Goal: Transaction & Acquisition: Purchase product/service

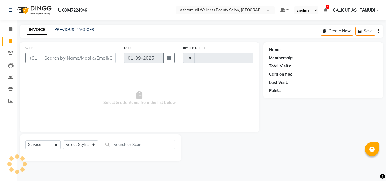
select select "service"
type input "4149"
select select "4630"
click at [54, 57] on input "Client" at bounding box center [78, 58] width 75 height 11
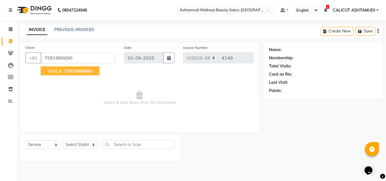
type input "7591986690"
click at [87, 71] on span "759198669" at bounding box center [76, 71] width 25 height 6
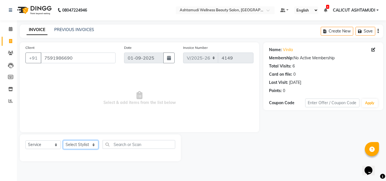
click at [87, 143] on select "Select Stylist [PERSON_NAME] C [PERSON_NAME] [PERSON_NAME] CALICUT ASHTAMUDI FR…" at bounding box center [80, 144] width 35 height 9
select select "85034"
click at [63, 140] on select "Select Stylist [PERSON_NAME] C [PERSON_NAME] [PERSON_NAME] CALICUT ASHTAMUDI FR…" at bounding box center [80, 144] width 35 height 9
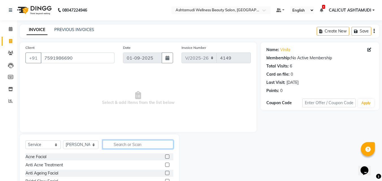
click at [129, 148] on input "text" at bounding box center [138, 144] width 71 height 9
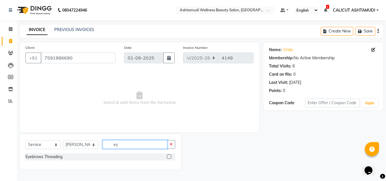
type input "ey"
click at [169, 156] on label at bounding box center [169, 157] width 4 height 4
click at [169, 156] on input "checkbox" at bounding box center [169, 157] width 4 height 4
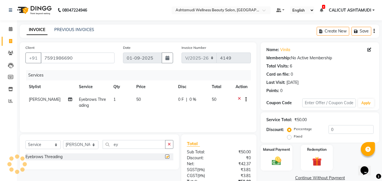
checkbox input "false"
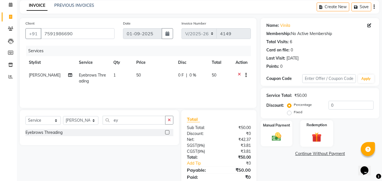
scroll to position [45, 0]
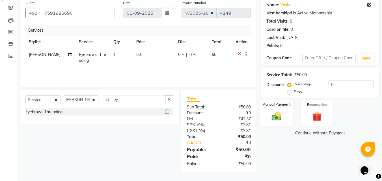
click at [278, 113] on img at bounding box center [277, 116] width 16 height 11
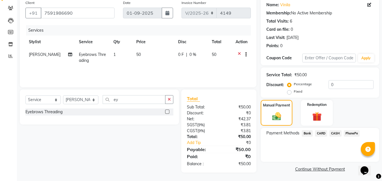
click at [331, 133] on span "CASH" at bounding box center [335, 133] width 12 height 7
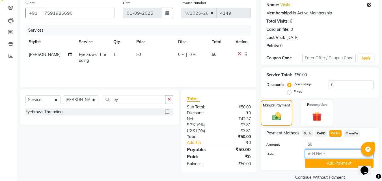
click at [328, 156] on input "Note:" at bounding box center [339, 154] width 68 height 9
type input "suhana"
click at [328, 163] on button "Add Payment" at bounding box center [339, 163] width 68 height 9
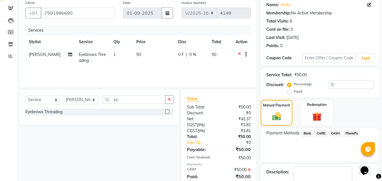
scroll to position [78, 0]
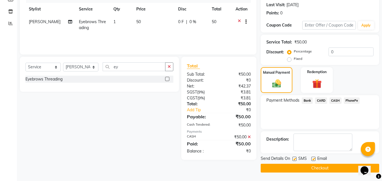
click at [323, 164] on button "Checkout" at bounding box center [320, 168] width 118 height 9
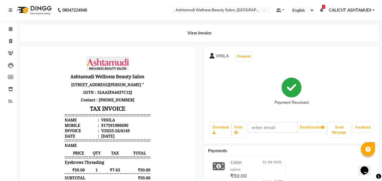
click at [48, 60] on body "Ashtamudi Wellness Beauty Salon 3rd Floor, The Focus Mall,Rajaji Road, Kozhikod…" at bounding box center [108, 159] width 160 height 210
click at [11, 38] on span at bounding box center [11, 41] width 10 height 7
select select "service"
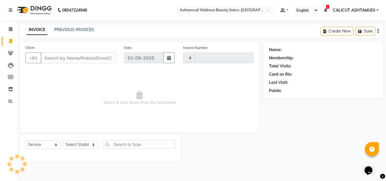
type input "4150"
select select "4630"
click at [82, 146] on select "Select Stylist [PERSON_NAME] C [PERSON_NAME] [PERSON_NAME] CALICUT ASHTAMUDI FR…" at bounding box center [80, 144] width 35 height 9
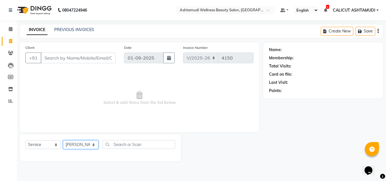
click at [63, 140] on select "Select Stylist [PERSON_NAME] C [PERSON_NAME] [PERSON_NAME] CALICUT ASHTAMUDI FR…" at bounding box center [80, 144] width 35 height 9
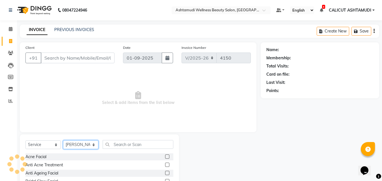
click at [82, 144] on select "Select Stylist [PERSON_NAME] C [PERSON_NAME] [PERSON_NAME] CALICUT ASHTAMUDI FR…" at bounding box center [80, 144] width 35 height 9
select select "85194"
click at [63, 140] on select "Select Stylist [PERSON_NAME] C [PERSON_NAME] [PERSON_NAME] CALICUT ASHTAMUDI FR…" at bounding box center [80, 144] width 35 height 9
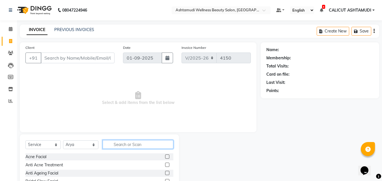
click at [127, 145] on input "text" at bounding box center [138, 144] width 71 height 9
click at [8, 29] on span at bounding box center [11, 29] width 10 height 7
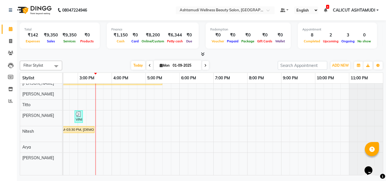
scroll to position [151, 0]
click at [12, 41] on icon at bounding box center [10, 41] width 3 height 4
select select "service"
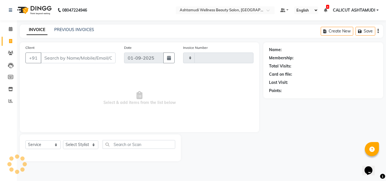
type input "4150"
select select "4630"
click at [71, 147] on select "Select Stylist" at bounding box center [80, 144] width 35 height 9
select select "26964"
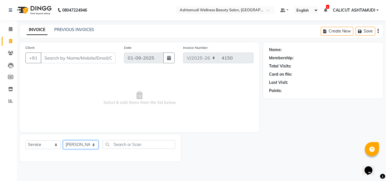
click at [63, 140] on select "Select Stylist [PERSON_NAME] C [PERSON_NAME] [PERSON_NAME] CALICUT ASHTAMUDI FR…" at bounding box center [80, 144] width 35 height 9
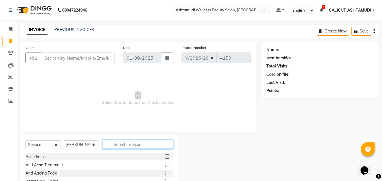
click at [144, 145] on input "text" at bounding box center [138, 144] width 71 height 9
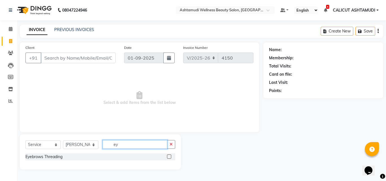
type input "ey"
click at [169, 157] on label at bounding box center [169, 157] width 4 height 4
click at [169, 157] on input "checkbox" at bounding box center [169, 157] width 4 height 4
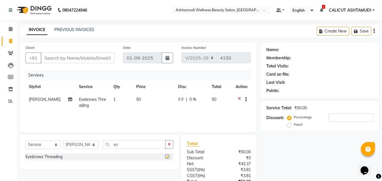
checkbox input "false"
click at [76, 59] on input "Client" at bounding box center [78, 58] width 74 height 11
click at [75, 59] on input "Client" at bounding box center [78, 58] width 74 height 11
type input "9"
type input "0"
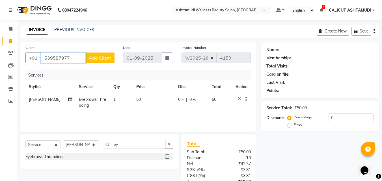
click at [43, 57] on input "539587977" at bounding box center [63, 58] width 45 height 11
type input "9539587977"
click at [99, 58] on span "Add Client" at bounding box center [100, 58] width 22 height 6
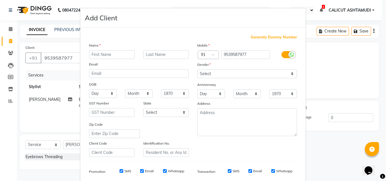
click at [101, 55] on input "text" at bounding box center [112, 54] width 46 height 9
type input "priyanka"
click at [211, 74] on select "Select Male Female Other Prefer Not To Say" at bounding box center [247, 74] width 100 height 9
select select "female"
click at [197, 70] on select "Select Male Female Other Prefer Not To Say" at bounding box center [247, 74] width 100 height 9
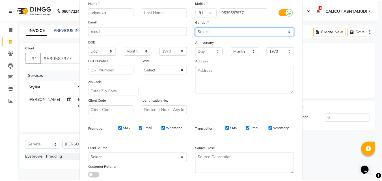
scroll to position [80, 0]
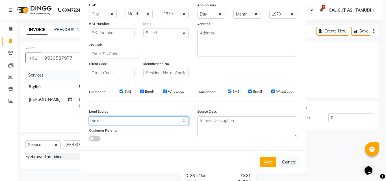
drag, startPoint x: 120, startPoint y: 121, endPoint x: 122, endPoint y: 118, distance: 3.8
click at [120, 121] on select "Select Walk-in Referral Internet Friend Word of Mouth Advertisement Facebook Ju…" at bounding box center [139, 120] width 100 height 9
select select "31336"
click at [89, 116] on select "Select Walk-in Referral Internet Friend Word of Mouth Advertisement Facebook Ju…" at bounding box center [139, 120] width 100 height 9
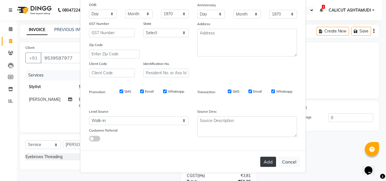
click at [270, 162] on button "Add" at bounding box center [268, 162] width 16 height 10
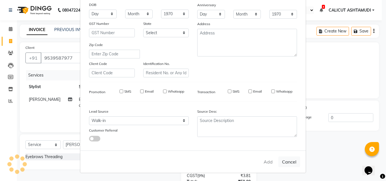
select select
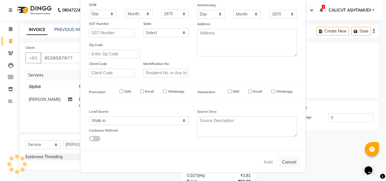
select select
checkbox input "false"
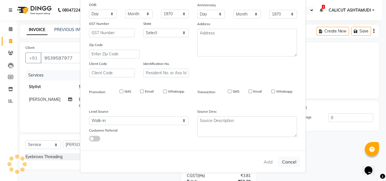
checkbox input "false"
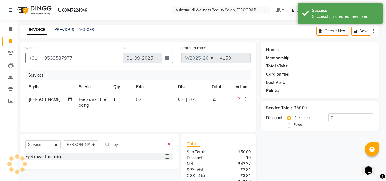
select select "1: Object"
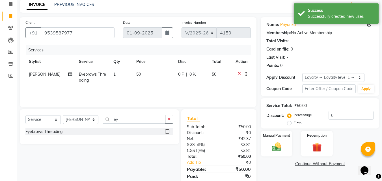
scroll to position [45, 0]
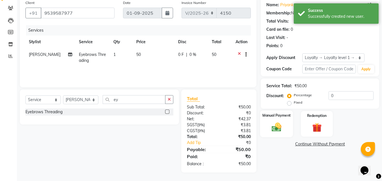
click at [275, 120] on div "Manual Payment" at bounding box center [276, 124] width 33 height 27
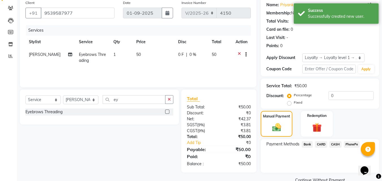
click at [334, 146] on span "CASH" at bounding box center [335, 144] width 12 height 7
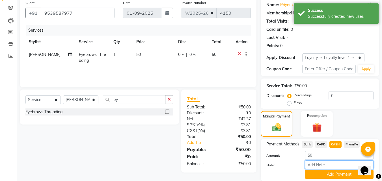
click at [332, 163] on input "Note:" at bounding box center [339, 165] width 68 height 9
type input "suhana"
click at [339, 172] on button "Add Payment" at bounding box center [339, 174] width 68 height 9
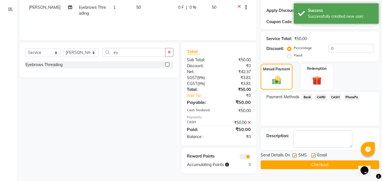
scroll to position [93, 0]
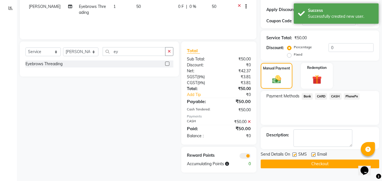
click at [345, 161] on button "Checkout" at bounding box center [320, 164] width 118 height 9
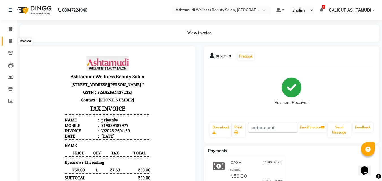
click at [10, 38] on span at bounding box center [11, 41] width 10 height 7
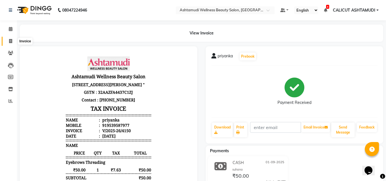
select select "4630"
select select "service"
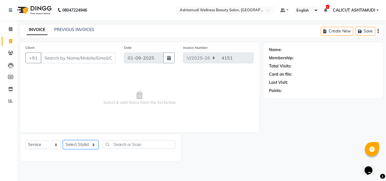
click at [75, 146] on select "Select Stylist" at bounding box center [80, 144] width 35 height 9
select select "54081"
click at [63, 140] on select "Select Stylist [PERSON_NAME] C [PERSON_NAME] [PERSON_NAME] CALICUT ASHTAMUDI FR…" at bounding box center [80, 144] width 35 height 9
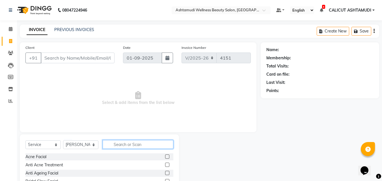
click at [132, 145] on input "text" at bounding box center [138, 144] width 71 height 9
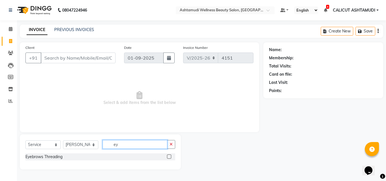
type input "ey"
click at [170, 156] on label at bounding box center [169, 157] width 4 height 4
click at [170, 156] on input "checkbox" at bounding box center [169, 157] width 4 height 4
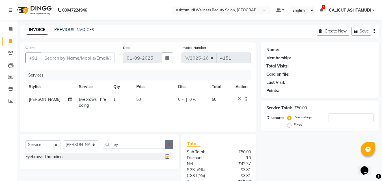
checkbox input "false"
click at [171, 147] on button "button" at bounding box center [169, 144] width 8 height 9
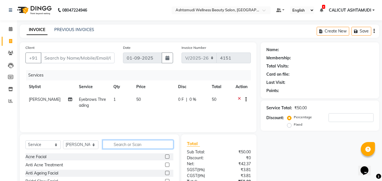
click at [146, 141] on input "text" at bounding box center [138, 144] width 71 height 9
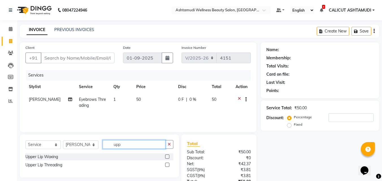
type input "upp"
click at [168, 164] on label at bounding box center [167, 165] width 4 height 4
click at [168, 164] on input "checkbox" at bounding box center [167, 165] width 4 height 4
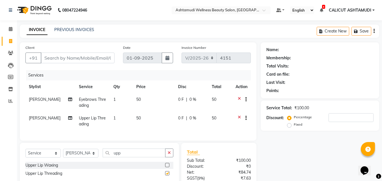
checkbox input "false"
click at [81, 60] on input "Client" at bounding box center [78, 58] width 74 height 11
click at [98, 57] on input "Client" at bounding box center [78, 58] width 74 height 11
type input "o"
type input "0"
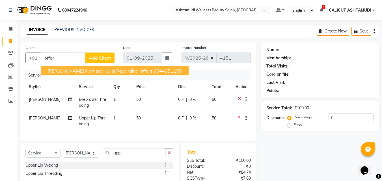
click at [192, 72] on div "Services" at bounding box center [140, 75] width 229 height 10
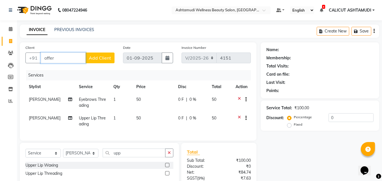
click at [79, 59] on input "offer" at bounding box center [63, 58] width 45 height 11
type input "o"
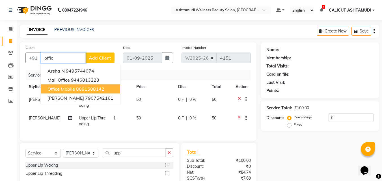
click at [78, 90] on ngb-highlight "8891588142" at bounding box center [90, 89] width 28 height 6
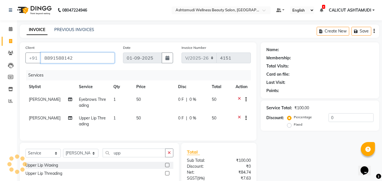
type input "8891588142"
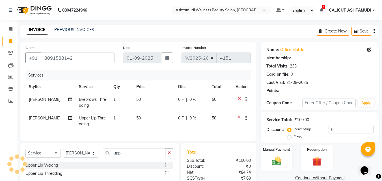
type input "15"
select select "2: Object"
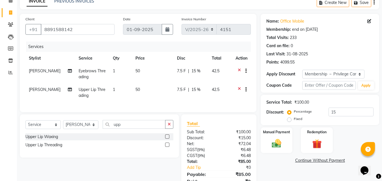
scroll to position [58, 0]
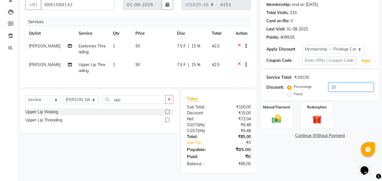
click at [354, 83] on input "15" at bounding box center [350, 87] width 45 height 9
type input "1"
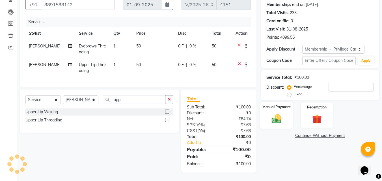
click at [276, 114] on img at bounding box center [277, 118] width 16 height 11
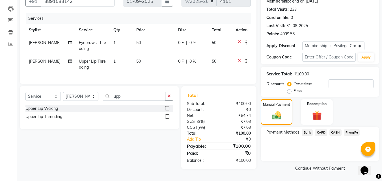
click at [334, 130] on span "CASH" at bounding box center [335, 132] width 12 height 7
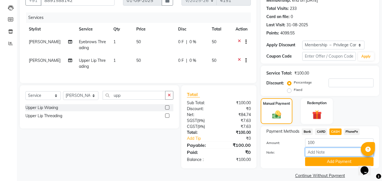
click at [327, 152] on input "Note:" at bounding box center [339, 152] width 68 height 9
type input "suhana"
click at [333, 159] on button "Add Payment" at bounding box center [339, 161] width 68 height 9
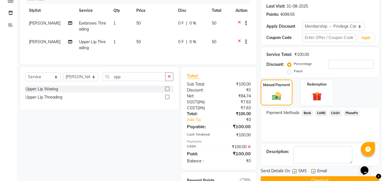
scroll to position [98, 0]
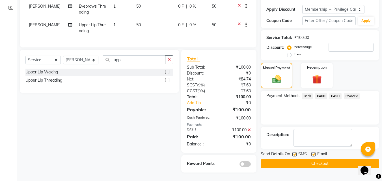
click at [333, 159] on button "Checkout" at bounding box center [320, 163] width 118 height 9
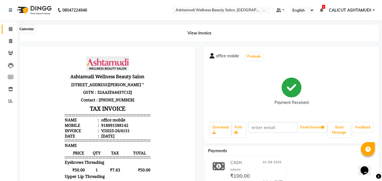
click at [11, 29] on icon at bounding box center [11, 29] width 4 height 4
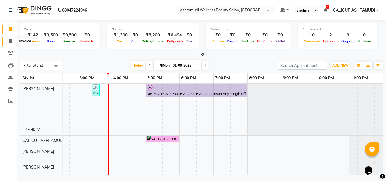
click at [12, 42] on span at bounding box center [11, 41] width 10 height 7
select select "service"
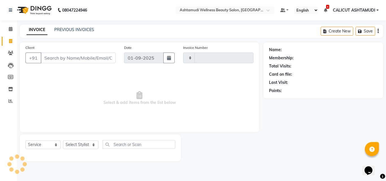
type input "4152"
select select "4630"
click at [73, 145] on select "Select Stylist [PERSON_NAME] C [PERSON_NAME] [PERSON_NAME] CALICUT ASHTAMUDI FR…" at bounding box center [80, 144] width 35 height 9
select select "49528"
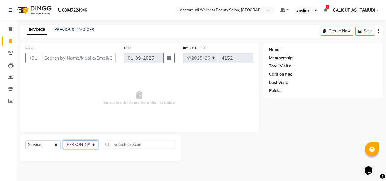
click at [63, 140] on select "Select Stylist [PERSON_NAME] C [PERSON_NAME] [PERSON_NAME] CALICUT ASHTAMUDI FR…" at bounding box center [80, 144] width 35 height 9
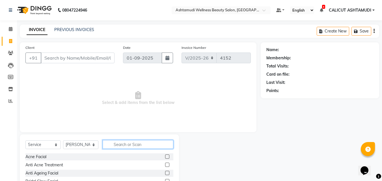
click at [135, 140] on input "text" at bounding box center [138, 144] width 71 height 9
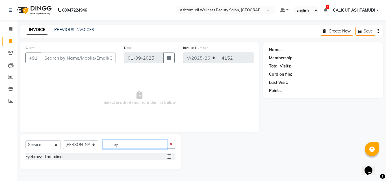
type input "ey"
click at [170, 158] on label at bounding box center [169, 157] width 4 height 4
click at [170, 158] on input "checkbox" at bounding box center [169, 157] width 4 height 4
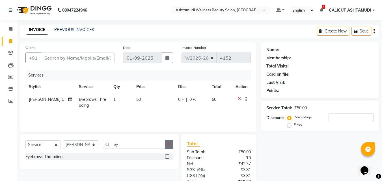
checkbox input "false"
click at [169, 145] on icon "button" at bounding box center [169, 144] width 3 height 4
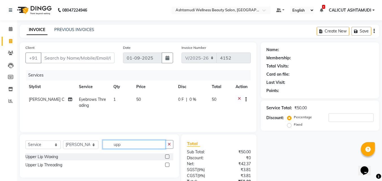
type input "upp"
click at [168, 165] on label at bounding box center [167, 165] width 4 height 4
click at [168, 165] on input "checkbox" at bounding box center [167, 165] width 4 height 4
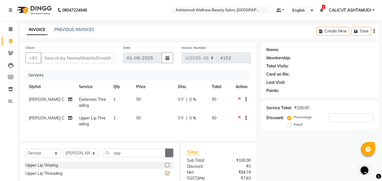
checkbox input "false"
click at [171, 155] on icon "button" at bounding box center [169, 153] width 3 height 4
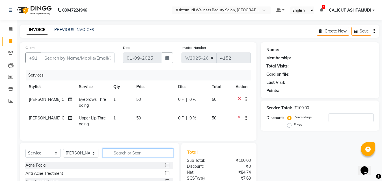
click at [160, 156] on input "text" at bounding box center [138, 153] width 71 height 9
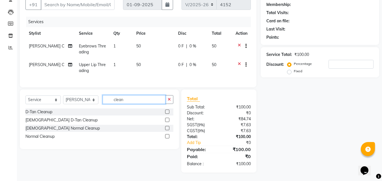
scroll to position [58, 0]
type input "clean"
click at [168, 112] on label at bounding box center [167, 112] width 4 height 4
click at [168, 112] on input "checkbox" at bounding box center [167, 112] width 4 height 4
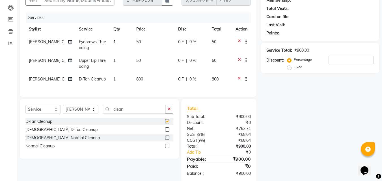
checkbox input "false"
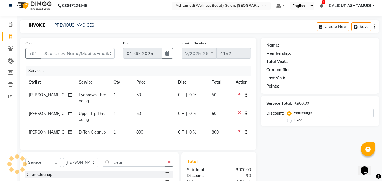
scroll to position [0, 0]
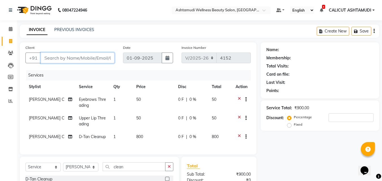
click at [93, 57] on input "Client" at bounding box center [78, 58] width 74 height 11
click at [68, 58] on input "Client" at bounding box center [78, 58] width 74 height 11
type input "7"
type input "0"
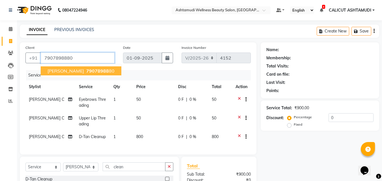
type input "7907898880"
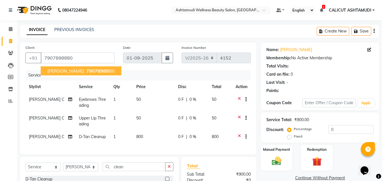
click at [136, 68] on div "Client +91 7907898880 Arathy 79078988 80 Date 01-09-2025 Invoice Number V/2025 …" at bounding box center [138, 98] width 237 height 112
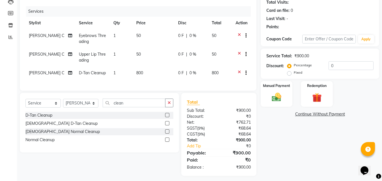
scroll to position [72, 0]
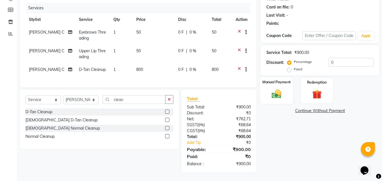
click at [282, 88] on img at bounding box center [277, 93] width 16 height 11
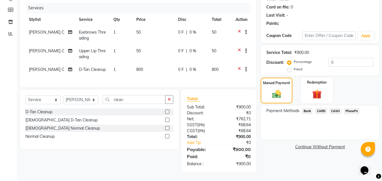
click at [354, 108] on span "PhonePe" at bounding box center [352, 111] width 16 height 7
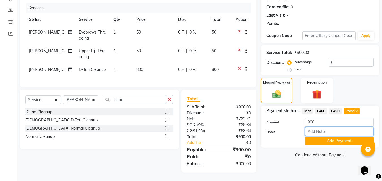
click at [336, 127] on input "Note:" at bounding box center [339, 131] width 68 height 9
type input "suhana"
click at [343, 138] on button "Add Payment" at bounding box center [339, 141] width 68 height 9
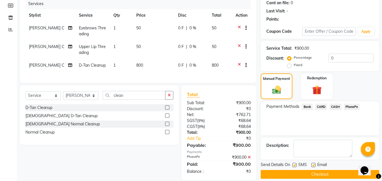
scroll to position [83, 0]
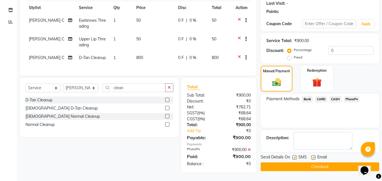
click at [300, 163] on button "Checkout" at bounding box center [320, 167] width 118 height 9
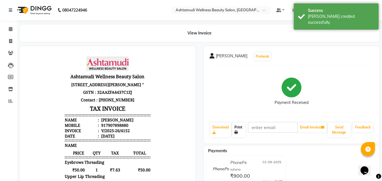
click at [238, 131] on link "Print" at bounding box center [238, 130] width 13 height 15
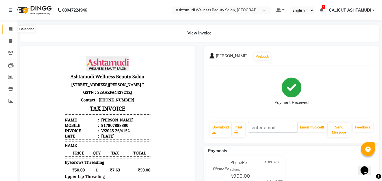
click at [9, 28] on icon at bounding box center [11, 29] width 4 height 4
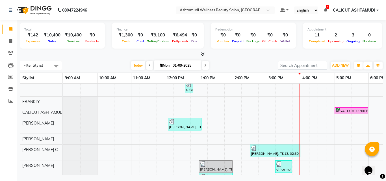
scroll to position [57, 0]
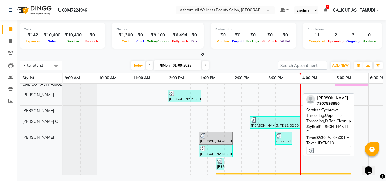
click at [276, 120] on div at bounding box center [275, 120] width 48 height 6
select select "3"
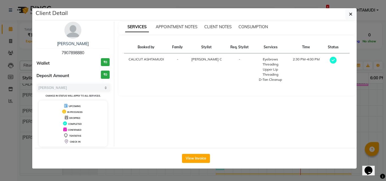
click at [379, 100] on ngb-modal-window "Client Detail Arathy 7907898880 Wallet ₹0 Deposit Amount ₹0 Select MARK DONE UP…" at bounding box center [193, 90] width 386 height 181
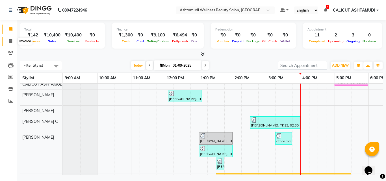
click at [12, 41] on icon at bounding box center [10, 41] width 3 height 4
select select "4630"
select select "service"
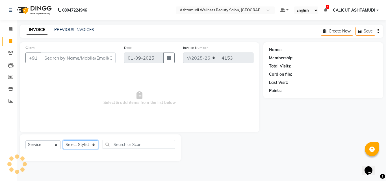
click at [74, 145] on select "Select Stylist" at bounding box center [80, 144] width 35 height 9
select select "85034"
click at [63, 140] on select "Select Stylist [PERSON_NAME] C [PERSON_NAME] [PERSON_NAME] CALICUT ASHTAMUDI FR…" at bounding box center [80, 144] width 35 height 9
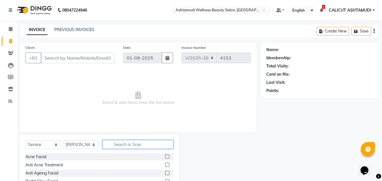
click at [118, 146] on input "text" at bounding box center [138, 144] width 71 height 9
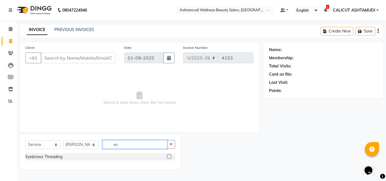
type input "ey"
click at [170, 156] on label at bounding box center [169, 157] width 4 height 4
click at [170, 156] on input "checkbox" at bounding box center [169, 157] width 4 height 4
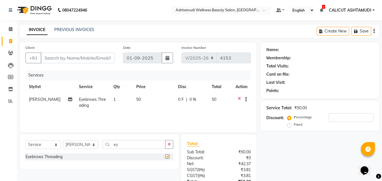
checkbox input "false"
click at [137, 114] on div "Services Stylist Service Qty Price Disc Total Action Punam Gurung Eyebrows Thre…" at bounding box center [137, 98] width 225 height 57
click at [169, 148] on button "button" at bounding box center [169, 144] width 8 height 9
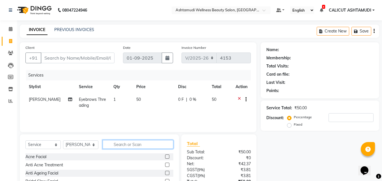
click at [135, 144] on input "text" at bounding box center [138, 144] width 71 height 9
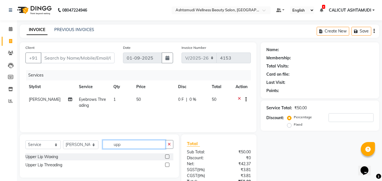
type input "upp"
click at [167, 165] on label at bounding box center [167, 165] width 4 height 4
click at [167, 165] on input "checkbox" at bounding box center [167, 165] width 4 height 4
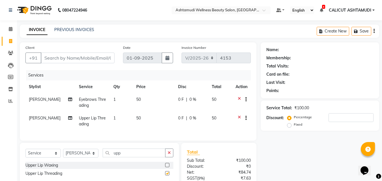
checkbox input "false"
click at [82, 56] on input "Client" at bounding box center [78, 58] width 74 height 11
type input "7"
type input "0"
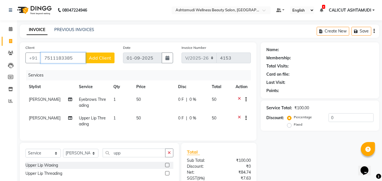
type input "7511183385"
click at [98, 64] on div "Client +91 7511183385 Add Client" at bounding box center [70, 56] width 98 height 23
click at [101, 60] on span "Add Client" at bounding box center [100, 58] width 22 height 6
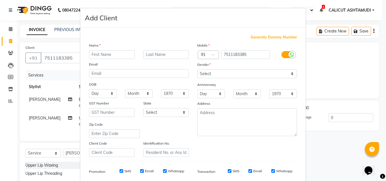
click at [99, 57] on input "text" at bounding box center [112, 54] width 46 height 9
type input "shifana"
click at [211, 75] on select "Select Male Female Other Prefer Not To Say" at bounding box center [247, 74] width 100 height 9
select select "female"
click at [197, 70] on select "Select Male Female Other Prefer Not To Say" at bounding box center [247, 74] width 100 height 9
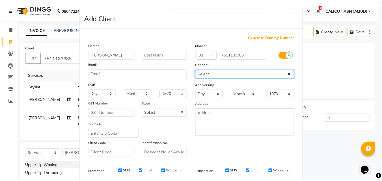
scroll to position [80, 0]
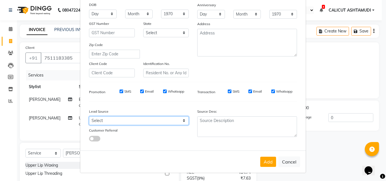
click at [147, 122] on select "Select Walk-in Referral Internet Friend Word of Mouth Advertisement Facebook Ju…" at bounding box center [139, 120] width 100 height 9
select select "31336"
click at [89, 116] on select "Select Walk-in Referral Internet Friend Word of Mouth Advertisement Facebook Ju…" at bounding box center [139, 120] width 100 height 9
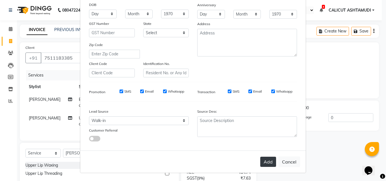
click at [267, 161] on button "Add" at bounding box center [268, 162] width 16 height 10
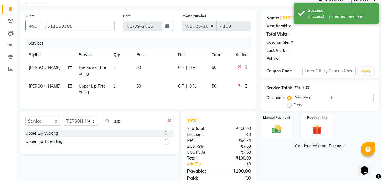
select select "1: Object"
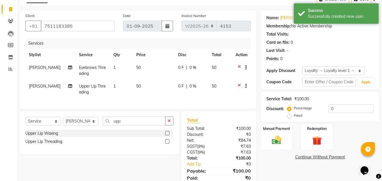
scroll to position [58, 0]
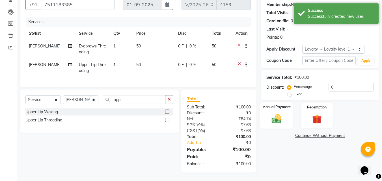
click at [283, 113] on img at bounding box center [277, 118] width 16 height 11
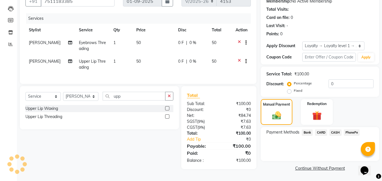
click at [172, 148] on div "Select Service Product Membership Package Voucher Prepaid Gift Card Select Styl…" at bounding box center [97, 127] width 163 height 83
click at [169, 147] on div "Select Service Product Membership Package Voucher Prepaid Gift Card Select Styl…" at bounding box center [97, 127] width 163 height 83
click at [140, 143] on div "Select Service Product Membership Package Voucher Prepaid Gift Card Select Styl…" at bounding box center [97, 127] width 163 height 83
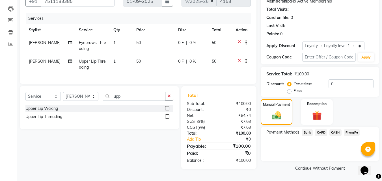
click at [336, 131] on span "CASH" at bounding box center [335, 132] width 12 height 7
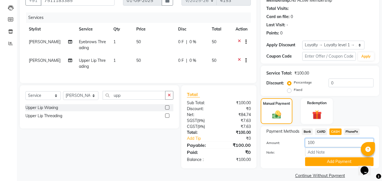
click at [327, 144] on input "100" at bounding box center [339, 142] width 68 height 9
type input "1"
type input "50"
click at [342, 150] on input "Note:" at bounding box center [339, 152] width 68 height 9
type input "suhana"
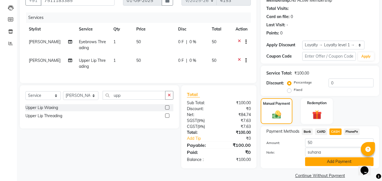
click at [347, 161] on button "Add Payment" at bounding box center [339, 161] width 68 height 9
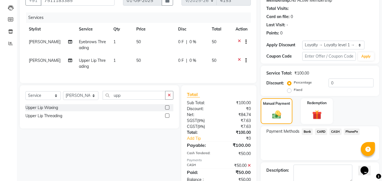
click at [351, 134] on span "PhonePe" at bounding box center [352, 132] width 16 height 7
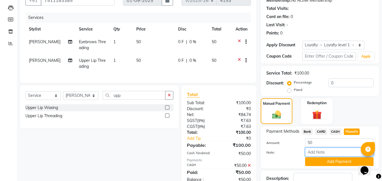
click at [330, 150] on input "Note:" at bounding box center [339, 152] width 68 height 9
type input "suhana"
click at [346, 161] on button "Add Payment" at bounding box center [339, 161] width 68 height 9
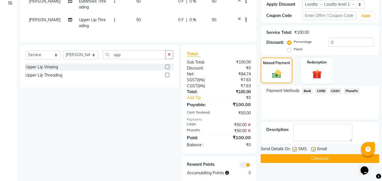
scroll to position [112, 0]
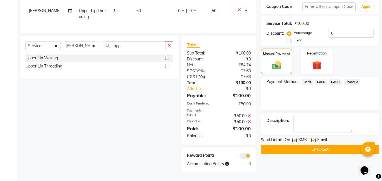
click at [248, 121] on icon at bounding box center [249, 122] width 3 height 4
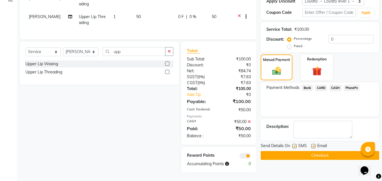
click at [250, 120] on icon at bounding box center [249, 122] width 3 height 4
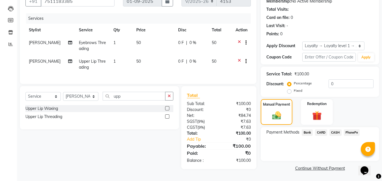
click at [354, 131] on span "PhonePe" at bounding box center [352, 132] width 16 height 7
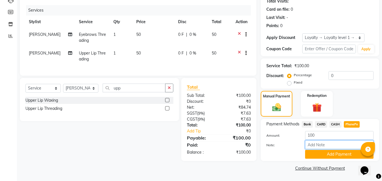
click at [332, 144] on input "Note:" at bounding box center [339, 144] width 68 height 9
type input "suhana"
click at [339, 157] on button "Add Payment" at bounding box center [339, 154] width 68 height 9
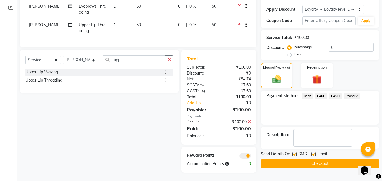
scroll to position [98, 0]
click at [328, 159] on button "Checkout" at bounding box center [320, 163] width 118 height 9
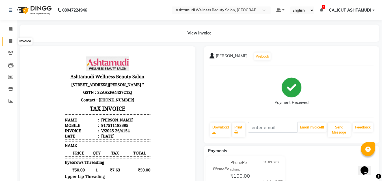
click at [12, 41] on span at bounding box center [11, 41] width 10 height 7
select select "service"
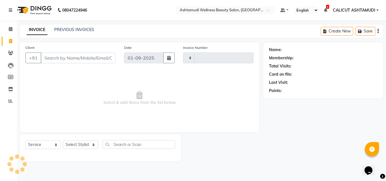
type input "4155"
select select "4630"
click at [68, 146] on select "Select Stylist [PERSON_NAME] C [PERSON_NAME] [PERSON_NAME] CALICUT ASHTAMUDI FR…" at bounding box center [80, 144] width 35 height 9
select select "26964"
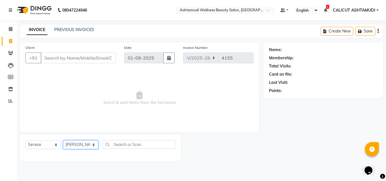
click at [63, 140] on select "Select Stylist [PERSON_NAME] C [PERSON_NAME] [PERSON_NAME] CALICUT ASHTAMUDI FR…" at bounding box center [80, 144] width 35 height 9
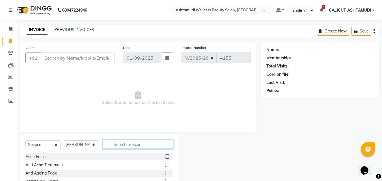
click at [125, 146] on input "text" at bounding box center [138, 144] width 71 height 9
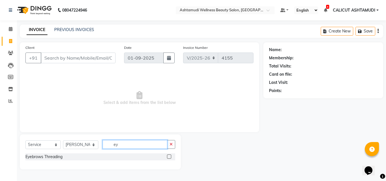
type input "ey"
click at [170, 157] on label at bounding box center [169, 157] width 4 height 4
click at [170, 157] on input "checkbox" at bounding box center [169, 157] width 4 height 4
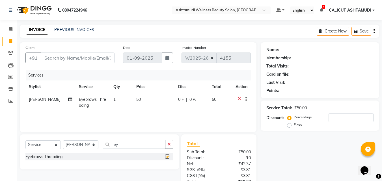
checkbox input "false"
click at [62, 59] on input "Client" at bounding box center [78, 58] width 74 height 11
type input "8"
type input "0"
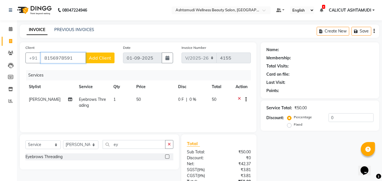
click at [62, 58] on input "8156978591" at bounding box center [63, 58] width 45 height 11
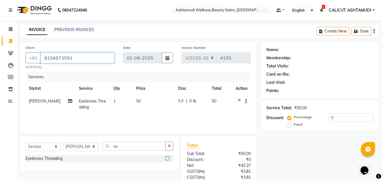
type input "8156973591"
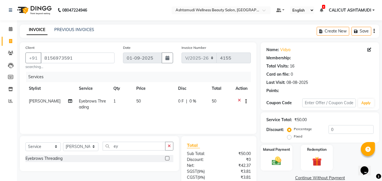
click at [94, 68] on small "searching..." at bounding box center [69, 66] width 89 height 5
select select "1: Object"
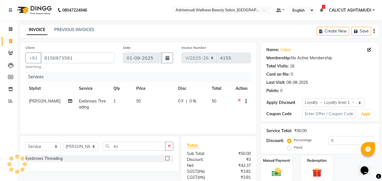
scroll to position [47, 0]
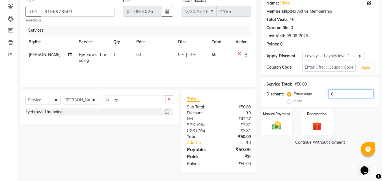
click at [337, 91] on input "0" at bounding box center [350, 94] width 45 height 9
type input "20"
click at [275, 124] on img at bounding box center [277, 125] width 16 height 11
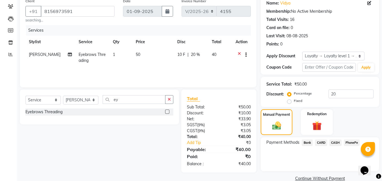
click at [335, 146] on div "CASH" at bounding box center [334, 144] width 14 height 8
click at [335, 142] on span "CASH" at bounding box center [335, 143] width 12 height 7
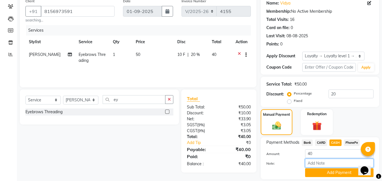
click at [328, 163] on input "Note:" at bounding box center [339, 163] width 68 height 9
type input "suhana"
click at [339, 172] on button "Add Payment" at bounding box center [339, 172] width 68 height 9
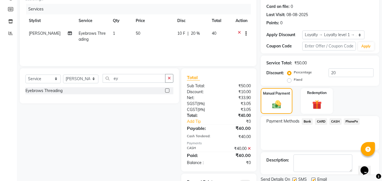
scroll to position [95, 0]
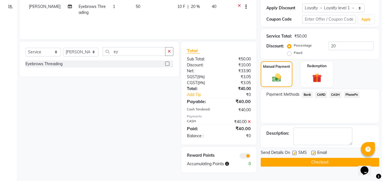
click at [337, 163] on button "Checkout" at bounding box center [320, 162] width 118 height 9
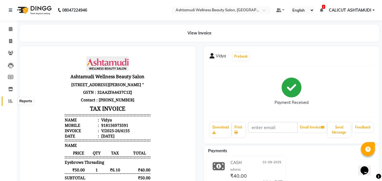
click at [8, 103] on span at bounding box center [11, 101] width 10 height 7
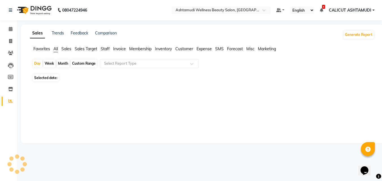
click at [8, 103] on span at bounding box center [11, 101] width 10 height 7
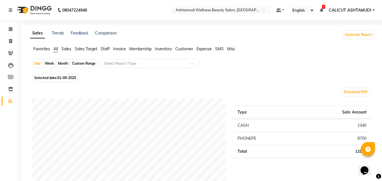
click at [90, 64] on div "Custom Range" at bounding box center [84, 64] width 26 height 8
select select "9"
select select "2025"
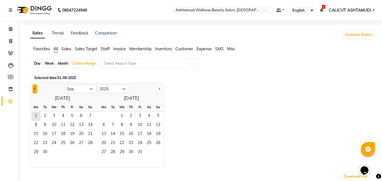
click at [35, 89] on span "Previous month" at bounding box center [35, 89] width 2 height 2
select select "8"
click at [72, 114] on span "1" at bounding box center [72, 116] width 9 height 9
click at [92, 153] on span "31" at bounding box center [90, 152] width 9 height 9
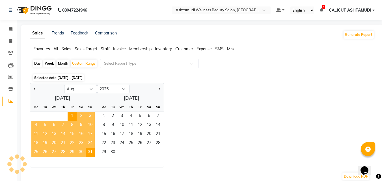
click at [109, 49] on span "Staff" at bounding box center [105, 48] width 9 height 5
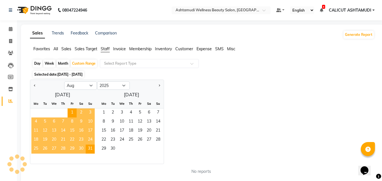
click at [123, 63] on input "text" at bounding box center [143, 64] width 81 height 6
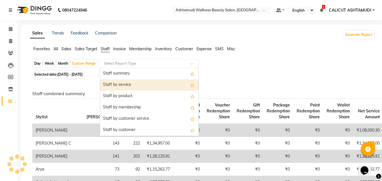
click at [122, 85] on div "Staff by service" at bounding box center [149, 84] width 98 height 11
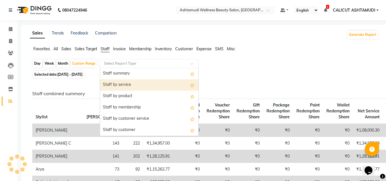
select select "full_report"
select select "csv"
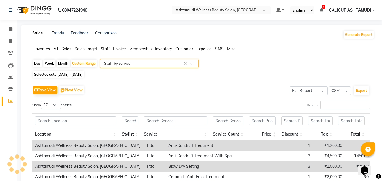
scroll to position [28, 0]
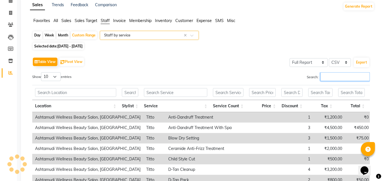
click at [325, 73] on input "Search:" at bounding box center [344, 76] width 49 height 9
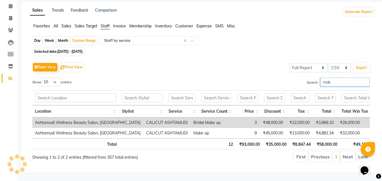
type input "make"
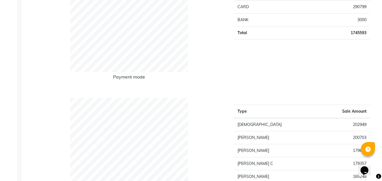
scroll to position [0, 0]
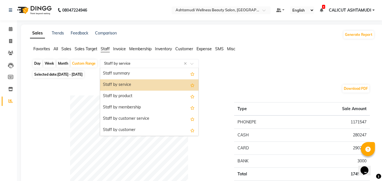
click at [120, 64] on input "text" at bounding box center [143, 64] width 81 height 6
click at [121, 83] on div "Staff by service" at bounding box center [149, 84] width 98 height 11
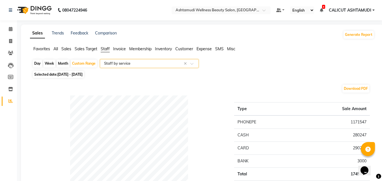
drag, startPoint x: 103, startPoint y: 61, endPoint x: 105, endPoint y: 66, distance: 5.1
click at [103, 62] on input "text" at bounding box center [143, 64] width 81 height 6
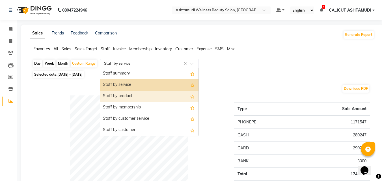
drag, startPoint x: 119, startPoint y: 98, endPoint x: 121, endPoint y: 87, distance: 11.2
click at [119, 97] on div "Staff by product" at bounding box center [149, 96] width 98 height 11
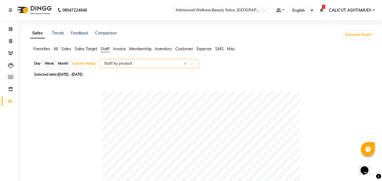
click at [125, 64] on input "text" at bounding box center [143, 64] width 81 height 6
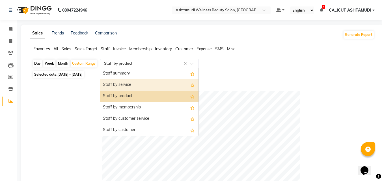
click at [122, 87] on div "Staff by service" at bounding box center [149, 84] width 98 height 11
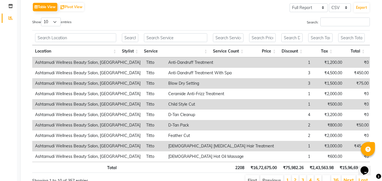
scroll to position [57, 0]
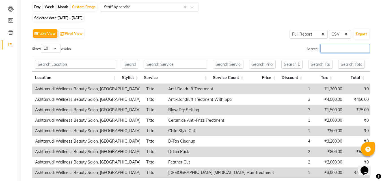
click at [326, 47] on input "Search:" at bounding box center [344, 48] width 49 height 9
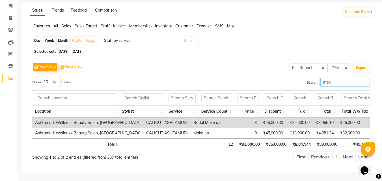
scroll to position [3, 0]
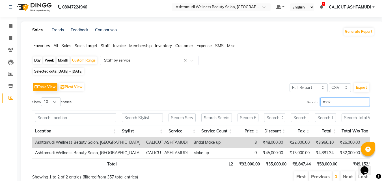
type input "mak"
click at [252, 94] on div "Table View Pivot View Select Full Report Filtered Report Select CSV PDF Export …" at bounding box center [200, 131] width 337 height 101
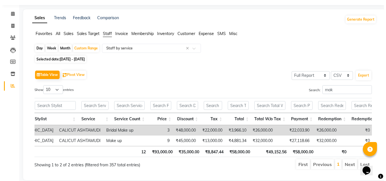
scroll to position [0, 0]
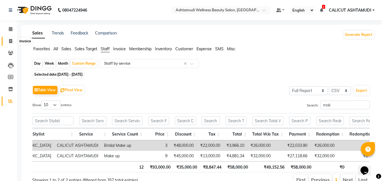
click at [10, 39] on icon at bounding box center [10, 41] width 3 height 4
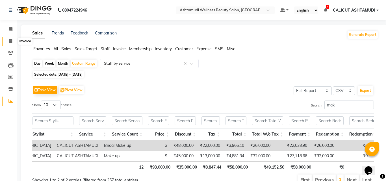
select select "4630"
select select "service"
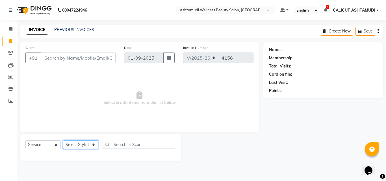
click at [69, 145] on select "Select Stylist" at bounding box center [80, 144] width 35 height 9
select select "85202"
click at [63, 140] on select "Select Stylist [PERSON_NAME] C [PERSON_NAME] [PERSON_NAME] CALICUT ASHTAMUDI FR…" at bounding box center [80, 144] width 35 height 9
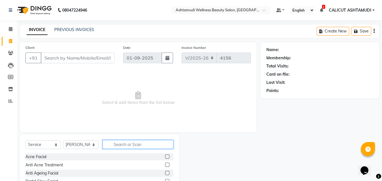
click at [122, 145] on input "text" at bounding box center [138, 144] width 71 height 9
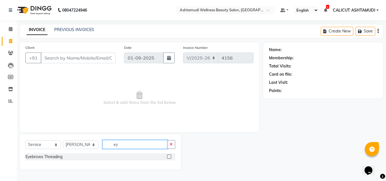
type input "ey"
click at [168, 155] on label at bounding box center [169, 157] width 4 height 4
click at [168, 155] on input "checkbox" at bounding box center [169, 157] width 4 height 4
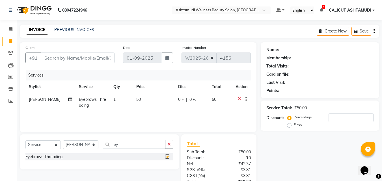
checkbox input "false"
click at [81, 60] on input "Client" at bounding box center [78, 58] width 74 height 11
type input "9"
type input "0"
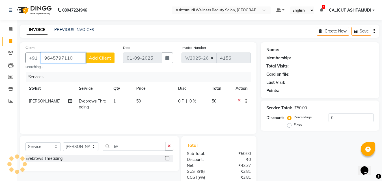
type input "9645797110"
click at [91, 55] on span "Add Client" at bounding box center [100, 58] width 22 height 6
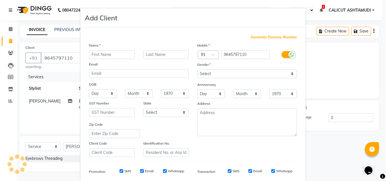
click at [92, 55] on input "text" at bounding box center [112, 54] width 46 height 9
type input "aparna"
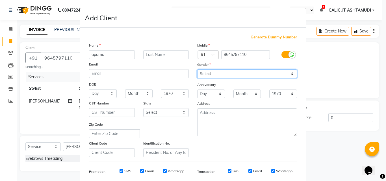
click at [222, 72] on select "Select [DEMOGRAPHIC_DATA] [DEMOGRAPHIC_DATA] Other Prefer Not To Say" at bounding box center [247, 74] width 100 height 9
select select "[DEMOGRAPHIC_DATA]"
click at [197, 70] on select "Select [DEMOGRAPHIC_DATA] [DEMOGRAPHIC_DATA] Other Prefer Not To Say" at bounding box center [247, 74] width 100 height 9
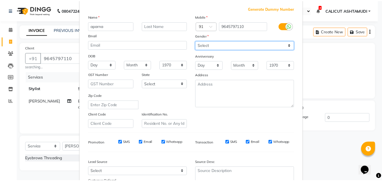
scroll to position [80, 0]
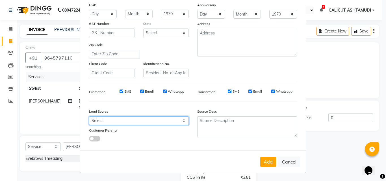
click at [131, 124] on select "Select Walk-in Referral Internet Friend Word of Mouth Advertisement Facebook Ju…" at bounding box center [139, 120] width 100 height 9
select select "31336"
click at [89, 116] on select "Select Walk-in Referral Internet Friend Word of Mouth Advertisement Facebook Ju…" at bounding box center [139, 120] width 100 height 9
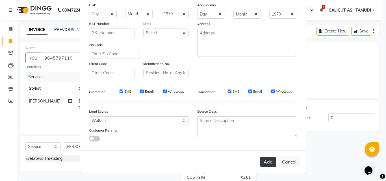
click at [269, 161] on button "Add" at bounding box center [268, 162] width 16 height 10
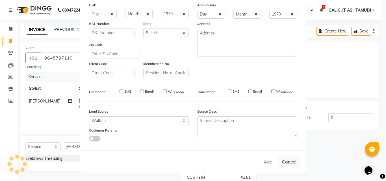
select select
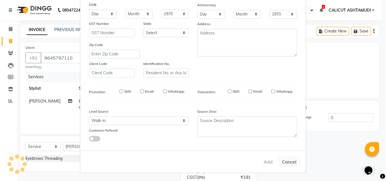
select select
checkbox input "false"
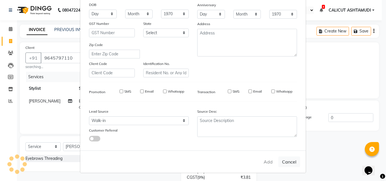
checkbox input "false"
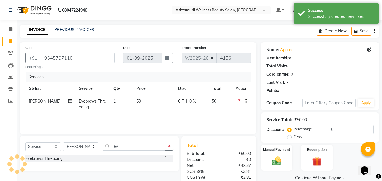
select select "1: Object"
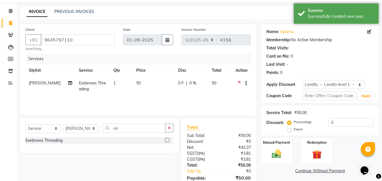
scroll to position [47, 0]
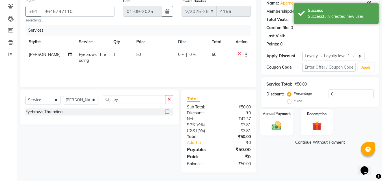
click at [280, 127] on img at bounding box center [277, 125] width 16 height 11
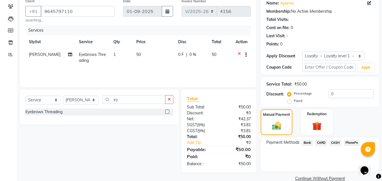
click at [350, 140] on span "PhonePe" at bounding box center [352, 143] width 16 height 7
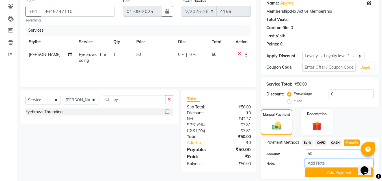
click at [333, 161] on input "Note:" at bounding box center [339, 163] width 68 height 9
type input "suhana"
click at [351, 174] on button "Add Payment" at bounding box center [339, 172] width 68 height 9
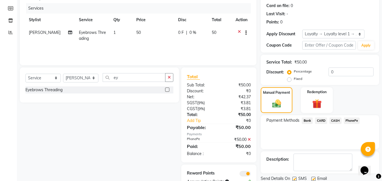
scroll to position [89, 0]
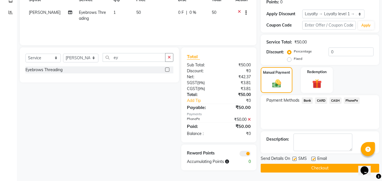
click at [317, 167] on button "Checkout" at bounding box center [320, 168] width 118 height 9
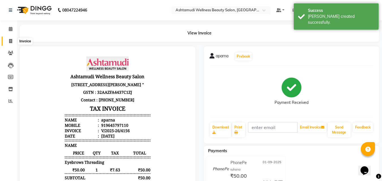
click at [8, 41] on span at bounding box center [11, 41] width 10 height 7
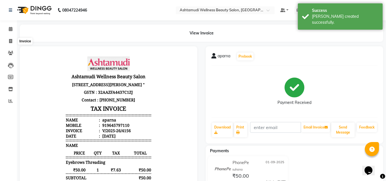
select select "4630"
select select "service"
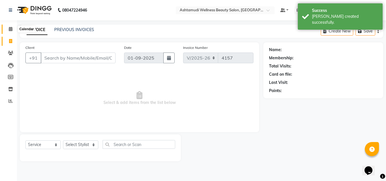
click at [8, 28] on span at bounding box center [11, 29] width 10 height 7
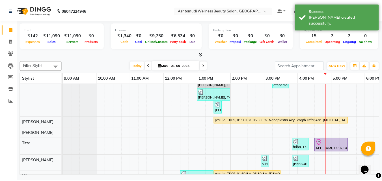
scroll to position [163, 0]
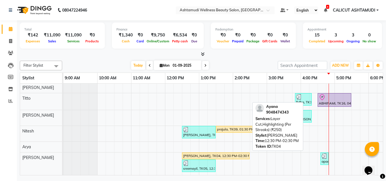
click at [208, 153] on div "[PERSON_NAME], TK04, 12:30 PM-02:30 PM, Layer Cut,Highlighting (Per Streaks) (₹…" at bounding box center [216, 155] width 66 height 5
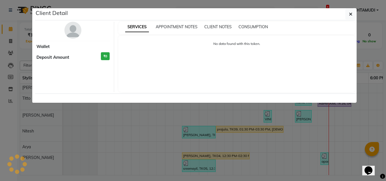
select select "1"
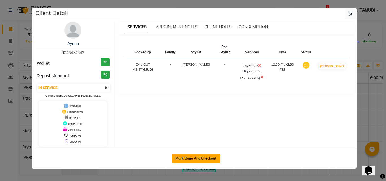
click at [189, 156] on button "Mark Done And Checkout" at bounding box center [196, 158] width 48 height 9
select select "service"
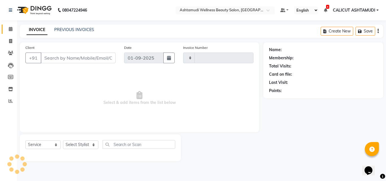
type input "4157"
select select "4630"
type input "9048474343"
select select "85202"
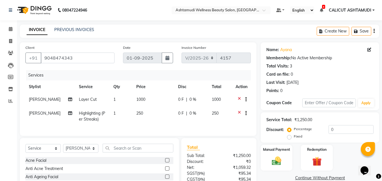
click at [113, 113] on span "1" at bounding box center [114, 113] width 2 height 5
select select "85202"
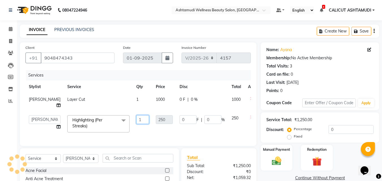
click at [136, 118] on input "1" at bounding box center [142, 119] width 13 height 9
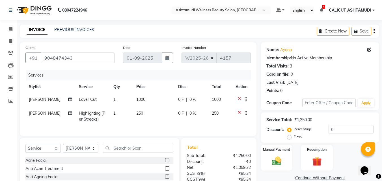
click at [240, 99] on icon at bounding box center [239, 100] width 3 height 7
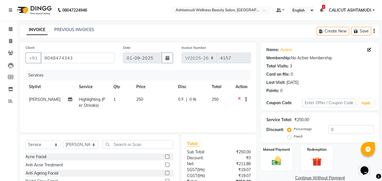
click at [32, 100] on span "[PERSON_NAME]" at bounding box center [45, 99] width 32 height 5
select select "85202"
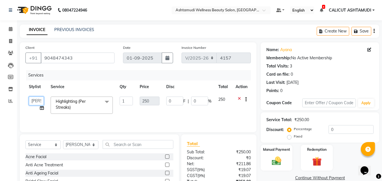
click at [33, 104] on select "[PERSON_NAME] C [PERSON_NAME] [PERSON_NAME] CALICUT ASHTAMUDI FRANKLY [PERSON_N…" at bounding box center [36, 101] width 15 height 9
select select "85194"
click at [126, 120] on div "Services Stylist Service Qty Price Disc Total Action Amala George AMBILI C ANJA…" at bounding box center [137, 98] width 225 height 57
click at [129, 101] on input "1" at bounding box center [127, 101] width 14 height 9
type input "20"
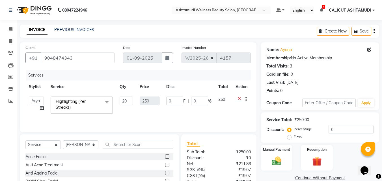
click at [173, 114] on div "Services Stylist Service Qty Price Disc Total Action Amala George AMBILI C ANJA…" at bounding box center [137, 98] width 225 height 57
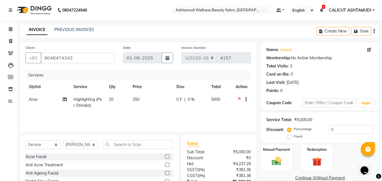
click at [114, 99] on td "20" at bounding box center [117, 102] width 24 height 19
select select "85194"
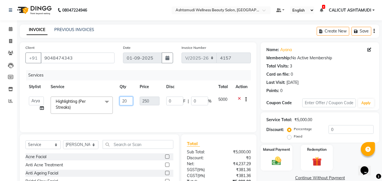
click at [132, 99] on input "20" at bounding box center [127, 101] width 14 height 9
type input "2"
type input "16"
click at [129, 114] on div "Services Stylist Service Qty Price Disc Total Action Amala George AMBILI C ANJA…" at bounding box center [137, 98] width 225 height 57
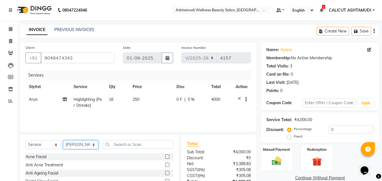
click at [92, 145] on select "Select Stylist [PERSON_NAME] C [PERSON_NAME] [PERSON_NAME] CALICUT ASHTAMUDI FR…" at bounding box center [80, 144] width 35 height 9
select select "85194"
click at [63, 140] on select "Select Stylist [PERSON_NAME] C [PERSON_NAME] [PERSON_NAME] CALICUT ASHTAMUDI FR…" at bounding box center [80, 144] width 35 height 9
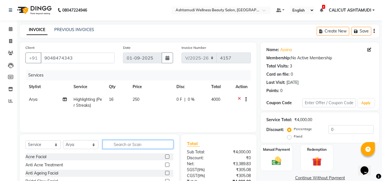
click at [123, 144] on input "text" at bounding box center [138, 144] width 71 height 9
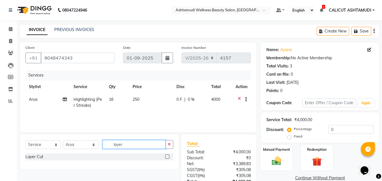
type input "layer"
click at [166, 157] on label at bounding box center [167, 157] width 4 height 4
click at [166, 157] on input "checkbox" at bounding box center [167, 157] width 4 height 4
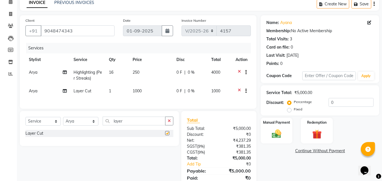
checkbox input "false"
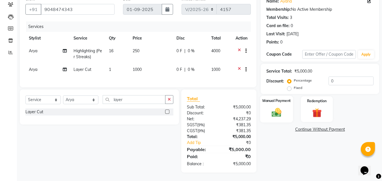
click at [275, 107] on img at bounding box center [277, 112] width 16 height 11
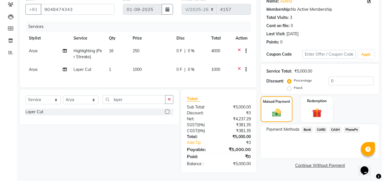
click at [337, 127] on span "CASH" at bounding box center [335, 130] width 12 height 7
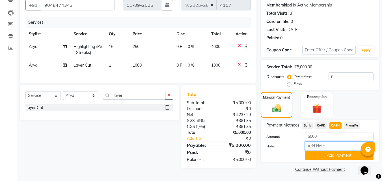
click at [328, 146] on input "Note:" at bounding box center [339, 146] width 68 height 9
type input "frankly"
click at [322, 156] on button "Add Payment" at bounding box center [339, 155] width 68 height 9
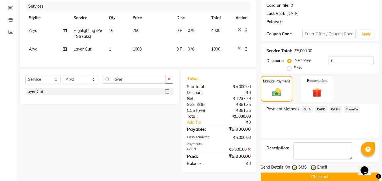
scroll to position [78, 0]
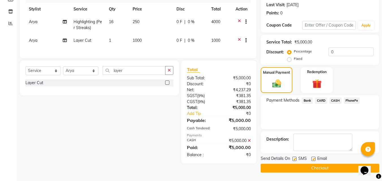
click at [296, 169] on button "Checkout" at bounding box center [320, 168] width 118 height 9
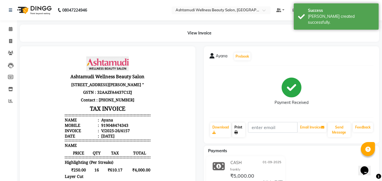
click at [237, 130] on link "Print" at bounding box center [238, 130] width 13 height 15
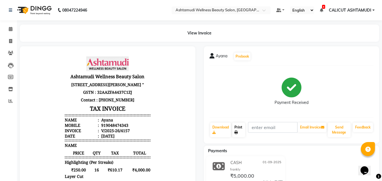
click at [241, 131] on link "Print" at bounding box center [238, 130] width 13 height 15
click at [11, 30] on icon at bounding box center [11, 29] width 4 height 4
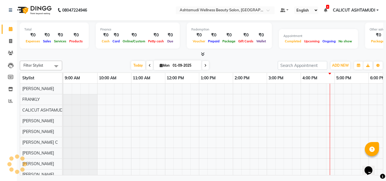
scroll to position [0, 189]
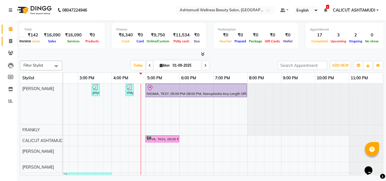
click at [11, 41] on icon at bounding box center [10, 41] width 3 height 4
select select "service"
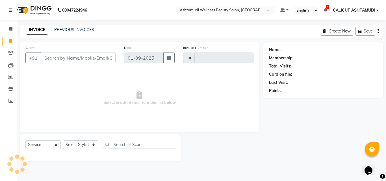
click at [11, 41] on icon at bounding box center [10, 41] width 3 height 4
select select "4630"
select select "service"
click at [59, 59] on input "Client" at bounding box center [78, 58] width 75 height 11
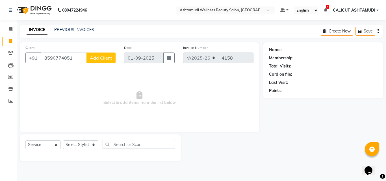
type input "8590774051"
click at [101, 59] on span "Add Client" at bounding box center [101, 58] width 22 height 6
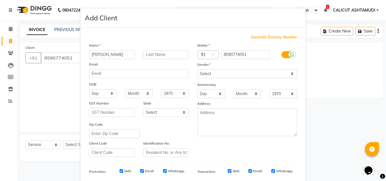
type input "[PERSON_NAME]"
click at [233, 75] on select "Select [DEMOGRAPHIC_DATA] [DEMOGRAPHIC_DATA] Other Prefer Not To Say" at bounding box center [247, 74] width 100 height 9
select select "[DEMOGRAPHIC_DATA]"
click at [197, 70] on select "Select [DEMOGRAPHIC_DATA] [DEMOGRAPHIC_DATA] Other Prefer Not To Say" at bounding box center [247, 74] width 100 height 9
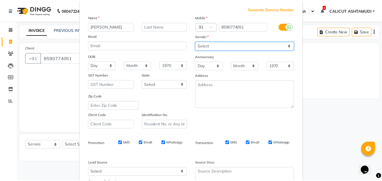
scroll to position [80, 0]
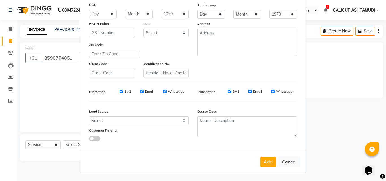
click at [136, 115] on div "Lead Source" at bounding box center [112, 113] width 54 height 8
click at [135, 116] on div "Lead Source" at bounding box center [112, 113] width 54 height 8
click at [134, 121] on select "Select Walk-in Referral Internet Friend Word of Mouth Advertisement Facebook Ju…" at bounding box center [139, 120] width 100 height 9
select select "31340"
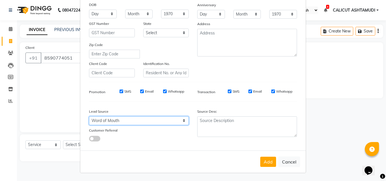
click at [89, 116] on select "Select Walk-in Referral Internet Friend Word of Mouth Advertisement Facebook Ju…" at bounding box center [139, 120] width 100 height 9
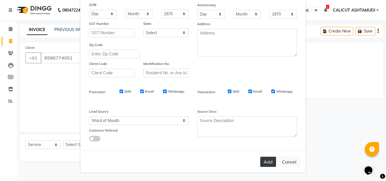
click at [270, 163] on button "Add" at bounding box center [268, 162] width 16 height 10
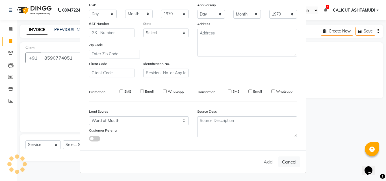
select select
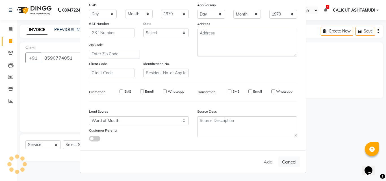
select select
checkbox input "false"
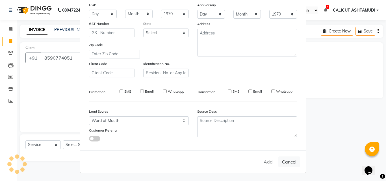
checkbox input "false"
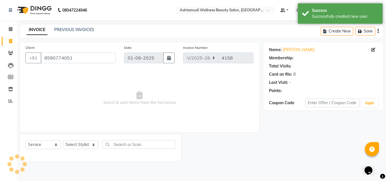
select select "1: Object"
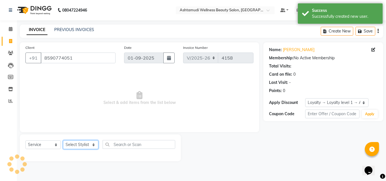
click at [72, 144] on select "Select Stylist [PERSON_NAME] C [PERSON_NAME] [PERSON_NAME] CALICUT ASHTAMUDI FR…" at bounding box center [80, 144] width 35 height 9
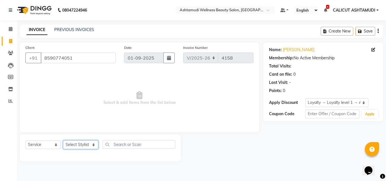
click at [85, 148] on select "Select Stylist [PERSON_NAME] C [PERSON_NAME] [PERSON_NAME] CALICUT ASHTAMUDI FR…" at bounding box center [80, 144] width 35 height 9
select select "26964"
click at [63, 140] on select "Select Stylist [PERSON_NAME] C [PERSON_NAME] [PERSON_NAME] CALICUT ASHTAMUDI FR…" at bounding box center [80, 144] width 35 height 9
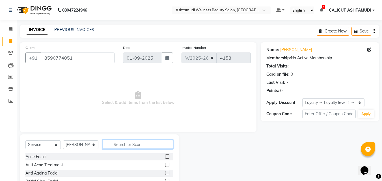
click at [131, 148] on input "text" at bounding box center [138, 144] width 71 height 9
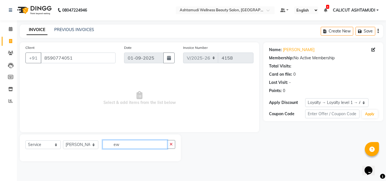
type input "e"
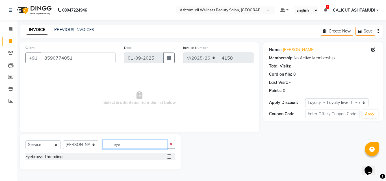
type input "eye"
click at [168, 157] on label at bounding box center [169, 157] width 4 height 4
click at [168, 157] on input "checkbox" at bounding box center [169, 157] width 4 height 4
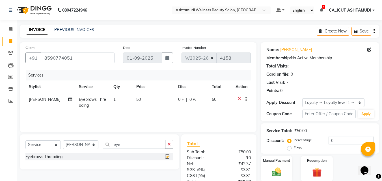
checkbox input "false"
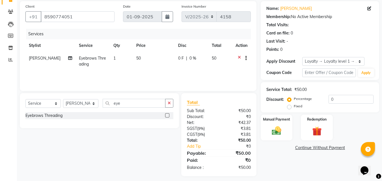
scroll to position [45, 0]
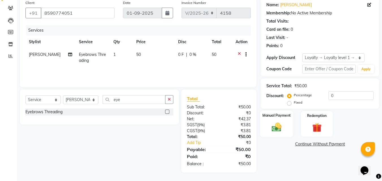
click at [276, 127] on img at bounding box center [277, 127] width 16 height 11
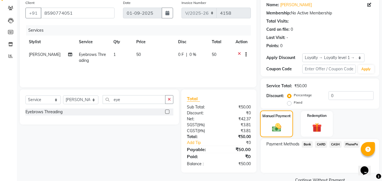
scroll to position [57, 0]
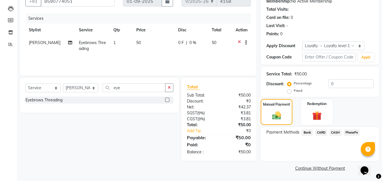
click at [336, 132] on span "CASH" at bounding box center [335, 132] width 12 height 7
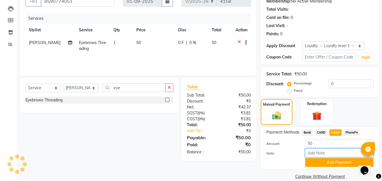
click at [328, 152] on input "Note:" at bounding box center [339, 153] width 68 height 9
type input "frankly"
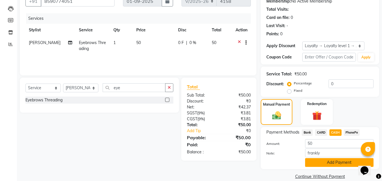
click at [334, 165] on button "Add Payment" at bounding box center [339, 162] width 68 height 9
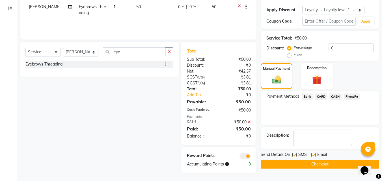
scroll to position [93, 0]
click at [276, 167] on button "Checkout" at bounding box center [320, 164] width 118 height 9
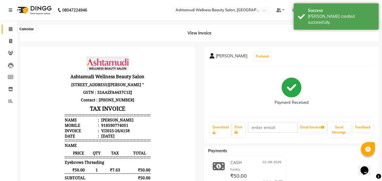
click at [10, 30] on icon at bounding box center [11, 29] width 4 height 4
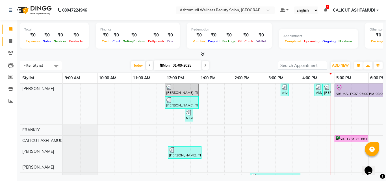
click at [9, 43] on icon at bounding box center [10, 41] width 3 height 4
select select "service"
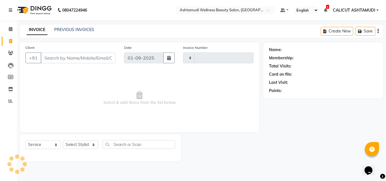
click at [9, 43] on icon at bounding box center [10, 41] width 3 height 4
select select "service"
click at [12, 29] on icon at bounding box center [11, 29] width 4 height 4
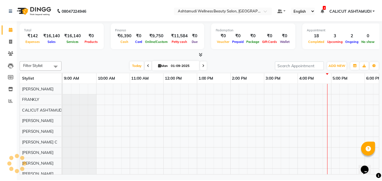
scroll to position [0, 189]
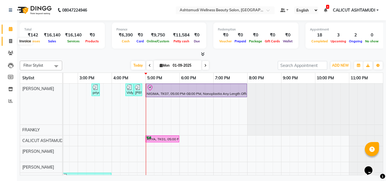
click at [11, 41] on icon at bounding box center [10, 41] width 3 height 4
select select "service"
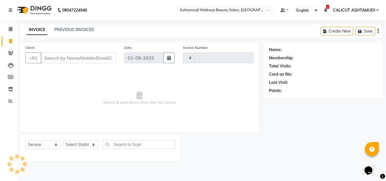
click at [11, 41] on icon at bounding box center [10, 41] width 3 height 4
select select "4630"
select select "service"
click at [64, 66] on div "Client +91" at bounding box center [70, 56] width 99 height 23
click at [63, 59] on input "Client" at bounding box center [78, 58] width 75 height 11
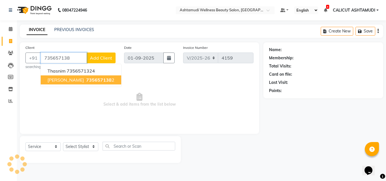
click at [85, 79] on ngb-highlight "735657138 2" at bounding box center [99, 80] width 29 height 6
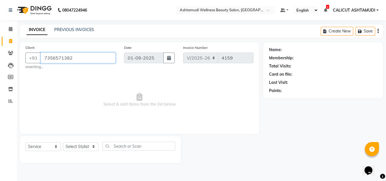
type input "7356571382"
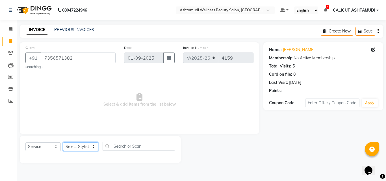
click at [80, 148] on select "Select Stylist [PERSON_NAME] C [PERSON_NAME] [PERSON_NAME] CALICUT ASHTAMUDI FR…" at bounding box center [80, 146] width 35 height 9
select select "85202"
click at [63, 142] on select "Select Stylist [PERSON_NAME] C [PERSON_NAME] [PERSON_NAME] CALICUT ASHTAMUDI FR…" at bounding box center [80, 146] width 35 height 9
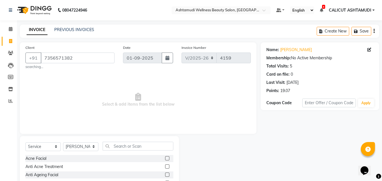
click at [116, 140] on div "Select Service Product Membership Package Voucher Prepaid Gift Card Select Styl…" at bounding box center [99, 177] width 159 height 83
click at [113, 146] on input "text" at bounding box center [138, 146] width 71 height 9
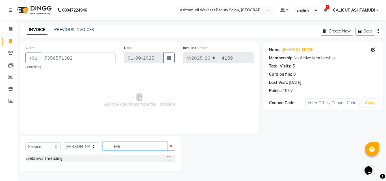
type input "eye"
drag, startPoint x: 165, startPoint y: 157, endPoint x: 171, endPoint y: 160, distance: 6.8
click at [165, 157] on div "Eyebrows Threading" at bounding box center [100, 158] width 150 height 7
click at [171, 160] on label at bounding box center [169, 158] width 4 height 4
click at [171, 160] on input "checkbox" at bounding box center [169, 159] width 4 height 4
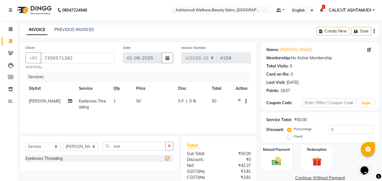
checkbox input "false"
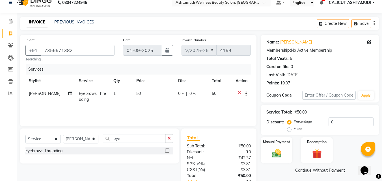
scroll to position [47, 0]
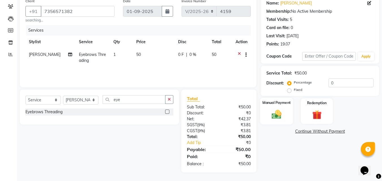
drag, startPoint x: 271, startPoint y: 118, endPoint x: 283, endPoint y: 113, distance: 12.5
click at [271, 117] on img at bounding box center [277, 114] width 16 height 11
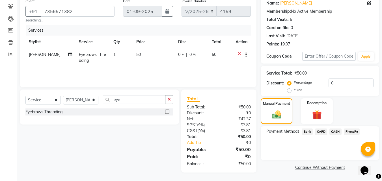
click at [350, 129] on span "PhonePe" at bounding box center [352, 132] width 16 height 7
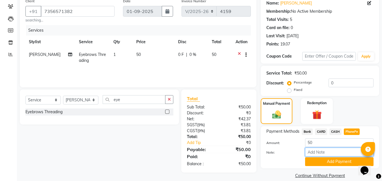
click at [333, 152] on input "Note:" at bounding box center [339, 152] width 68 height 9
type input "frankly"
click at [333, 162] on button "Add Payment" at bounding box center [339, 161] width 68 height 9
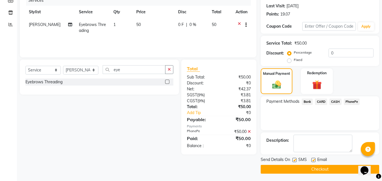
scroll to position [78, 0]
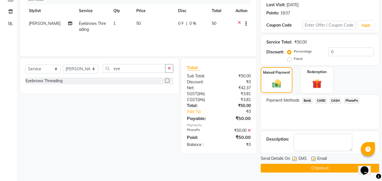
click at [310, 167] on button "Checkout" at bounding box center [320, 168] width 118 height 9
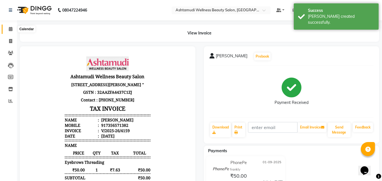
click at [10, 27] on span at bounding box center [11, 29] width 10 height 7
click at [10, 28] on icon at bounding box center [11, 29] width 4 height 4
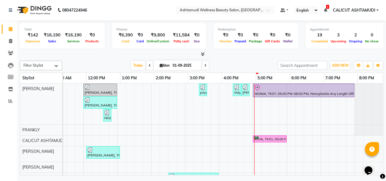
scroll to position [0, 82]
click at [342, 61] on div "ADD NEW Toggle Dropdown Add Appointment Add Invoice Add Expense Add Attendance …" at bounding box center [340, 65] width 21 height 9
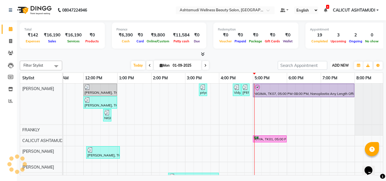
click at [342, 62] on button "ADD NEW Toggle Dropdown" at bounding box center [341, 66] width 20 height 8
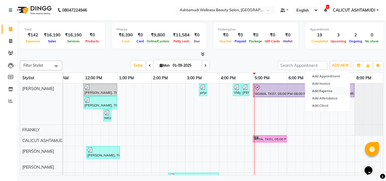
click at [322, 90] on link "Add Expense" at bounding box center [327, 90] width 45 height 7
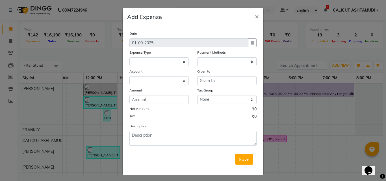
select select "1"
select select "3461"
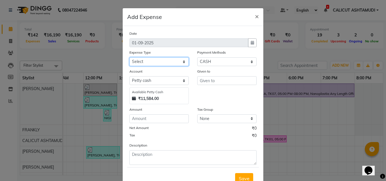
click at [153, 64] on select "Select ACCOMODATION EXPENSES ADVERTISEMENT SALES PROMOTIONAL EXPENSES Bonus BRI…" at bounding box center [158, 61] width 59 height 9
select select "6234"
click at [129, 57] on select "Select ACCOMODATION EXPENSES ADVERTISEMENT SALES PROMOTIONAL EXPENSES Bonus BRI…" at bounding box center [158, 61] width 59 height 9
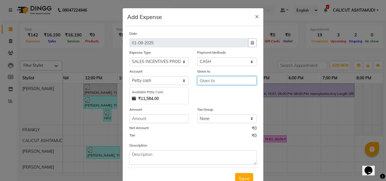
click at [215, 79] on input "text" at bounding box center [226, 80] width 59 height 9
type input "ankitha,amala"
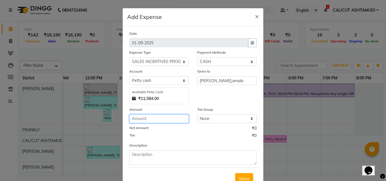
click at [144, 122] on input "number" at bounding box center [158, 118] width 59 height 9
type input "160"
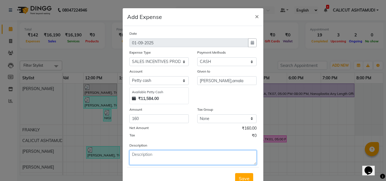
click at [163, 164] on textarea at bounding box center [192, 157] width 127 height 15
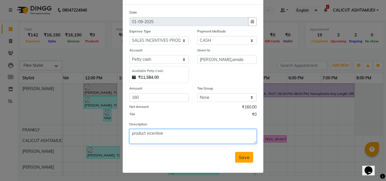
type textarea "product incentive"
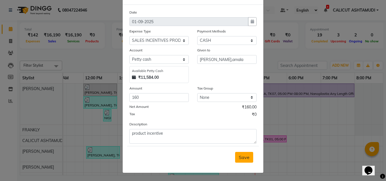
click at [239, 158] on span "Save" at bounding box center [244, 158] width 11 height 6
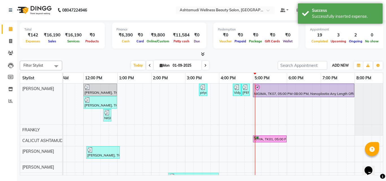
click at [340, 63] on button "ADD NEW Toggle Dropdown" at bounding box center [341, 66] width 20 height 8
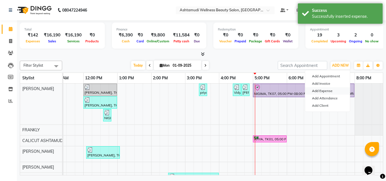
click at [326, 89] on link "Add Expense" at bounding box center [327, 90] width 45 height 7
select select "3462"
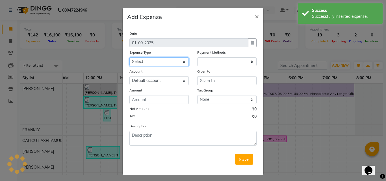
click at [156, 61] on select "Select ACCOMODATION EXPENSES ADVERTISEMENT SALES PROMOTIONAL EXPENSES Bonus BRI…" at bounding box center [158, 61] width 59 height 9
select select "1"
select select "3461"
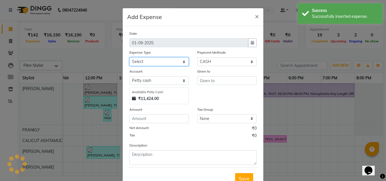
select select "6175"
click at [129, 57] on select "Select ACCOMODATION EXPENSES ADVERTISEMENT SALES PROMOTIONAL EXPENSES Bonus BRI…" at bounding box center [158, 61] width 59 height 9
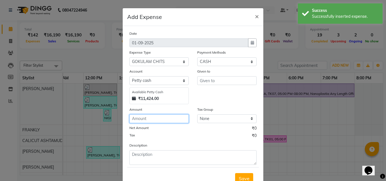
click at [147, 118] on input "number" at bounding box center [158, 118] width 59 height 9
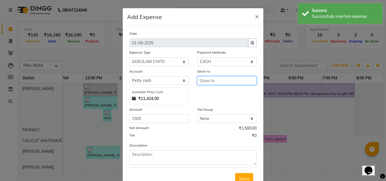
click at [215, 81] on input "text" at bounding box center [226, 80] width 59 height 9
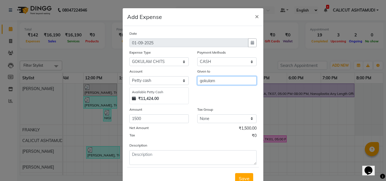
drag, startPoint x: 196, startPoint y: 80, endPoint x: 229, endPoint y: 79, distance: 32.8
click at [229, 79] on input "gokulam" at bounding box center [226, 80] width 59 height 9
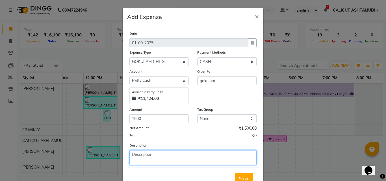
drag, startPoint x: 169, startPoint y: 163, endPoint x: 165, endPoint y: 162, distance: 4.2
click at [168, 164] on textarea at bounding box center [192, 157] width 127 height 15
paste textarea "gokulam"
click at [133, 154] on textarea "gokulam" at bounding box center [192, 157] width 127 height 15
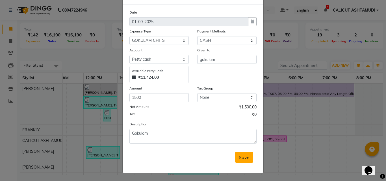
click at [242, 158] on span "Save" at bounding box center [244, 158] width 11 height 6
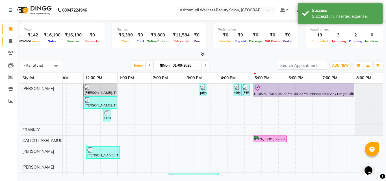
click at [9, 44] on span at bounding box center [11, 41] width 10 height 7
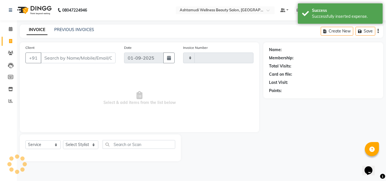
click at [9, 44] on span at bounding box center [11, 41] width 10 height 7
click at [9, 30] on icon at bounding box center [11, 29] width 4 height 4
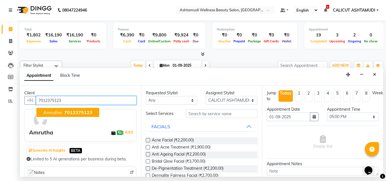
drag, startPoint x: 56, startPoint y: 110, endPoint x: 94, endPoint y: 114, distance: 37.8
click at [57, 110] on span "Amrutha" at bounding box center [52, 113] width 19 height 6
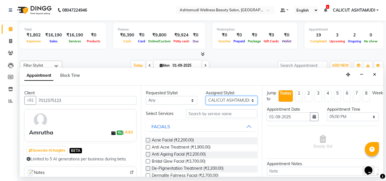
click at [216, 102] on select "Select Amala George AMBILI C ANJANA DAS ANKITHA Arya CALICUT ASHTAMUDI FRANKLY …" at bounding box center [232, 100] width 52 height 9
click at [206, 96] on select "Select Amala George AMBILI C ANJANA DAS ANKITHA Arya CALICUT ASHTAMUDI FRANKLY …" at bounding box center [232, 100] width 52 height 9
click at [213, 117] on input "text" at bounding box center [222, 113] width 72 height 9
click at [210, 113] on input "text" at bounding box center [222, 113] width 72 height 9
click at [216, 99] on select "Select Amala George AMBILI C ANJANA DAS ANKITHA Arya CALICUT ASHTAMUDI FRANKLY …" at bounding box center [232, 100] width 52 height 9
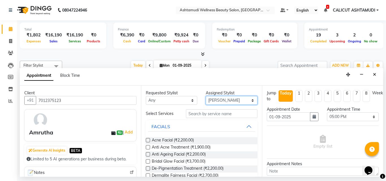
click at [206, 96] on select "Select Amala George AMBILI C ANJANA DAS ANKITHA Arya CALICUT ASHTAMUDI FRANKLY …" at bounding box center [232, 100] width 52 height 9
click at [209, 114] on input "text" at bounding box center [222, 113] width 72 height 9
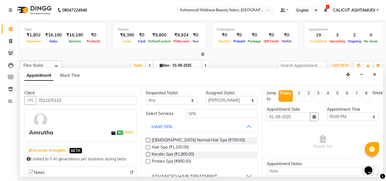
click at [148, 147] on label at bounding box center [148, 147] width 4 height 4
click at [148, 147] on input "checkbox" at bounding box center [148, 148] width 4 height 4
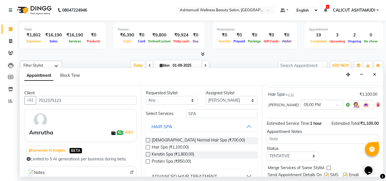
scroll to position [62, 0]
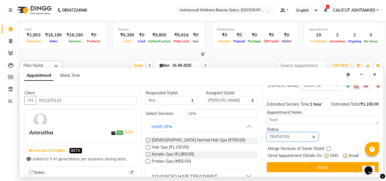
click at [290, 133] on select "Select TENTATIVE CONFIRM CHECK-IN UPCOMING" at bounding box center [293, 137] width 52 height 9
click at [267, 133] on select "Select TENTATIVE CONFIRM CHECK-IN UPCOMING" at bounding box center [293, 137] width 52 height 9
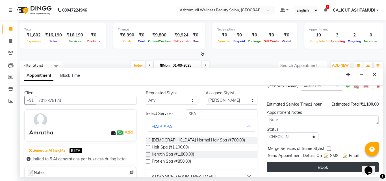
click at [290, 165] on button "Book" at bounding box center [323, 167] width 112 height 10
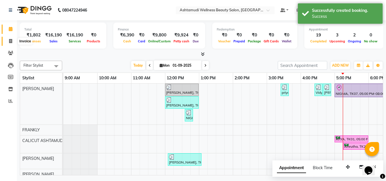
click at [14, 41] on span at bounding box center [11, 41] width 10 height 7
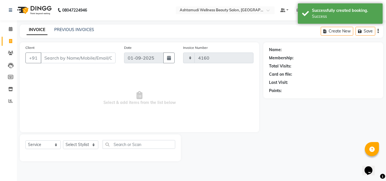
click at [62, 60] on input "Client" at bounding box center [78, 58] width 75 height 11
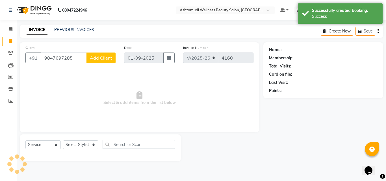
click at [98, 53] on button "Add Client" at bounding box center [100, 58] width 29 height 11
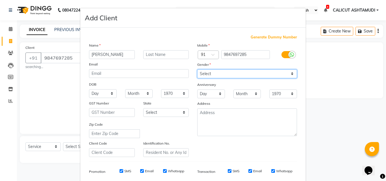
click at [217, 73] on select "Select [DEMOGRAPHIC_DATA] [DEMOGRAPHIC_DATA] Other Prefer Not To Say" at bounding box center [247, 74] width 100 height 9
click at [197, 70] on select "Select [DEMOGRAPHIC_DATA] [DEMOGRAPHIC_DATA] Other Prefer Not To Say" at bounding box center [247, 74] width 100 height 9
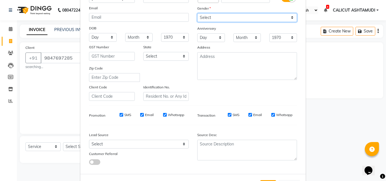
scroll to position [57, 0]
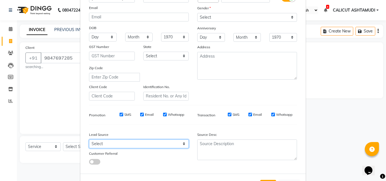
click at [118, 145] on select "Select Walk-in Referral Internet Friend Word of Mouth Advertisement Facebook Ju…" at bounding box center [139, 144] width 100 height 9
click at [89, 140] on select "Select Walk-in Referral Internet Friend Word of Mouth Advertisement Facebook Ju…" at bounding box center [139, 144] width 100 height 9
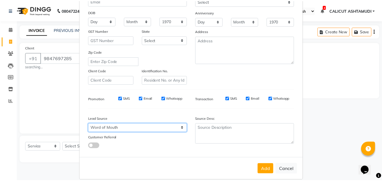
scroll to position [80, 0]
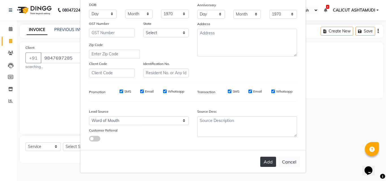
click at [267, 163] on button "Add" at bounding box center [268, 162] width 16 height 10
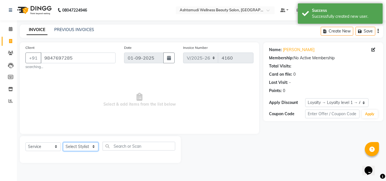
click at [85, 144] on select "Select Stylist [PERSON_NAME] C [PERSON_NAME] [PERSON_NAME] CALICUT ASHTAMUDI FR…" at bounding box center [80, 146] width 35 height 9
click at [63, 142] on select "Select Stylist [PERSON_NAME] C [PERSON_NAME] [PERSON_NAME] CALICUT ASHTAMUDI FR…" at bounding box center [80, 146] width 35 height 9
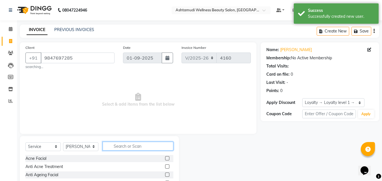
click at [123, 149] on input "text" at bounding box center [138, 146] width 71 height 9
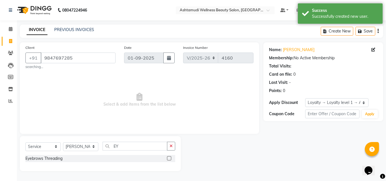
click at [168, 159] on label at bounding box center [169, 158] width 4 height 4
click at [168, 159] on input "checkbox" at bounding box center [169, 159] width 4 height 4
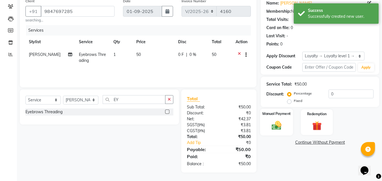
click at [276, 132] on div "Manual Payment" at bounding box center [276, 122] width 33 height 27
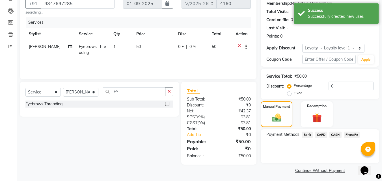
scroll to position [57, 0]
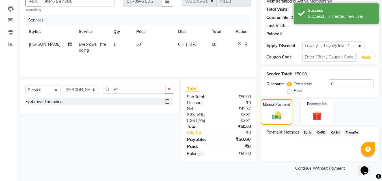
click at [334, 132] on span "CASH" at bounding box center [335, 132] width 12 height 7
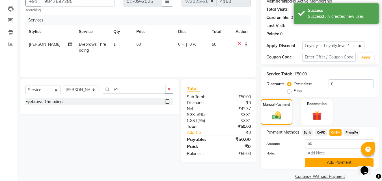
click at [330, 166] on button "Add Payment" at bounding box center [339, 162] width 68 height 9
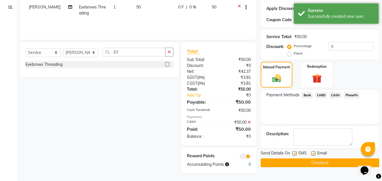
scroll to position [95, 0]
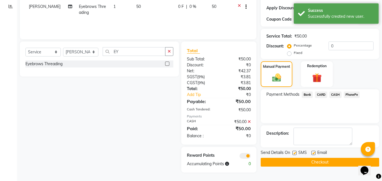
click at [314, 164] on button "Checkout" at bounding box center [320, 162] width 118 height 9
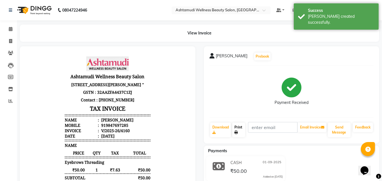
click at [238, 131] on icon at bounding box center [235, 132] width 3 height 3
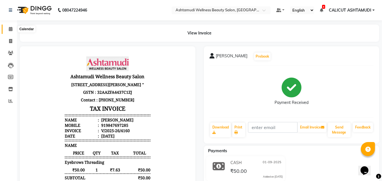
click at [7, 28] on span at bounding box center [11, 29] width 10 height 7
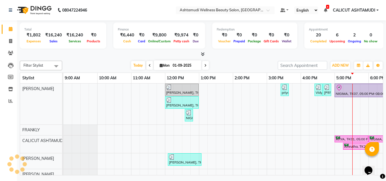
scroll to position [0, 189]
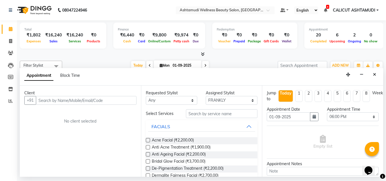
click at [77, 98] on input "text" at bounding box center [86, 100] width 101 height 9
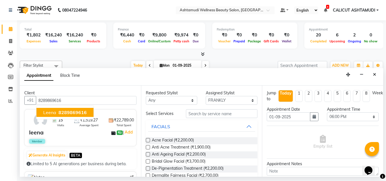
click at [91, 115] on button "leena 8289869616" at bounding box center [64, 112] width 57 height 9
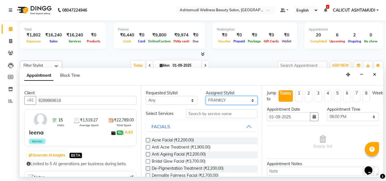
click at [233, 101] on select "Select Amala George AMBILI C ANJANA DAS ANKITHA Arya CALICUT ASHTAMUDI FRANKLY …" at bounding box center [232, 100] width 52 height 9
click at [206, 96] on select "Select Amala George AMBILI C ANJANA DAS ANKITHA Arya CALICUT ASHTAMUDI FRANKLY …" at bounding box center [232, 100] width 52 height 9
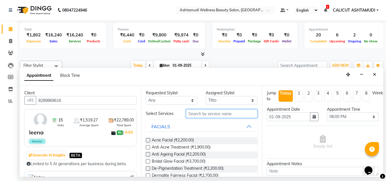
click at [211, 115] on input "text" at bounding box center [222, 113] width 72 height 9
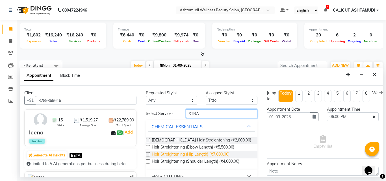
scroll to position [10, 0]
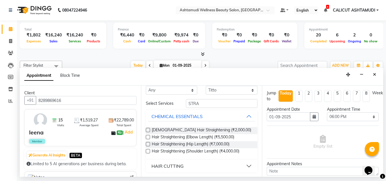
click at [164, 166] on div "HAIR CUTTING" at bounding box center [167, 166] width 32 height 7
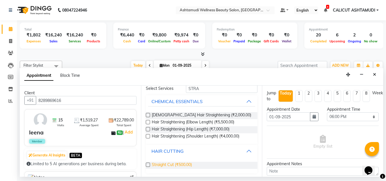
scroll to position [26, 0]
click at [148, 165] on label at bounding box center [148, 164] width 4 height 4
click at [148, 165] on input "checkbox" at bounding box center [148, 165] width 4 height 4
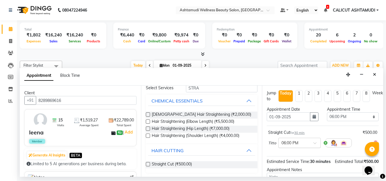
scroll to position [68, 0]
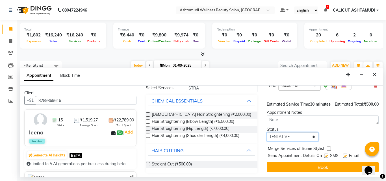
click at [289, 133] on select "Select TENTATIVE CONFIRM CHECK-IN UPCOMING" at bounding box center [293, 137] width 52 height 9
click at [267, 133] on select "Select TENTATIVE CONFIRM CHECK-IN UPCOMING" at bounding box center [293, 137] width 52 height 9
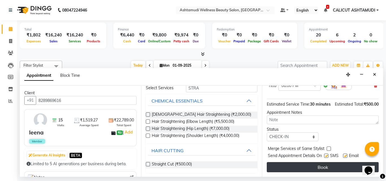
click at [299, 166] on button "Book" at bounding box center [323, 167] width 112 height 10
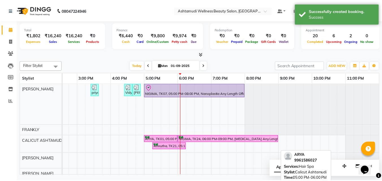
scroll to position [113, 0]
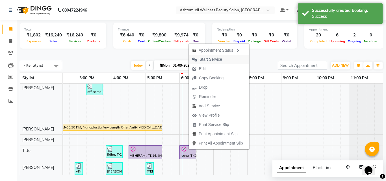
click at [213, 62] on span "Start Service" at bounding box center [211, 60] width 23 height 6
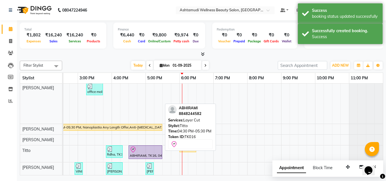
click at [150, 155] on div "ABHIRAMI, TK16, 04:30 PM-05:30 PM, Layer Cut" at bounding box center [145, 152] width 33 height 12
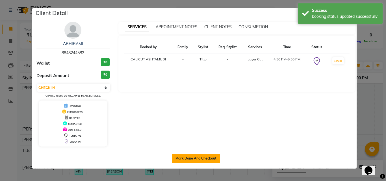
click at [215, 160] on button "Mark Done And Checkout" at bounding box center [196, 158] width 48 height 9
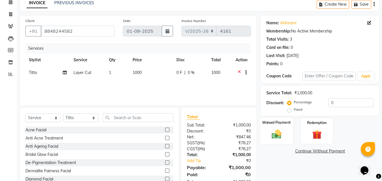
scroll to position [45, 0]
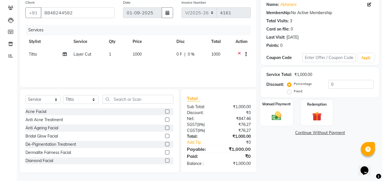
click at [277, 109] on div "Manual Payment" at bounding box center [276, 112] width 33 height 27
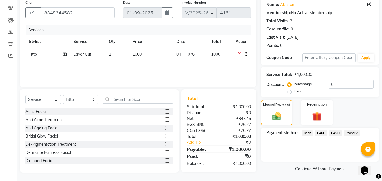
click at [350, 134] on span "PhonePe" at bounding box center [352, 133] width 16 height 7
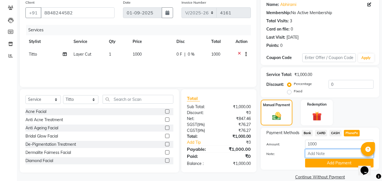
click at [340, 154] on input "Note:" at bounding box center [339, 153] width 68 height 9
click at [343, 163] on button "Add Payment" at bounding box center [339, 163] width 68 height 9
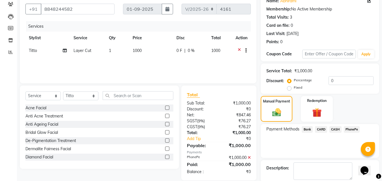
scroll to position [78, 0]
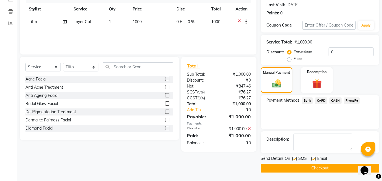
click at [337, 102] on span "CASH" at bounding box center [335, 101] width 12 height 7
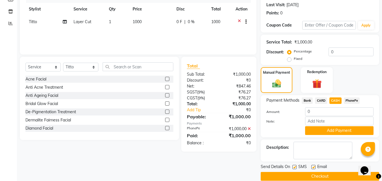
click at [250, 128] on icon at bounding box center [249, 129] width 3 height 4
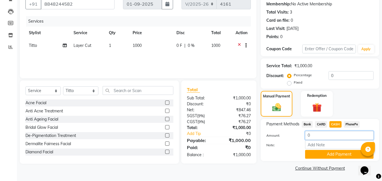
click at [313, 133] on input "0" at bounding box center [339, 135] width 68 height 9
click at [346, 124] on span "PhonePe" at bounding box center [352, 124] width 16 height 7
click at [335, 124] on span "CASH" at bounding box center [335, 124] width 12 height 7
click at [319, 146] on input "Note:" at bounding box center [339, 144] width 68 height 9
click at [338, 153] on button "Add Payment" at bounding box center [339, 154] width 68 height 9
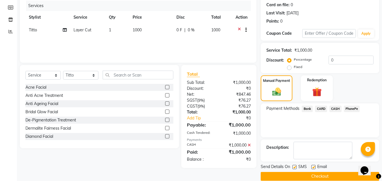
scroll to position [78, 0]
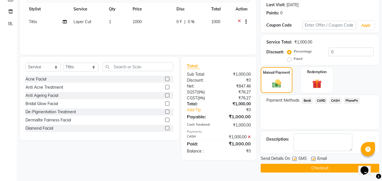
click at [286, 168] on button "Checkout" at bounding box center [320, 168] width 118 height 9
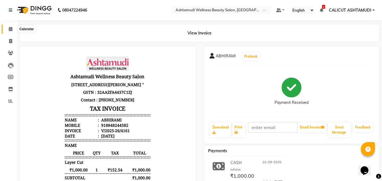
click at [9, 30] on icon at bounding box center [11, 29] width 4 height 4
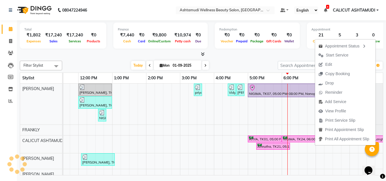
click at [325, 64] on span "Edit" at bounding box center [325, 64] width 20 height 9
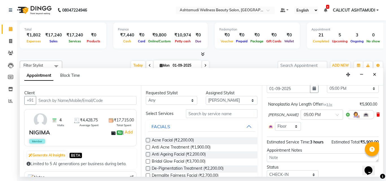
click at [376, 114] on icon at bounding box center [377, 115] width 3 height 4
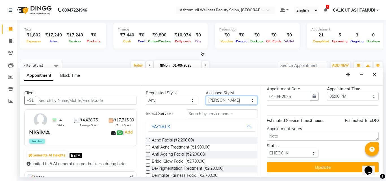
click at [240, 101] on select "Select Amala George AMBILI C ANJANA DAS ANKITHA Arya CALICUT ASHTAMUDI FRANKLY …" at bounding box center [232, 100] width 52 height 9
click at [216, 112] on input "text" at bounding box center [222, 113] width 72 height 9
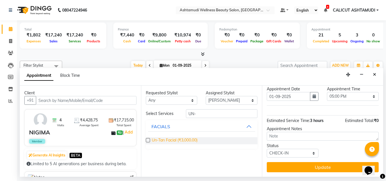
click at [166, 141] on span "Un-Tan Facial (₹3,000.00)" at bounding box center [175, 140] width 46 height 7
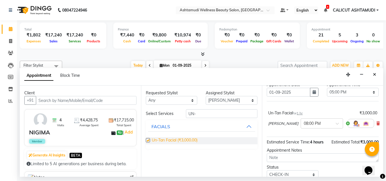
scroll to position [28, 0]
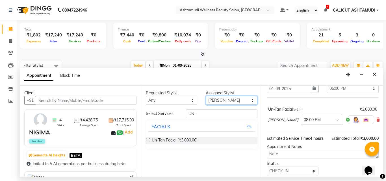
click at [219, 102] on select "Select Amala George AMBILI C ANJANA DAS ANKITHA Arya CALICUT ASHTAMUDI FRANKLY …" at bounding box center [232, 100] width 52 height 9
click at [206, 96] on select "Select Amala George AMBILI C ANJANA DAS ANKITHA Arya CALICUT ASHTAMUDI FRANKLY …" at bounding box center [232, 100] width 52 height 9
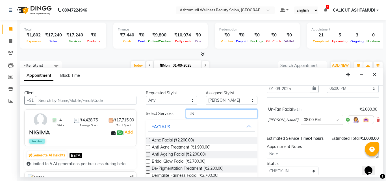
click at [208, 114] on input "UN-" at bounding box center [222, 113] width 72 height 9
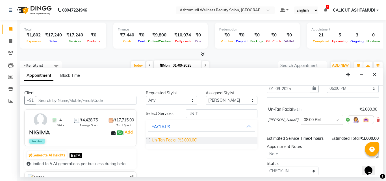
click at [174, 144] on span "Un-Tan Facial (₹3,000.00)" at bounding box center [175, 140] width 46 height 7
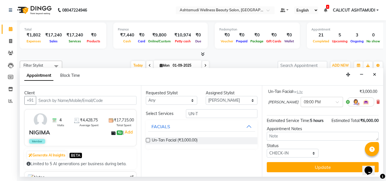
scroll to position [83, 0]
click at [286, 149] on select "Select TENTATIVE CONFIRM CHECK-IN UPCOMING" at bounding box center [293, 153] width 52 height 9
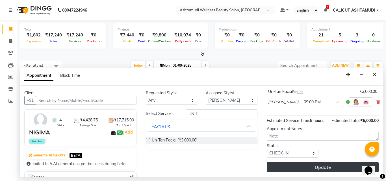
click at [292, 163] on button "Update" at bounding box center [323, 167] width 112 height 10
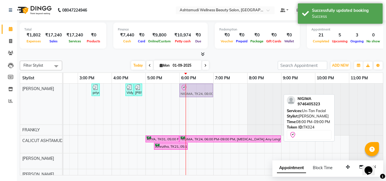
drag, startPoint x: 267, startPoint y: 92, endPoint x: 201, endPoint y: 88, distance: 66.5
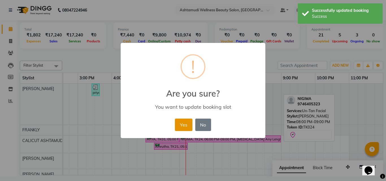
click at [185, 124] on button "Yes" at bounding box center [183, 125] width 17 height 12
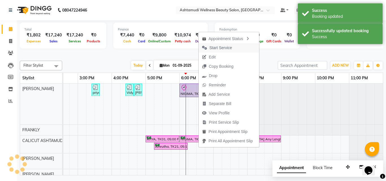
click at [219, 47] on span "Start Service" at bounding box center [220, 48] width 23 height 6
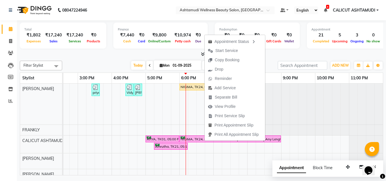
click at [276, 56] on div at bounding box center [201, 54] width 363 height 6
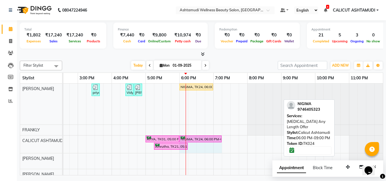
drag, startPoint x: 280, startPoint y: 140, endPoint x: 272, endPoint y: 140, distance: 7.9
click at [214, 143] on div "ARYA, TK01, 05:00 PM-06:00 PM, Hair Spa NIGIMA, TK24, 06:00 PM-09:00 PM, Botox …" at bounding box center [128, 145] width 509 height 18
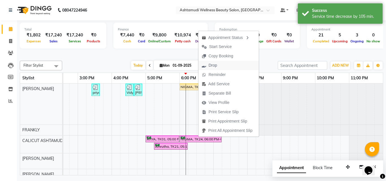
drag, startPoint x: 225, startPoint y: 59, endPoint x: 225, endPoint y: 66, distance: 6.5
click at [225, 66] on ul "Appointment Status Start Service Copy Booking Drop Reminder Add Service Separat…" at bounding box center [228, 84] width 61 height 106
click at [225, 66] on button "Drop" at bounding box center [228, 65] width 60 height 9
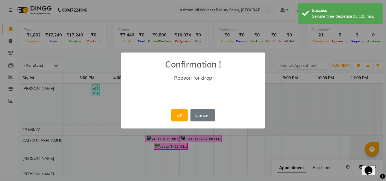
click at [201, 102] on div "× Confirmation ! Reason for drop OK No Cancel" at bounding box center [193, 91] width 145 height 76
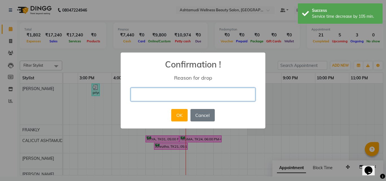
click at [199, 99] on input "text" at bounding box center [193, 94] width 124 height 13
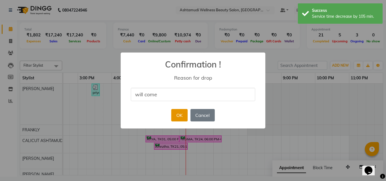
click at [183, 114] on button "OK" at bounding box center [179, 115] width 16 height 12
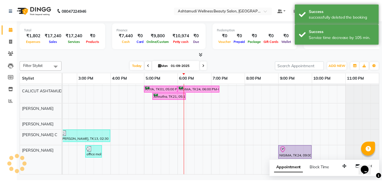
scroll to position [57, 0]
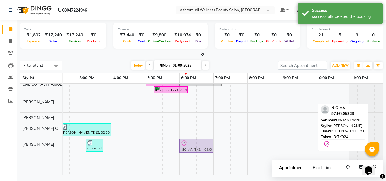
drag, startPoint x: 293, startPoint y: 149, endPoint x: 191, endPoint y: 151, distance: 102.3
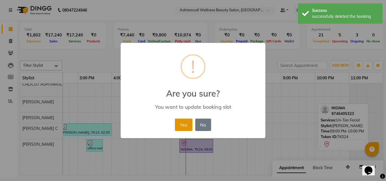
click at [186, 125] on button "Yes" at bounding box center [183, 125] width 17 height 12
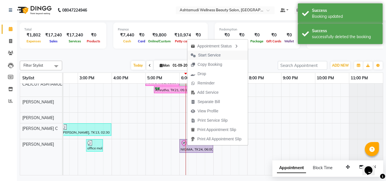
click at [216, 54] on span "Start Service" at bounding box center [209, 55] width 23 height 6
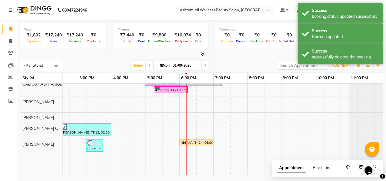
click at [10, 94] on li "Inventory" at bounding box center [8, 89] width 17 height 12
drag, startPoint x: 10, startPoint y: 94, endPoint x: 9, endPoint y: 87, distance: 6.9
click at [9, 94] on li "Inventory" at bounding box center [8, 89] width 17 height 12
click at [9, 87] on icon at bounding box center [10, 89] width 5 height 4
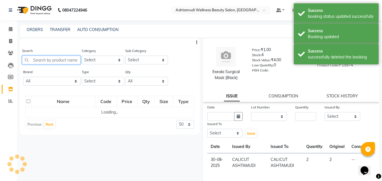
click at [47, 58] on input "text" at bounding box center [51, 60] width 59 height 9
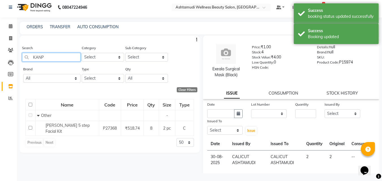
scroll to position [4, 0]
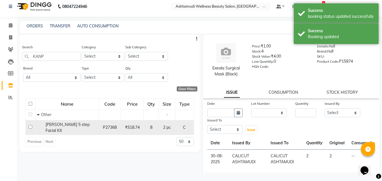
click at [30, 128] on input "checkbox" at bounding box center [31, 127] width 4 height 4
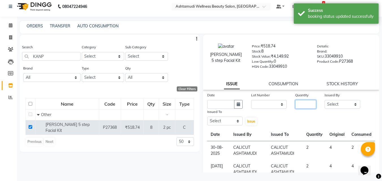
click at [300, 106] on input "number" at bounding box center [305, 104] width 21 height 9
drag, startPoint x: 332, startPoint y: 106, endPoint x: 337, endPoint y: 100, distance: 7.6
click at [332, 105] on select "Select Amala George AMBILI C ANJANA DAS ANKITHA Arya CALICUT ASHTAMUDI FRANKLY …" at bounding box center [342, 104] width 36 height 9
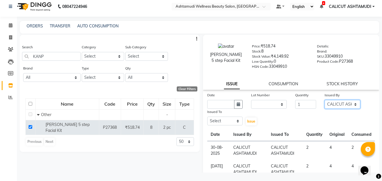
click at [324, 100] on select "Select Amala George AMBILI C ANJANA DAS ANKITHA Arya CALICUT ASHTAMUDI FRANKLY …" at bounding box center [342, 104] width 36 height 9
drag, startPoint x: 266, startPoint y: 106, endPoint x: 251, endPoint y: 104, distance: 15.1
click at [266, 106] on select "None" at bounding box center [269, 104] width 36 height 9
click at [251, 100] on select "None" at bounding box center [269, 104] width 36 height 9
click at [241, 104] on button "button" at bounding box center [238, 104] width 8 height 9
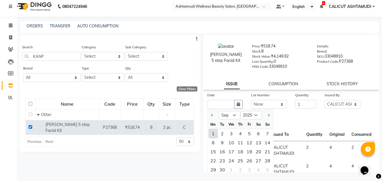
click at [216, 136] on div "1" at bounding box center [213, 133] width 9 height 9
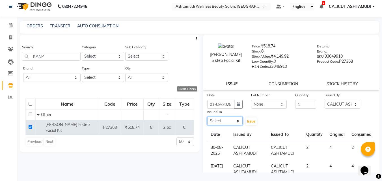
click at [223, 121] on select "Select Amala George AMBILI C ANJANA DAS ANKITHA Arya CALICUT ASHTAMUDI FRANKLY …" at bounding box center [225, 121] width 36 height 9
click at [207, 117] on select "Select Amala George AMBILI C ANJANA DAS ANKITHA Arya CALICUT ASHTAMUDI FRANKLY …" at bounding box center [225, 121] width 36 height 9
click at [253, 121] on span "Issue" at bounding box center [251, 121] width 8 height 4
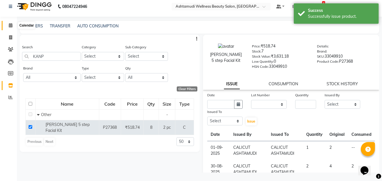
click at [11, 23] on icon at bounding box center [11, 25] width 4 height 4
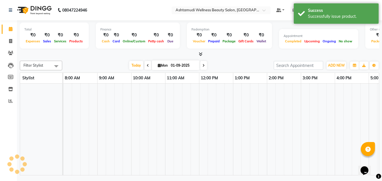
click at [11, 23] on li "Calendar" at bounding box center [8, 29] width 17 height 12
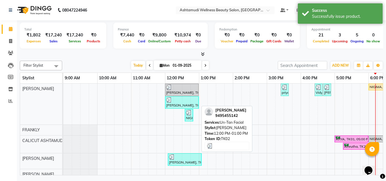
click at [184, 100] on div at bounding box center [181, 100] width 31 height 6
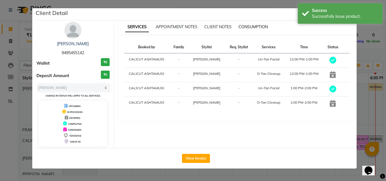
click at [248, 28] on span "CONSUMPTION" at bounding box center [253, 26] width 29 height 5
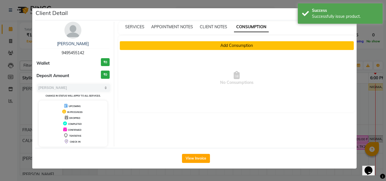
click at [237, 48] on button "Add Consumption" at bounding box center [237, 45] width 234 height 9
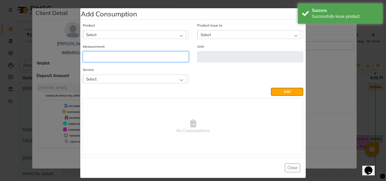
click at [146, 55] on input "number" at bounding box center [136, 56] width 106 height 11
click at [132, 33] on div "Select" at bounding box center [134, 34] width 103 height 8
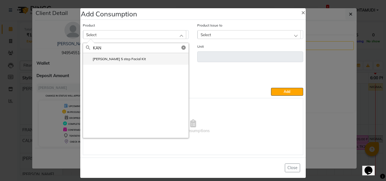
click at [133, 60] on label "Kanpeki Kouyou 5 step Facial Kit" at bounding box center [116, 59] width 60 height 5
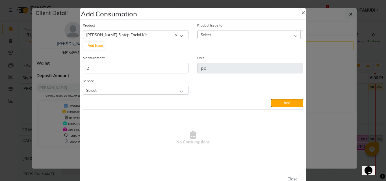
click at [221, 35] on div "Select" at bounding box center [249, 34] width 103 height 8
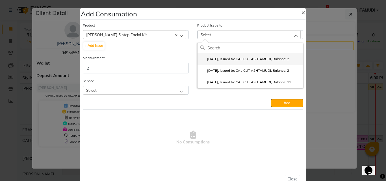
click at [224, 58] on label "2025-09-01, Issued to: CALICUT ASHTAMUDI, Balance: 2" at bounding box center [244, 59] width 89 height 5
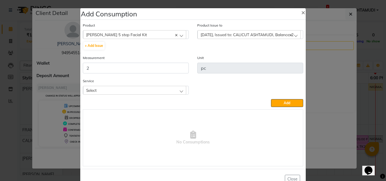
click at [159, 88] on div "Select" at bounding box center [134, 90] width 103 height 8
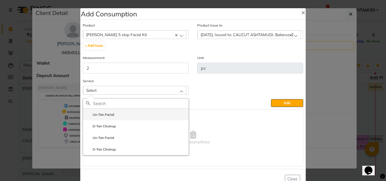
click at [135, 118] on li "Un-Tan Facial" at bounding box center [135, 115] width 105 height 12
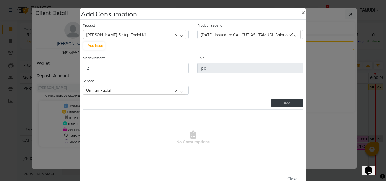
click at [272, 103] on button "Add" at bounding box center [287, 103] width 32 height 8
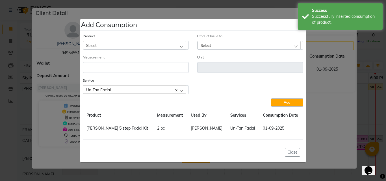
click at [339, 118] on ngb-modal-window "Add Consumption × Product Select 051/ Studio White Weekly 15Ml Product Issue to…" at bounding box center [193, 90] width 386 height 181
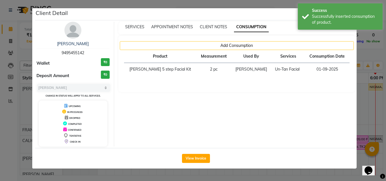
click at [372, 116] on ngb-modal-window "Client Detail rasheeda 9495455142 Wallet ₹0 Deposit Amount ₹0 Select MARK DONE …" at bounding box center [193, 90] width 386 height 181
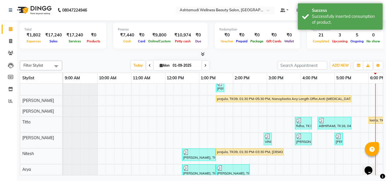
scroll to position [170, 0]
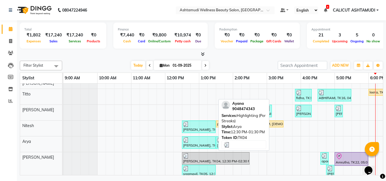
click at [194, 146] on div "[PERSON_NAME], TK04, 12:30 PM-01:30 PM, Highlighting (Per Streaks)" at bounding box center [199, 142] width 33 height 11
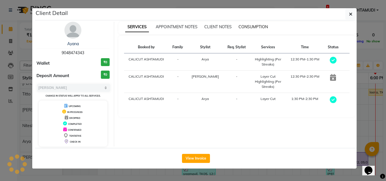
click at [250, 25] on span "CONSUMPTION" at bounding box center [253, 26] width 29 height 5
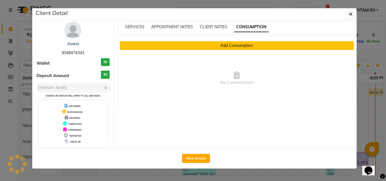
click at [233, 44] on button "Add Consumption" at bounding box center [237, 45] width 234 height 9
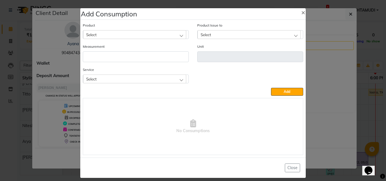
click at [163, 31] on div "Select" at bounding box center [134, 34] width 103 height 8
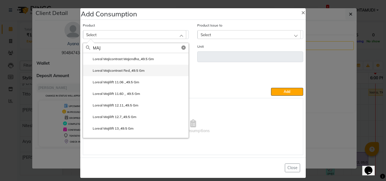
click at [154, 72] on li "Loreal Majicontrast Red_49.5 Gm" at bounding box center [135, 71] width 105 height 12
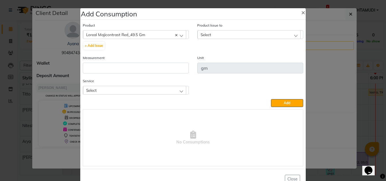
click at [214, 36] on div "Select" at bounding box center [249, 34] width 103 height 8
drag, startPoint x: 221, startPoint y: 63, endPoint x: 214, endPoint y: 64, distance: 6.8
click at [216, 62] on label "2025-04-15, Issued to: CALICUT ASHTAMUDI, Balance: 276" at bounding box center [246, 59] width 93 height 5
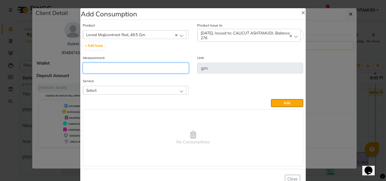
click at [149, 66] on input "number" at bounding box center [136, 68] width 106 height 11
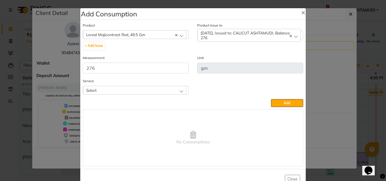
click at [116, 85] on div "Service Select Highlighting (Per Streaks) Layer Cut Highlighting (Per Streaks) …" at bounding box center [136, 86] width 106 height 17
click at [116, 92] on div "Select" at bounding box center [134, 90] width 103 height 8
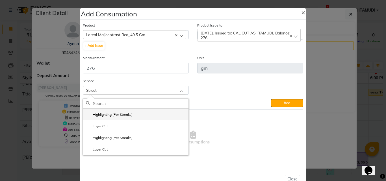
click at [108, 113] on label "Highlighting (Per Streaks)" at bounding box center [109, 114] width 47 height 5
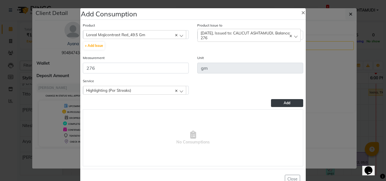
click at [279, 105] on button "Add" at bounding box center [287, 103] width 32 height 8
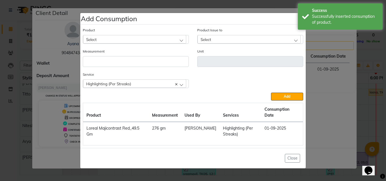
click at [347, 114] on ngb-modal-window "Add Consumption × Product Select 051/ Studio White Weekly 15Ml Product Issue to…" at bounding box center [193, 90] width 386 height 181
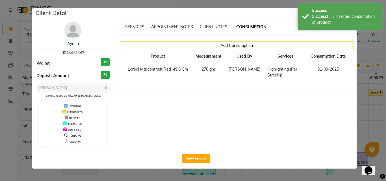
click at [369, 116] on ngb-modal-window "Client Detail Ayana 9048474343 Wallet ₹0 Deposit Amount ₹0 Select MARK DONE UPC…" at bounding box center [193, 90] width 386 height 181
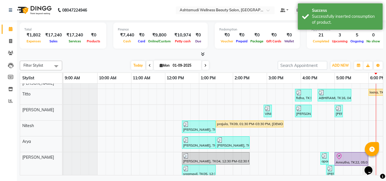
scroll to position [179, 0]
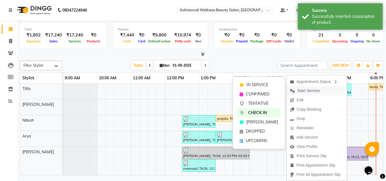
click at [307, 90] on span "Start Service" at bounding box center [308, 91] width 23 height 6
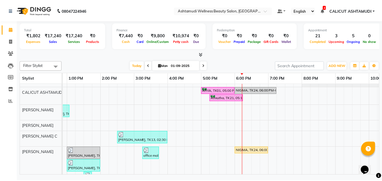
scroll to position [0, 0]
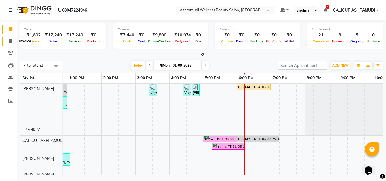
click at [10, 43] on icon at bounding box center [10, 41] width 3 height 4
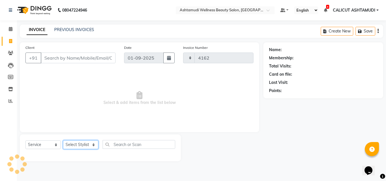
click at [83, 144] on select "Select Stylist" at bounding box center [80, 144] width 35 height 9
click at [63, 140] on select "Select Stylist [PERSON_NAME] C [PERSON_NAME] [PERSON_NAME] CALICUT ASHTAMUDI FR…" at bounding box center [80, 144] width 35 height 9
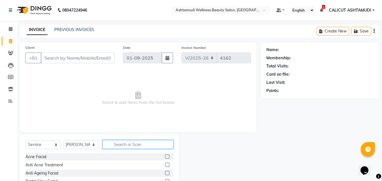
click at [137, 142] on input "text" at bounding box center [138, 144] width 71 height 9
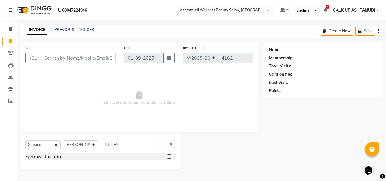
click at [168, 158] on label at bounding box center [169, 157] width 4 height 4
click at [168, 158] on input "checkbox" at bounding box center [169, 157] width 4 height 4
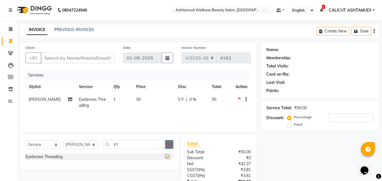
click at [170, 146] on icon "button" at bounding box center [169, 144] width 3 height 4
click at [165, 157] on label at bounding box center [167, 157] width 4 height 4
click at [165, 157] on input "checkbox" at bounding box center [167, 157] width 4 height 4
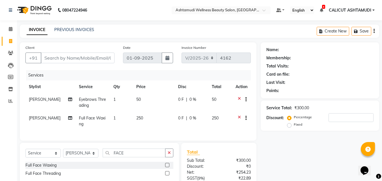
click at [178, 119] on span "0 F" at bounding box center [181, 118] width 6 height 6
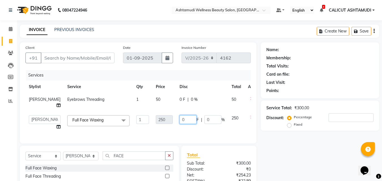
click at [179, 124] on input "0" at bounding box center [187, 119] width 17 height 9
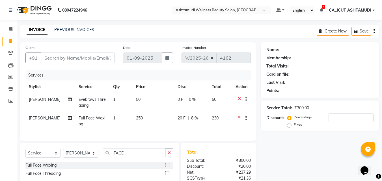
click at [175, 135] on div "Services Stylist Service Qty Price Disc Total Action Amala George Eyebrows Thre…" at bounding box center [137, 102] width 225 height 65
click at [185, 120] on div "20 F | 8 %" at bounding box center [190, 118] width 27 height 6
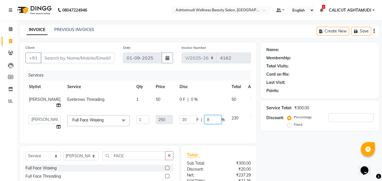
click at [204, 124] on input "8" at bounding box center [212, 119] width 17 height 9
click at [191, 138] on div "Services Stylist Service Qty Price Disc Total Action Amala George Eyebrows Thre…" at bounding box center [137, 104] width 225 height 68
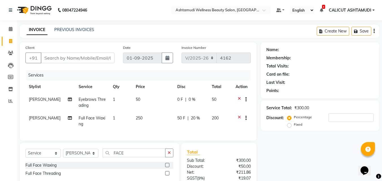
click at [180, 117] on span "50 F" at bounding box center [181, 118] width 8 height 6
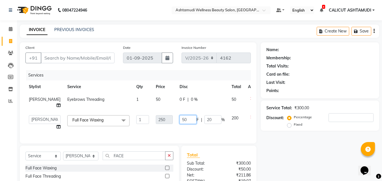
click at [179, 124] on input "50" at bounding box center [187, 119] width 17 height 9
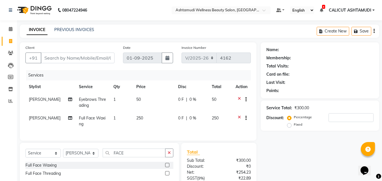
click at [198, 135] on div "Services Stylist Service Qty Price Disc Total Action Amala George Eyebrows Thre…" at bounding box center [137, 102] width 225 height 65
click at [189, 118] on span "0 %" at bounding box center [192, 118] width 7 height 6
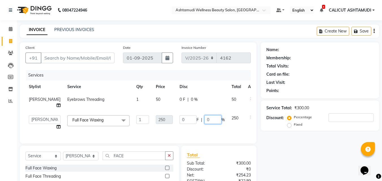
click at [204, 124] on input "0" at bounding box center [212, 119] width 17 height 9
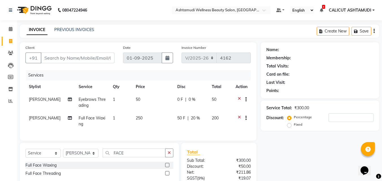
click at [203, 135] on div "Services Stylist Service Qty Price Disc Total Action Amala George Eyebrows Thre…" at bounding box center [137, 102] width 225 height 65
click at [85, 158] on select "Select Stylist [PERSON_NAME] C [PERSON_NAME] [PERSON_NAME] CALICUT ASHTAMUDI FR…" at bounding box center [80, 153] width 35 height 9
click at [63, 153] on select "Select Stylist [PERSON_NAME] C [PERSON_NAME] [PERSON_NAME] CALICUT ASHTAMUDI FR…" at bounding box center [80, 153] width 35 height 9
click at [165, 157] on button "button" at bounding box center [169, 153] width 8 height 9
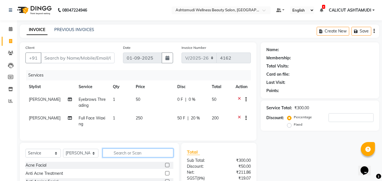
click at [139, 157] on input "text" at bounding box center [138, 153] width 71 height 9
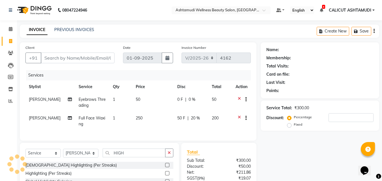
click at [167, 176] on label at bounding box center [167, 173] width 4 height 4
click at [167, 176] on input "checkbox" at bounding box center [167, 174] width 4 height 4
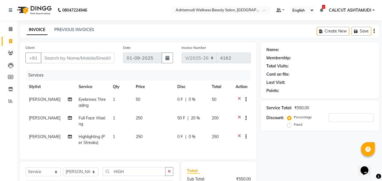
click at [113, 137] on td "1" at bounding box center [120, 140] width 23 height 19
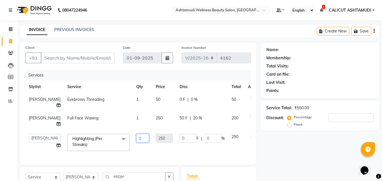
click at [136, 143] on input "1" at bounding box center [142, 138] width 13 height 9
click at [131, 164] on div "Client +91 Date 01-09-2025 Invoice Number V/2025 V/2025-26 4162 Services Stylis…" at bounding box center [138, 146] width 245 height 208
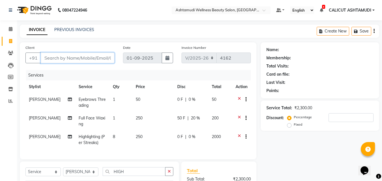
click at [83, 60] on input "Client" at bounding box center [78, 58] width 74 height 11
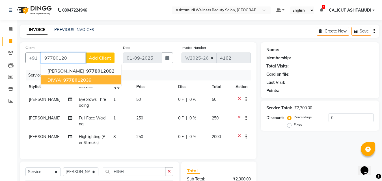
click at [85, 81] on ngb-highlight "97780120 39" at bounding box center [76, 80] width 29 height 6
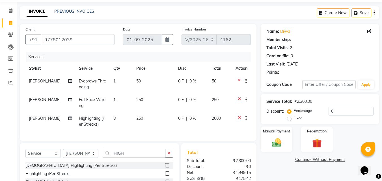
scroll to position [28, 0]
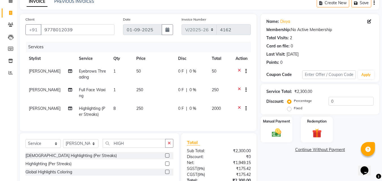
click at [182, 87] on td "0 F | 0 %" at bounding box center [192, 93] width 34 height 19
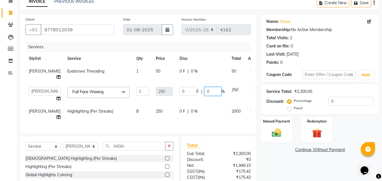
click at [204, 92] on input "0" at bounding box center [212, 91] width 17 height 9
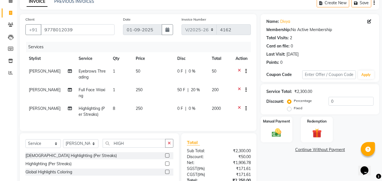
click at [192, 99] on td "50 F | 20 %" at bounding box center [191, 93] width 34 height 19
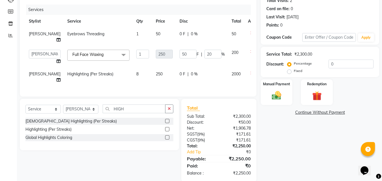
scroll to position [79, 0]
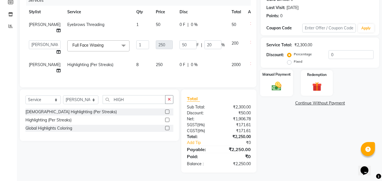
click at [281, 86] on img at bounding box center [277, 86] width 16 height 11
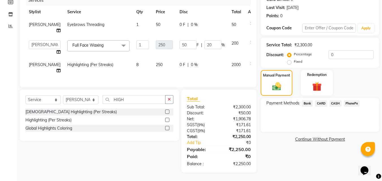
click at [176, 50] on td "50 F | 20 %" at bounding box center [202, 47] width 52 height 21
click at [91, 44] on span "Full Face Waxing x" at bounding box center [89, 45] width 36 height 6
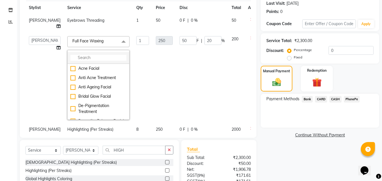
click at [77, 57] on input "multiselect-search" at bounding box center [98, 58] width 56 height 6
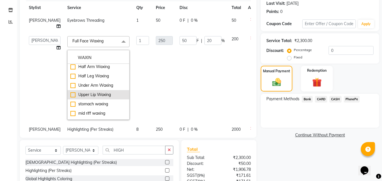
scroll to position [66, 0]
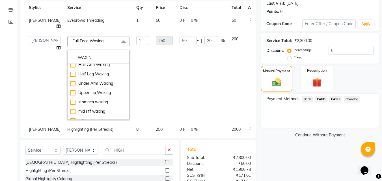
click at [136, 95] on td "1" at bounding box center [143, 78] width 20 height 90
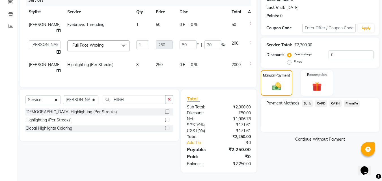
scroll to position [79, 0]
click at [95, 45] on span "Full Face Waxing x" at bounding box center [90, 45] width 38 height 7
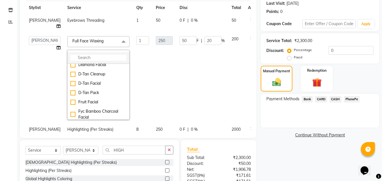
click at [75, 56] on input "multiselect-search" at bounding box center [98, 58] width 56 height 6
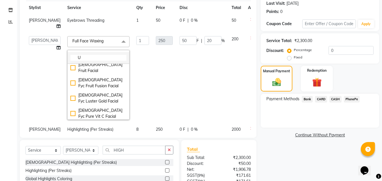
scroll to position [0, 0]
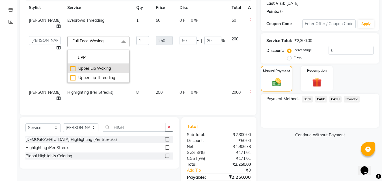
click at [70, 67] on div "Upper Lip Waxing" at bounding box center [98, 69] width 56 height 6
click at [152, 60] on td "60" at bounding box center [164, 59] width 24 height 53
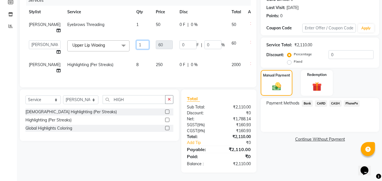
click at [136, 40] on input "1" at bounding box center [142, 44] width 13 height 9
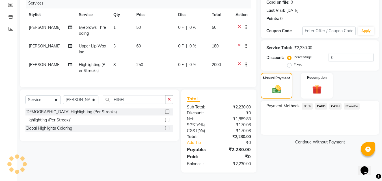
scroll to position [76, 0]
click at [136, 46] on tr "Amala George Upper Lip Waxing 3 60 0 F | 0 % 180" at bounding box center [137, 49] width 225 height 19
click at [335, 103] on span "CASH" at bounding box center [335, 106] width 12 height 7
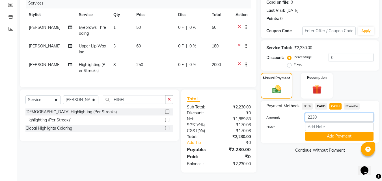
drag, startPoint x: 321, startPoint y: 116, endPoint x: 290, endPoint y: 110, distance: 32.2
click at [290, 113] on div "Amount: 2230" at bounding box center [320, 118] width 116 height 10
click at [324, 133] on button "Add Payment" at bounding box center [339, 136] width 68 height 9
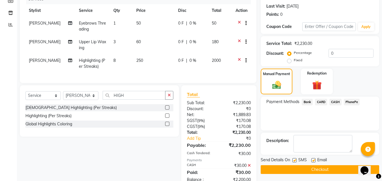
click at [350, 102] on span "PhonePe" at bounding box center [352, 102] width 16 height 7
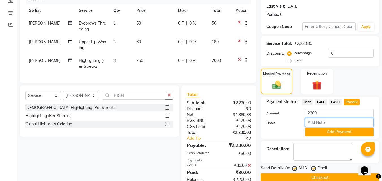
click at [330, 124] on input "Note:" at bounding box center [339, 122] width 68 height 9
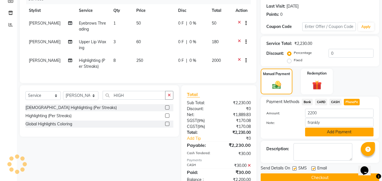
click at [325, 132] on button "Add Payment" at bounding box center [339, 132] width 68 height 9
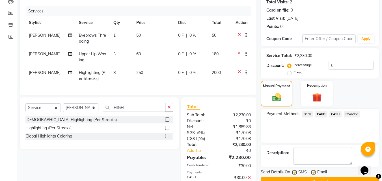
scroll to position [74, 0]
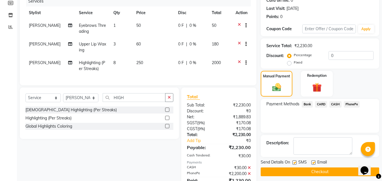
click at [297, 170] on button "Checkout" at bounding box center [320, 172] width 118 height 9
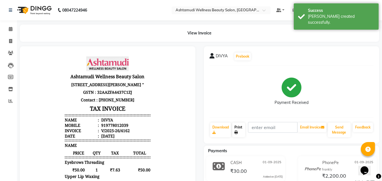
click at [241, 129] on link "Print" at bounding box center [238, 130] width 13 height 15
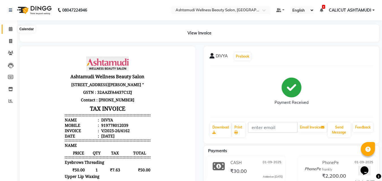
click at [7, 29] on span at bounding box center [11, 29] width 10 height 7
click at [6, 29] on span at bounding box center [11, 29] width 10 height 7
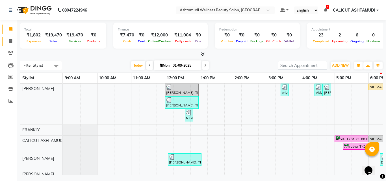
click at [8, 44] on link "Invoice" at bounding box center [9, 41] width 14 height 9
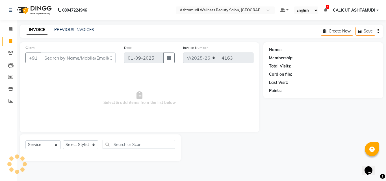
click at [51, 53] on input "Client" at bounding box center [78, 58] width 75 height 11
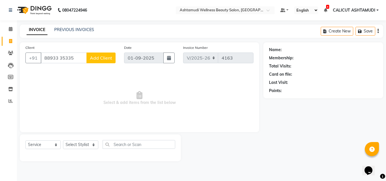
click at [59, 59] on input "88933 35335" at bounding box center [64, 58] width 46 height 11
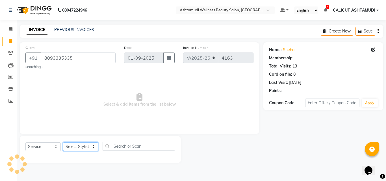
click at [88, 145] on select "Select Stylist [PERSON_NAME] C [PERSON_NAME] [PERSON_NAME] CALICUT ASHTAMUDI FR…" at bounding box center [80, 146] width 35 height 9
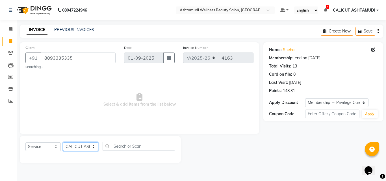
click at [63, 142] on select "Select Stylist [PERSON_NAME] C [PERSON_NAME] [PERSON_NAME] CALICUT ASHTAMUDI FR…" at bounding box center [80, 146] width 35 height 9
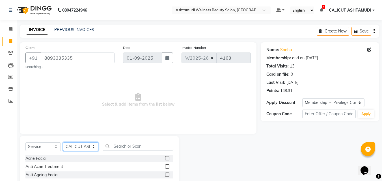
click at [87, 147] on select "Select Stylist [PERSON_NAME] C [PERSON_NAME] [PERSON_NAME] CALICUT ASHTAMUDI FR…" at bounding box center [80, 146] width 35 height 9
click at [63, 142] on select "Select Stylist [PERSON_NAME] C [PERSON_NAME] [PERSON_NAME] CALICUT ASHTAMUDI FR…" at bounding box center [80, 146] width 35 height 9
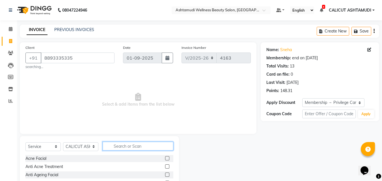
click at [122, 142] on input "text" at bounding box center [138, 146] width 71 height 9
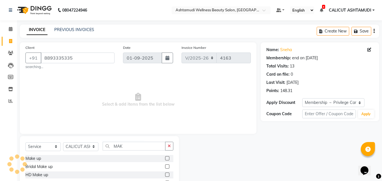
click at [164, 158] on div "Make up" at bounding box center [99, 158] width 148 height 7
click at [167, 157] on label at bounding box center [167, 158] width 4 height 4
click at [167, 157] on input "checkbox" at bounding box center [167, 159] width 4 height 4
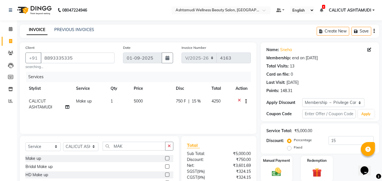
click at [176, 99] on span "750 F" at bounding box center [181, 101] width 10 height 6
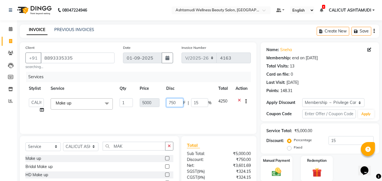
click at [181, 104] on input "750" at bounding box center [174, 102] width 17 height 9
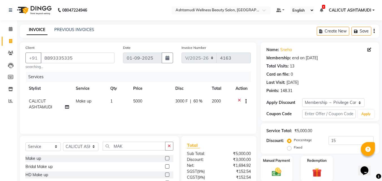
click at [178, 116] on div "Services Stylist Service Qty Price Disc Total Action CALICUT ASHTAMUDI Make up …" at bounding box center [137, 100] width 225 height 57
click at [272, 168] on img at bounding box center [277, 171] width 16 height 11
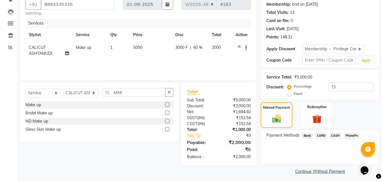
scroll to position [57, 0]
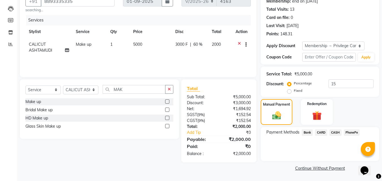
click at [351, 131] on span "PhonePe" at bounding box center [352, 132] width 16 height 7
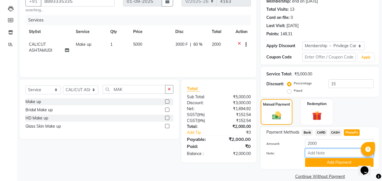
click at [327, 152] on input "Note:" at bounding box center [339, 153] width 68 height 9
click at [331, 163] on button "Add Payment" at bounding box center [339, 162] width 68 height 9
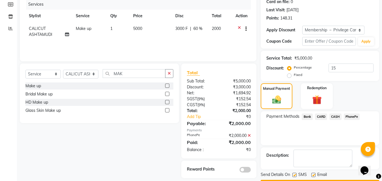
scroll to position [89, 0]
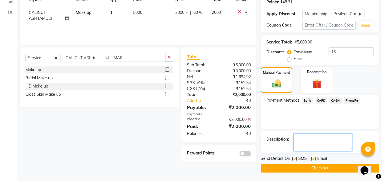
click at [307, 141] on textarea at bounding box center [322, 143] width 59 height 18
click at [304, 169] on button "Checkout" at bounding box center [320, 168] width 118 height 9
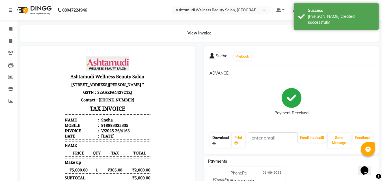
click at [227, 140] on link "Download" at bounding box center [220, 140] width 21 height 15
click at [236, 139] on link "Print" at bounding box center [238, 140] width 13 height 15
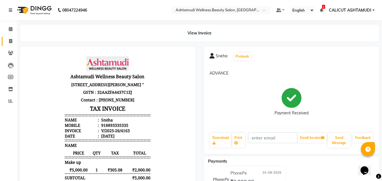
click at [8, 40] on span at bounding box center [11, 41] width 10 height 7
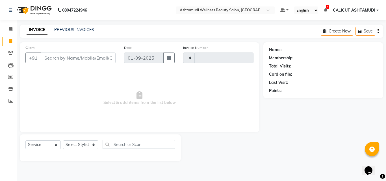
click at [8, 40] on span at bounding box center [11, 41] width 10 height 7
click at [83, 150] on div "Select Service Product Membership Package Voucher Prepaid Gift Card Select Styl…" at bounding box center [100, 146] width 150 height 13
click at [83, 148] on select "Select Stylist" at bounding box center [80, 144] width 35 height 9
click at [78, 149] on select "Select Stylist [PERSON_NAME] C [PERSON_NAME] [PERSON_NAME] CALICUT ASHTAMUDI FR…" at bounding box center [80, 144] width 35 height 9
click at [79, 147] on select "Select Stylist [PERSON_NAME] C [PERSON_NAME] [PERSON_NAME] CALICUT ASHTAMUDI FR…" at bounding box center [80, 144] width 35 height 9
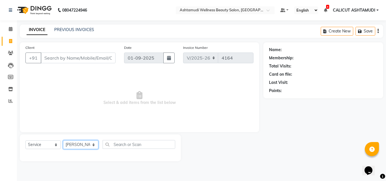
click at [63, 140] on select "Select Stylist [PERSON_NAME] C [PERSON_NAME] [PERSON_NAME] CALICUT ASHTAMUDI FR…" at bounding box center [80, 144] width 35 height 9
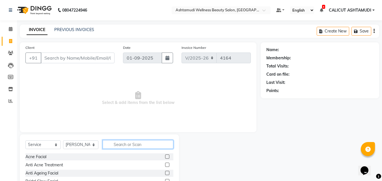
click at [132, 142] on input "text" at bounding box center [138, 144] width 71 height 9
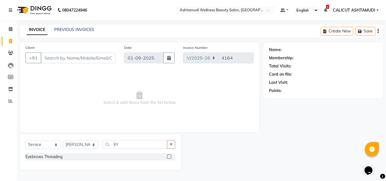
click at [170, 155] on label at bounding box center [169, 157] width 4 height 4
click at [170, 155] on input "checkbox" at bounding box center [169, 157] width 4 height 4
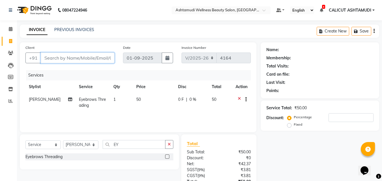
click at [79, 56] on input "Client" at bounding box center [78, 58] width 74 height 11
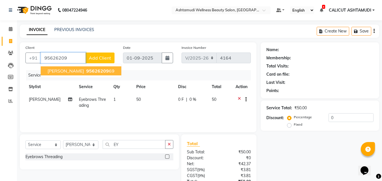
click at [89, 73] on span "95626209" at bounding box center [97, 71] width 23 height 6
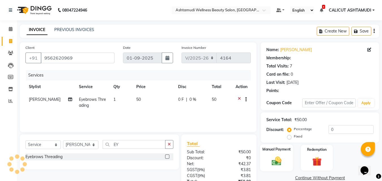
click at [278, 159] on img at bounding box center [277, 160] width 16 height 11
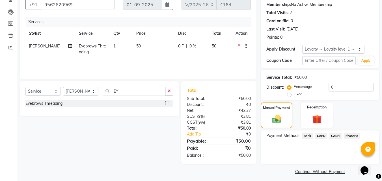
scroll to position [57, 0]
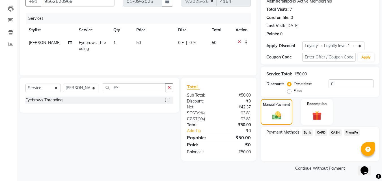
click at [347, 135] on span "PhonePe" at bounding box center [352, 132] width 16 height 7
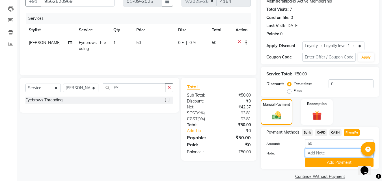
drag, startPoint x: 337, startPoint y: 152, endPoint x: 341, endPoint y: 149, distance: 4.4
click at [337, 153] on input "Note:" at bounding box center [339, 153] width 68 height 9
click at [337, 167] on div "Payment Methods Bank CARD CASH PhonePe Amount: 50 Note: frankly Add Payment" at bounding box center [320, 148] width 118 height 42
click at [334, 164] on button "Add Payment" at bounding box center [339, 162] width 68 height 9
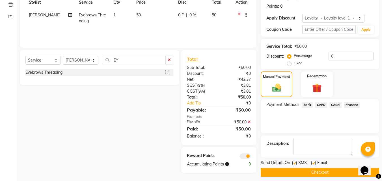
scroll to position [89, 0]
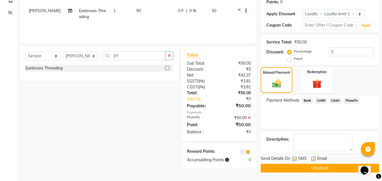
click at [319, 166] on button "Checkout" at bounding box center [320, 168] width 118 height 9
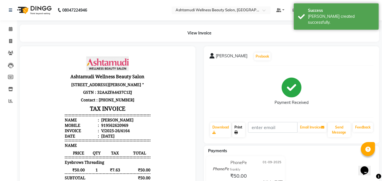
click at [239, 129] on link "Print" at bounding box center [238, 130] width 13 height 15
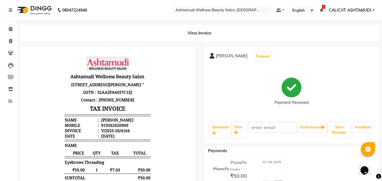
click at [16, 40] on div "View Invoice" at bounding box center [200, 33] width 368 height 17
click at [7, 44] on span at bounding box center [11, 41] width 10 height 7
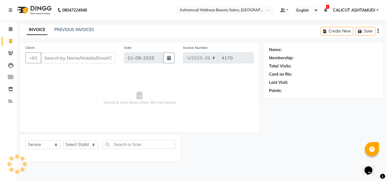
click at [52, 60] on input "Client" at bounding box center [78, 58] width 75 height 11
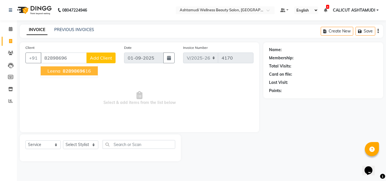
click at [75, 72] on span "82898696" at bounding box center [74, 71] width 23 height 6
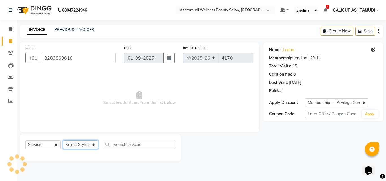
click at [80, 146] on select "Select Stylist [PERSON_NAME] C [PERSON_NAME] [PERSON_NAME] CALICUT ASHTAMUDI FR…" at bounding box center [80, 144] width 35 height 9
click at [63, 140] on select "Select Stylist [PERSON_NAME] C [PERSON_NAME] [PERSON_NAME] CALICUT ASHTAMUDI FR…" at bounding box center [80, 144] width 35 height 9
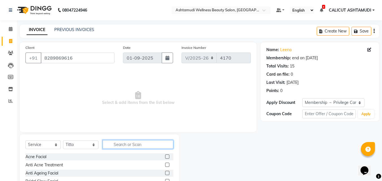
click at [128, 148] on input "text" at bounding box center [138, 144] width 71 height 9
click at [127, 144] on input "text" at bounding box center [138, 144] width 71 height 9
click at [126, 140] on input "text" at bounding box center [138, 144] width 71 height 9
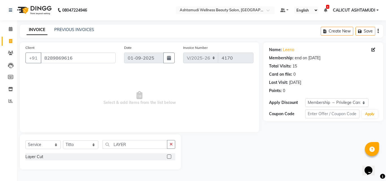
click at [170, 157] on label at bounding box center [169, 157] width 4 height 4
click at [170, 157] on input "checkbox" at bounding box center [169, 157] width 4 height 4
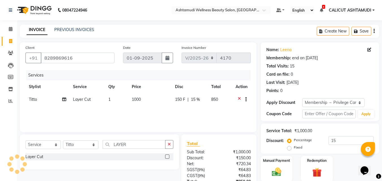
scroll to position [45, 0]
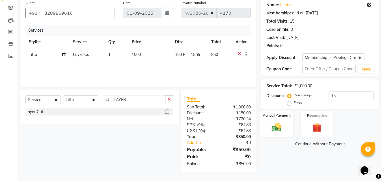
click at [276, 126] on img at bounding box center [277, 127] width 16 height 11
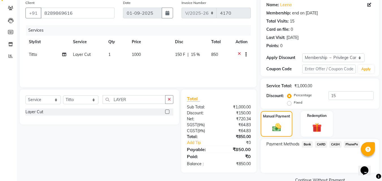
click at [350, 144] on span "PhonePe" at bounding box center [352, 144] width 16 height 7
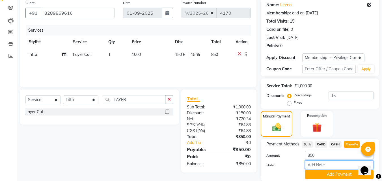
click at [337, 166] on input "Note:" at bounding box center [339, 165] width 68 height 9
click at [338, 175] on button "Add Payment" at bounding box center [339, 174] width 68 height 9
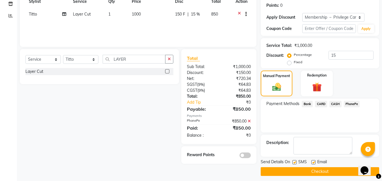
scroll to position [89, 0]
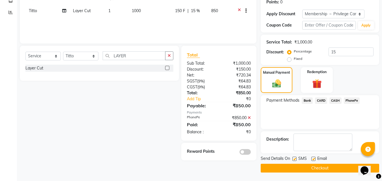
click at [285, 168] on button "Checkout" at bounding box center [320, 168] width 118 height 9
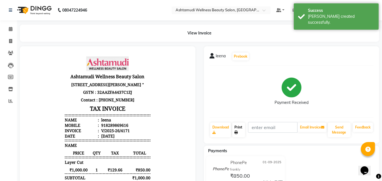
click at [235, 127] on link "Print" at bounding box center [238, 130] width 13 height 15
click at [10, 31] on span at bounding box center [11, 29] width 10 height 7
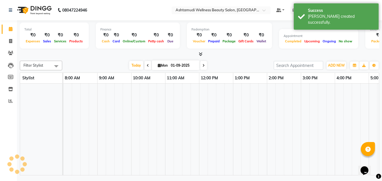
click at [10, 31] on span at bounding box center [11, 29] width 10 height 7
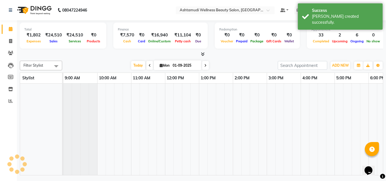
scroll to position [0, 189]
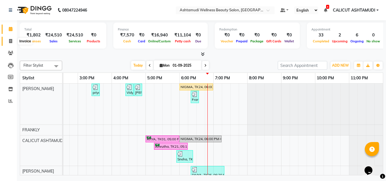
click at [8, 43] on span at bounding box center [11, 41] width 10 height 7
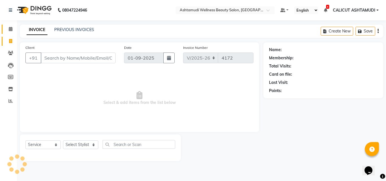
click at [8, 29] on span at bounding box center [11, 29] width 10 height 7
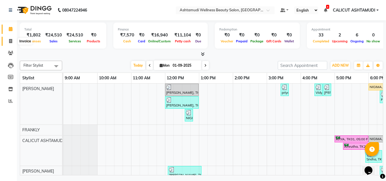
click at [7, 43] on span at bounding box center [11, 41] width 10 height 7
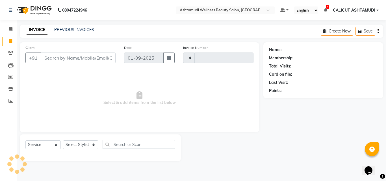
click at [7, 43] on span at bounding box center [11, 41] width 10 height 7
click at [80, 143] on select "Select Stylist [PERSON_NAME] C [PERSON_NAME] [PERSON_NAME] CALICUT ASHTAMUDI FR…" at bounding box center [80, 144] width 35 height 9
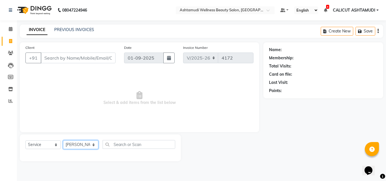
click at [63, 140] on select "Select Stylist [PERSON_NAME] C [PERSON_NAME] [PERSON_NAME] CALICUT ASHTAMUDI FR…" at bounding box center [80, 144] width 35 height 9
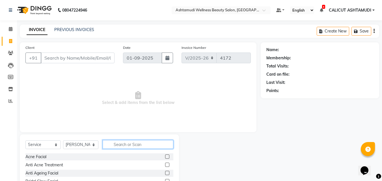
click at [130, 144] on input "text" at bounding box center [138, 144] width 71 height 9
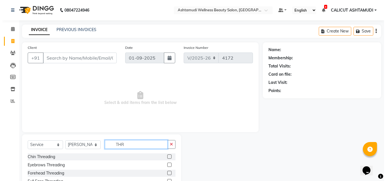
scroll to position [30, 0]
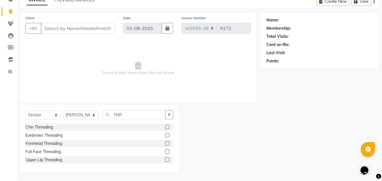
click at [167, 134] on label at bounding box center [167, 135] width 4 height 4
click at [167, 134] on input "checkbox" at bounding box center [167, 136] width 4 height 4
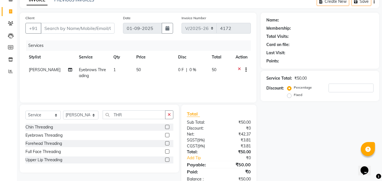
click at [166, 159] on label at bounding box center [167, 160] width 4 height 4
click at [166, 159] on input "checkbox" at bounding box center [167, 160] width 4 height 4
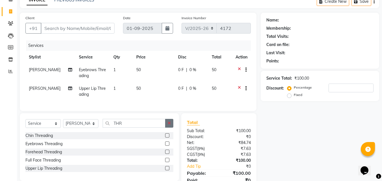
click at [168, 125] on icon "button" at bounding box center [169, 123] width 3 height 4
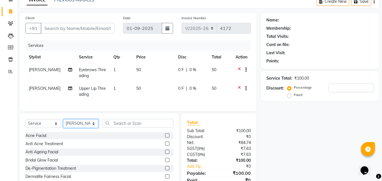
click at [87, 128] on select "Select Stylist [PERSON_NAME] C [PERSON_NAME] [PERSON_NAME] CALICUT ASHTAMUDI FR…" at bounding box center [80, 123] width 35 height 9
click at [63, 124] on select "Select Stylist [PERSON_NAME] C [PERSON_NAME] [PERSON_NAME] CALICUT ASHTAMUDI FR…" at bounding box center [80, 123] width 35 height 9
click at [121, 125] on input "text" at bounding box center [138, 123] width 71 height 9
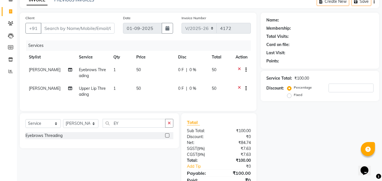
click at [165, 138] on label at bounding box center [167, 135] width 4 height 4
click at [165, 138] on input "checkbox" at bounding box center [167, 136] width 4 height 4
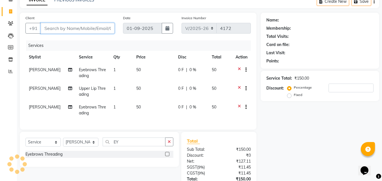
click at [73, 27] on input "Client" at bounding box center [78, 28] width 74 height 11
click at [97, 25] on button "Add Client" at bounding box center [99, 28] width 29 height 11
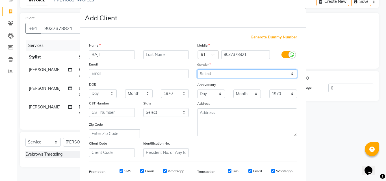
drag, startPoint x: 222, startPoint y: 71, endPoint x: 216, endPoint y: 77, distance: 8.2
click at [222, 73] on select "Select [DEMOGRAPHIC_DATA] [DEMOGRAPHIC_DATA] Other Prefer Not To Say" at bounding box center [247, 74] width 100 height 9
click at [197, 70] on select "Select [DEMOGRAPHIC_DATA] [DEMOGRAPHIC_DATA] Other Prefer Not To Say" at bounding box center [247, 74] width 100 height 9
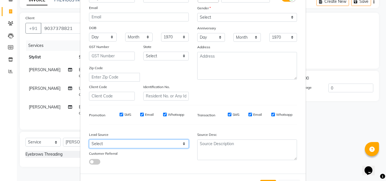
click at [133, 146] on select "Select Walk-in Referral Internet Friend Word of Mouth Advertisement Facebook Ju…" at bounding box center [139, 144] width 100 height 9
click at [89, 140] on select "Select Walk-in Referral Internet Friend Word of Mouth Advertisement Facebook Ju…" at bounding box center [139, 144] width 100 height 9
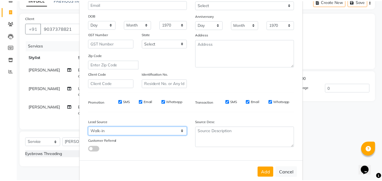
scroll to position [80, 0]
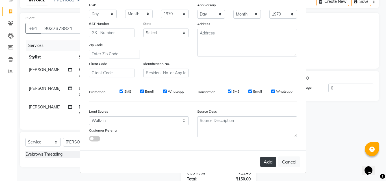
click at [260, 159] on button "Add" at bounding box center [268, 162] width 16 height 10
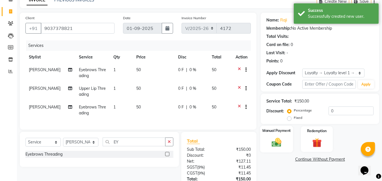
click at [278, 141] on img at bounding box center [277, 142] width 16 height 11
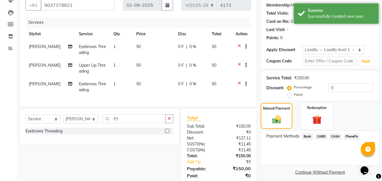
scroll to position [76, 0]
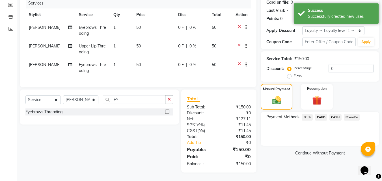
click at [336, 114] on span "CASH" at bounding box center [335, 117] width 12 height 7
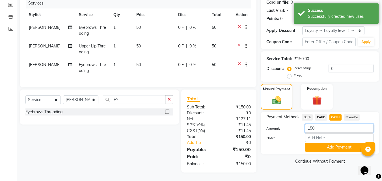
drag, startPoint x: 327, startPoint y: 125, endPoint x: 297, endPoint y: 125, distance: 30.2
click at [297, 125] on div "Amount: 150" at bounding box center [320, 129] width 116 height 10
click at [322, 143] on button "Add Payment" at bounding box center [339, 147] width 68 height 9
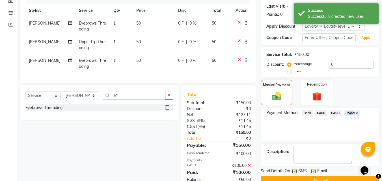
click at [351, 110] on span "PhonePe" at bounding box center [352, 113] width 16 height 7
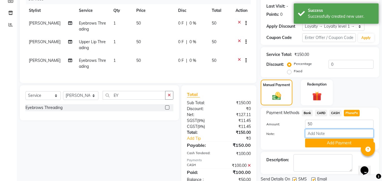
click at [335, 135] on input "Note:" at bounding box center [339, 133] width 68 height 9
click at [327, 145] on button "Add Payment" at bounding box center [339, 143] width 68 height 9
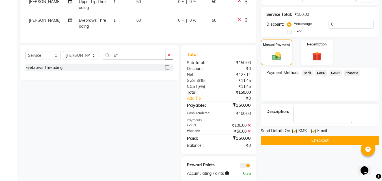
scroll to position [130, 0]
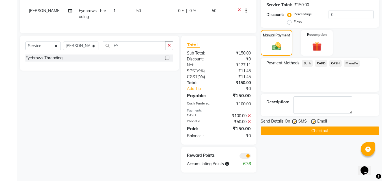
click at [286, 127] on button "Checkout" at bounding box center [320, 131] width 118 height 9
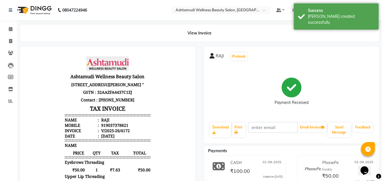
click at [16, 33] on div "View Invoice" at bounding box center [200, 33] width 368 height 17
click at [13, 31] on span at bounding box center [11, 29] width 10 height 7
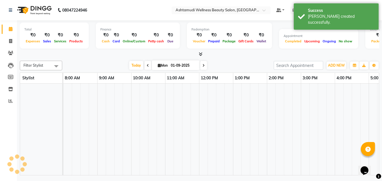
click at [13, 31] on span at bounding box center [11, 29] width 10 height 7
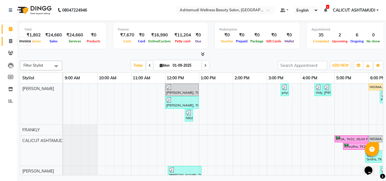
click at [12, 42] on span at bounding box center [11, 41] width 10 height 7
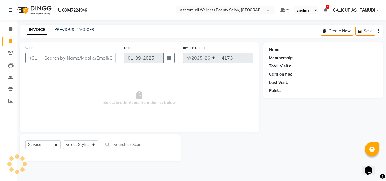
click at [77, 59] on input "Client" at bounding box center [78, 58] width 75 height 11
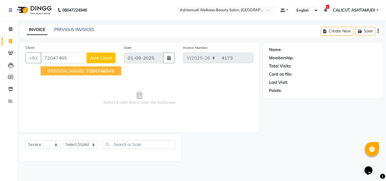
click at [86, 71] on span "72047465" at bounding box center [97, 71] width 23 height 6
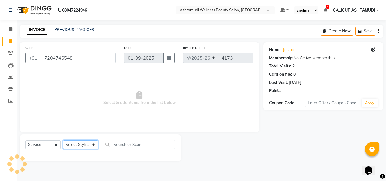
click at [79, 145] on select "Select Stylist [PERSON_NAME] C [PERSON_NAME] [PERSON_NAME] CALICUT ASHTAMUDI FR…" at bounding box center [80, 144] width 35 height 9
click at [63, 140] on select "Select Stylist [PERSON_NAME] C [PERSON_NAME] [PERSON_NAME] CALICUT ASHTAMUDI FR…" at bounding box center [80, 144] width 35 height 9
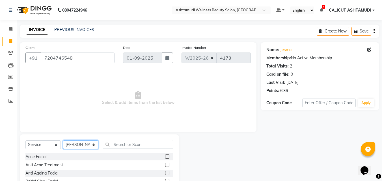
click at [85, 144] on select "Select Stylist [PERSON_NAME] C [PERSON_NAME] [PERSON_NAME] CALICUT ASHTAMUDI FR…" at bounding box center [80, 144] width 35 height 9
click at [63, 140] on select "Select Stylist [PERSON_NAME] C [PERSON_NAME] [PERSON_NAME] CALICUT ASHTAMUDI FR…" at bounding box center [80, 144] width 35 height 9
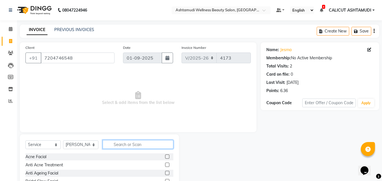
click at [127, 141] on input "text" at bounding box center [138, 144] width 71 height 9
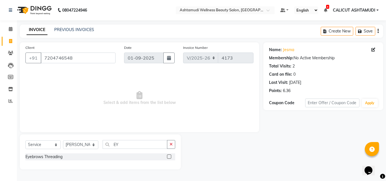
click at [168, 156] on label at bounding box center [169, 157] width 4 height 4
click at [168, 156] on input "checkbox" at bounding box center [169, 157] width 4 height 4
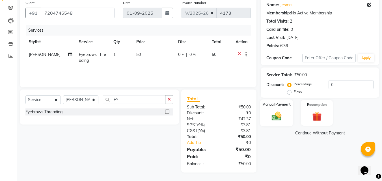
click at [292, 120] on div "Manual Payment" at bounding box center [276, 112] width 33 height 27
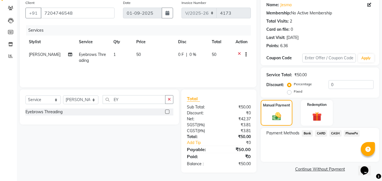
scroll to position [46, 0]
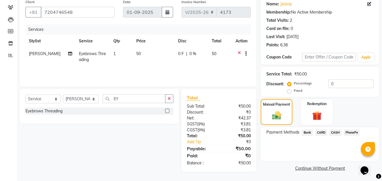
click at [364, 136] on div "Payment Methods Bank CARD CASH PhonePe" at bounding box center [319, 133] width 107 height 8
click at [357, 133] on span "PhonePe" at bounding box center [352, 132] width 16 height 7
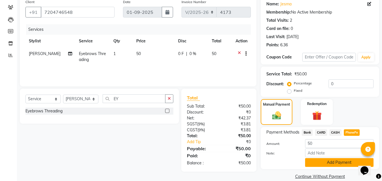
click at [342, 161] on button "Add Payment" at bounding box center [339, 162] width 68 height 9
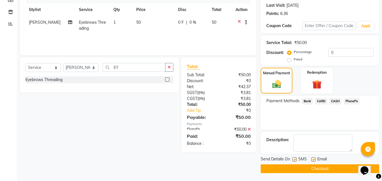
scroll to position [78, 0]
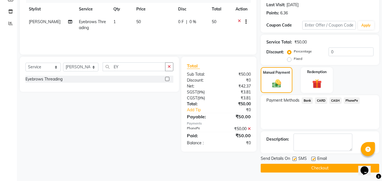
click at [290, 167] on button "Checkout" at bounding box center [320, 168] width 118 height 9
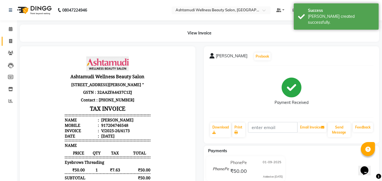
click at [15, 42] on li "Invoice" at bounding box center [8, 41] width 17 height 12
click at [14, 42] on span at bounding box center [11, 41] width 10 height 7
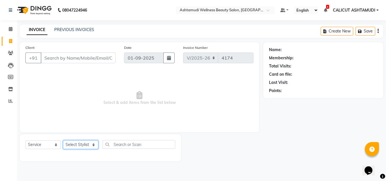
click at [81, 142] on select "Select Stylist [PERSON_NAME] C [PERSON_NAME] [PERSON_NAME] CALICUT ASHTAMUDI FR…" at bounding box center [80, 144] width 35 height 9
click at [63, 140] on select "Select Stylist [PERSON_NAME] C [PERSON_NAME] [PERSON_NAME] CALICUT ASHTAMUDI FR…" at bounding box center [80, 144] width 35 height 9
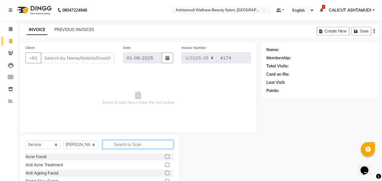
click at [133, 145] on input "text" at bounding box center [138, 144] width 71 height 9
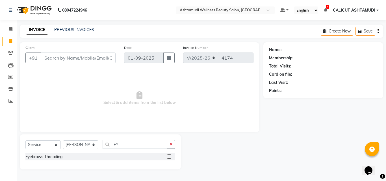
click at [171, 155] on label at bounding box center [169, 157] width 4 height 4
click at [171, 155] on input "checkbox" at bounding box center [169, 157] width 4 height 4
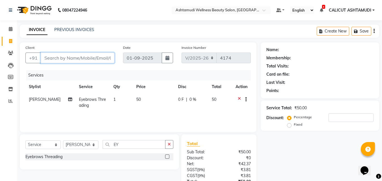
click at [94, 60] on input "Client" at bounding box center [78, 58] width 74 height 11
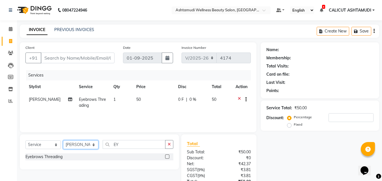
click at [87, 148] on select "Select Stylist [PERSON_NAME] C [PERSON_NAME] [PERSON_NAME] CALICUT ASHTAMUDI FR…" at bounding box center [80, 144] width 35 height 9
click at [63, 140] on select "Select Stylist [PERSON_NAME] C [PERSON_NAME] [PERSON_NAME] CALICUT ASHTAMUDI FR…" at bounding box center [80, 144] width 35 height 9
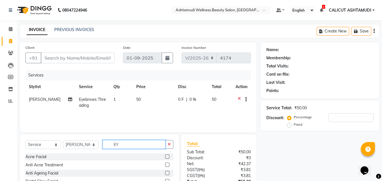
click at [138, 141] on input "EY" at bounding box center [134, 144] width 63 height 9
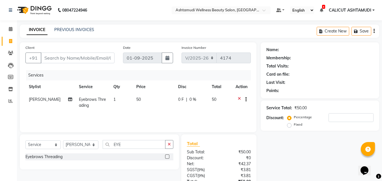
click at [169, 155] on label at bounding box center [167, 157] width 4 height 4
click at [169, 155] on input "checkbox" at bounding box center [167, 157] width 4 height 4
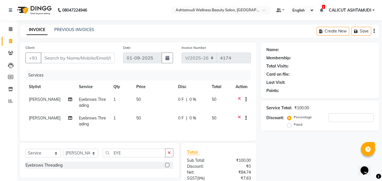
click at [117, 118] on td "1" at bounding box center [121, 121] width 23 height 19
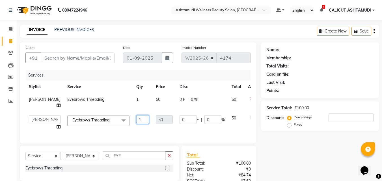
click at [136, 124] on input "1" at bounding box center [142, 119] width 13 height 9
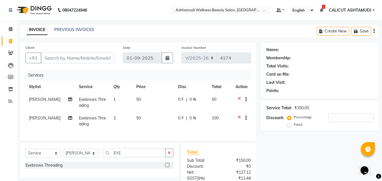
click at [129, 133] on div "Services Stylist Service Qty Price Disc Total Action Punam Gurung Eyebrows Thre…" at bounding box center [137, 102] width 225 height 65
click at [70, 57] on input "Client" at bounding box center [78, 58] width 74 height 11
click at [69, 58] on input "Client" at bounding box center [78, 58] width 74 height 11
click at [90, 60] on span "Add Client" at bounding box center [100, 58] width 22 height 6
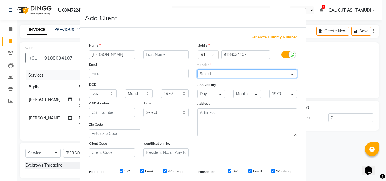
click at [226, 75] on select "Select [DEMOGRAPHIC_DATA] [DEMOGRAPHIC_DATA] Other Prefer Not To Say" at bounding box center [247, 74] width 100 height 9
click at [197, 70] on select "Select [DEMOGRAPHIC_DATA] [DEMOGRAPHIC_DATA] Other Prefer Not To Say" at bounding box center [247, 74] width 100 height 9
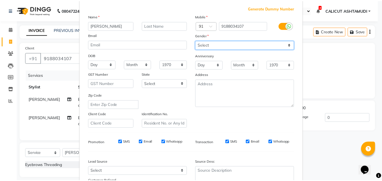
scroll to position [80, 0]
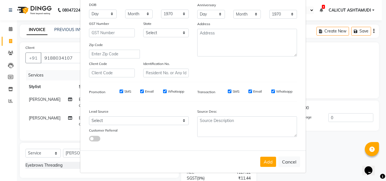
click at [161, 127] on div "Lead Source Select Walk-in Referral Internet Friend Word of Mouth Advertisement…" at bounding box center [139, 123] width 108 height 35
click at [157, 122] on select "Select Walk-in Referral Internet Friend Word of Mouth Advertisement Facebook Ju…" at bounding box center [139, 120] width 100 height 9
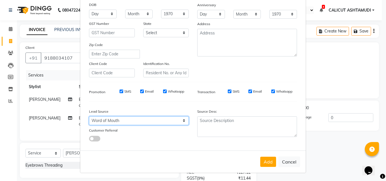
click at [89, 116] on select "Select Walk-in Referral Internet Friend Word of Mouth Advertisement Facebook Ju…" at bounding box center [139, 120] width 100 height 9
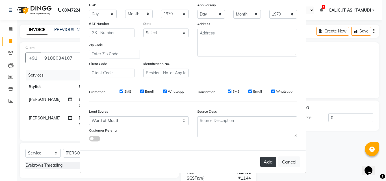
click at [264, 164] on button "Add" at bounding box center [268, 162] width 16 height 10
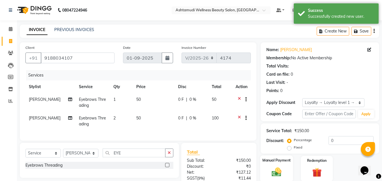
click at [279, 165] on div "Manual Payment" at bounding box center [276, 168] width 33 height 27
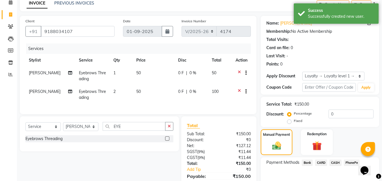
scroll to position [57, 0]
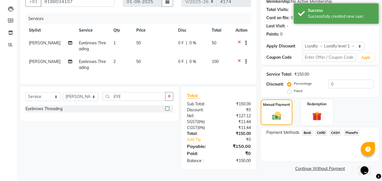
click at [333, 131] on span "CASH" at bounding box center [335, 133] width 12 height 7
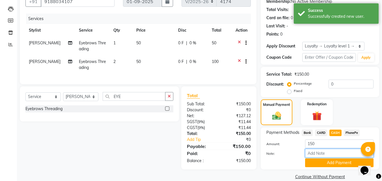
click at [331, 152] on input "Note:" at bounding box center [339, 153] width 68 height 9
click at [333, 164] on button "Add Payment" at bounding box center [339, 163] width 68 height 9
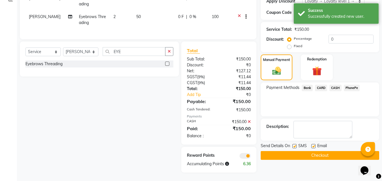
scroll to position [106, 0]
click at [270, 152] on button "Checkout" at bounding box center [320, 155] width 118 height 9
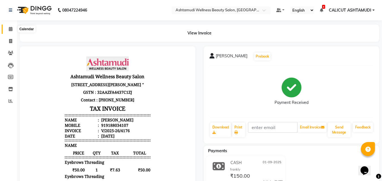
click at [10, 30] on icon at bounding box center [11, 29] width 4 height 4
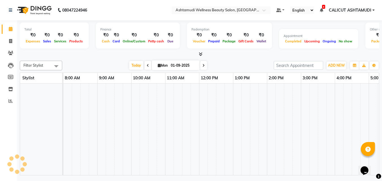
click at [10, 30] on icon at bounding box center [11, 29] width 4 height 4
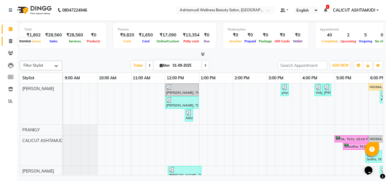
click at [7, 38] on span at bounding box center [11, 41] width 10 height 7
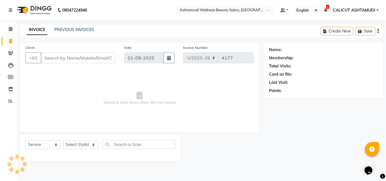
drag, startPoint x: 45, startPoint y: 50, endPoint x: 47, endPoint y: 54, distance: 3.7
click at [47, 53] on div "Client +91" at bounding box center [70, 56] width 99 height 23
click at [51, 57] on input "Client" at bounding box center [78, 58] width 75 height 11
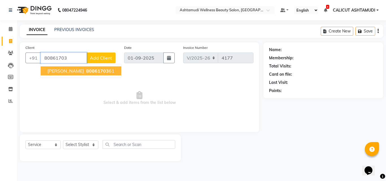
click at [86, 73] on span "80861703" at bounding box center [97, 71] width 23 height 6
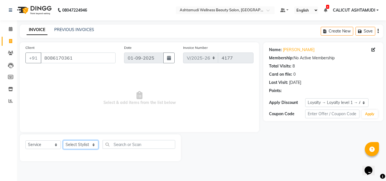
click at [82, 145] on select "Select Stylist [PERSON_NAME] C [PERSON_NAME] [PERSON_NAME] CALICUT ASHTAMUDI FR…" at bounding box center [80, 144] width 35 height 9
click at [63, 140] on select "Select Stylist [PERSON_NAME] C [PERSON_NAME] [PERSON_NAME] CALICUT ASHTAMUDI FR…" at bounding box center [80, 144] width 35 height 9
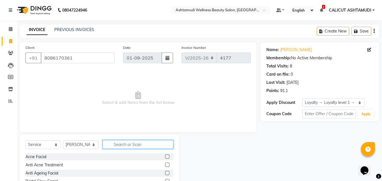
click at [125, 143] on input "text" at bounding box center [138, 144] width 71 height 9
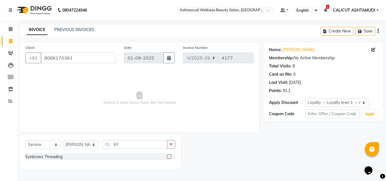
click at [168, 155] on label at bounding box center [169, 157] width 4 height 4
click at [168, 155] on input "checkbox" at bounding box center [169, 157] width 4 height 4
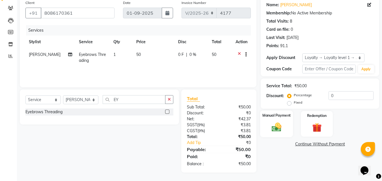
click at [275, 123] on img at bounding box center [277, 127] width 16 height 11
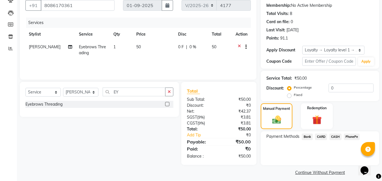
scroll to position [57, 0]
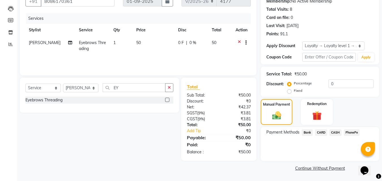
click at [356, 131] on span "PhonePe" at bounding box center [352, 132] width 16 height 7
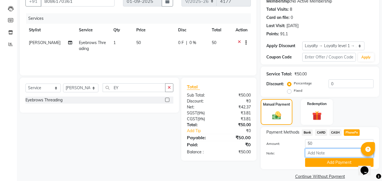
click at [341, 152] on input "Note:" at bounding box center [339, 153] width 68 height 9
click at [336, 168] on div "Payment Methods Bank CARD CASH PhonePe Amount: 50 Note: frankly Add Payment" at bounding box center [320, 148] width 118 height 42
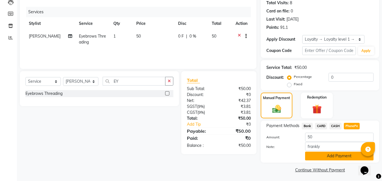
scroll to position [65, 0]
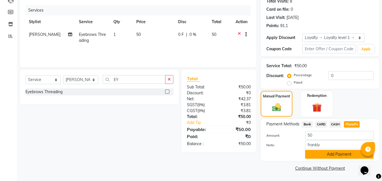
click at [322, 153] on button "Add Payment" at bounding box center [339, 154] width 68 height 9
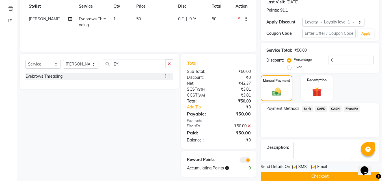
scroll to position [89, 0]
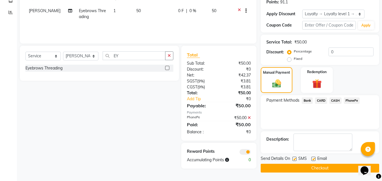
click at [300, 168] on button "Checkout" at bounding box center [320, 168] width 118 height 9
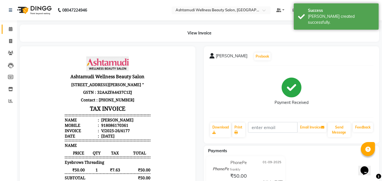
click at [8, 33] on link "Calendar" at bounding box center [9, 29] width 14 height 9
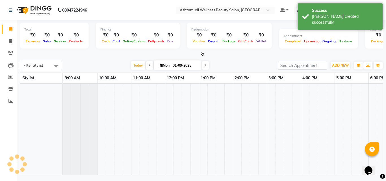
click at [8, 33] on link "Calendar" at bounding box center [9, 29] width 14 height 9
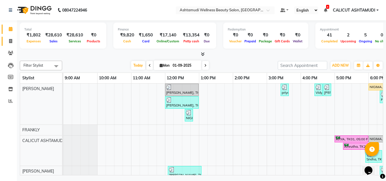
click at [7, 41] on span at bounding box center [11, 41] width 10 height 7
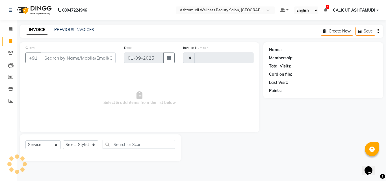
click at [7, 41] on span at bounding box center [11, 41] width 10 height 7
click at [90, 146] on select "Select Stylist [PERSON_NAME] C [PERSON_NAME] [PERSON_NAME] CALICUT ASHTAMUDI FR…" at bounding box center [80, 144] width 35 height 9
click at [10, 28] on icon at bounding box center [11, 29] width 4 height 4
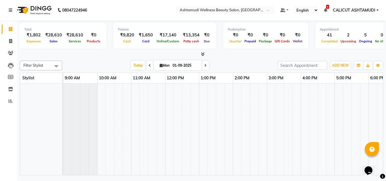
click at [10, 27] on icon at bounding box center [11, 29] width 4 height 4
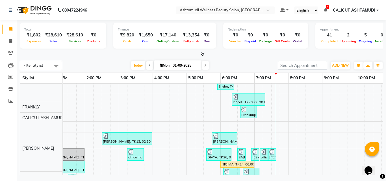
scroll to position [85, 0]
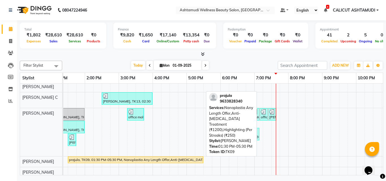
click at [188, 161] on div "prajula, TK09, 01:30 PM-05:30 PM, Nanoplastia Any Length Offer,Anti-Dandruff Tr…" at bounding box center [135, 159] width 134 height 5
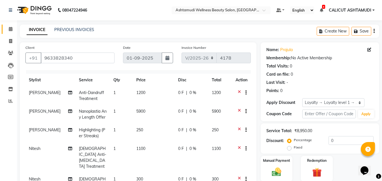
scroll to position [8, 0]
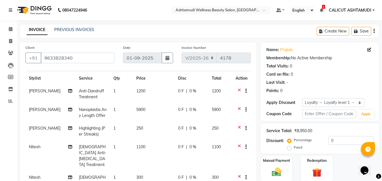
click at [113, 126] on span "1" at bounding box center [114, 128] width 2 height 5
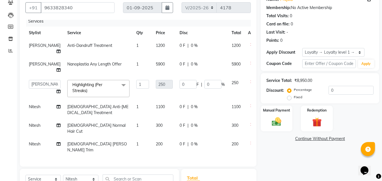
scroll to position [57, 0]
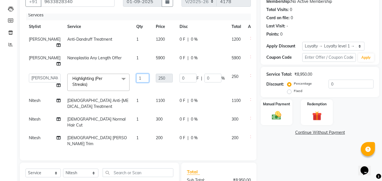
click at [136, 75] on input "1" at bounding box center [142, 78] width 13 height 9
click at [152, 85] on td "250" at bounding box center [164, 82] width 24 height 24
drag, startPoint x: 128, startPoint y: 85, endPoint x: 128, endPoint y: 78, distance: 6.5
click at [133, 85] on td "1" at bounding box center [143, 82] width 20 height 24
click at [136, 74] on input "1" at bounding box center [142, 78] width 13 height 9
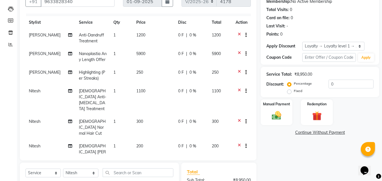
click at [130, 85] on tr "Sewan ali Highlighting (Per Streaks) 1 250 0 F | 0 % 250" at bounding box center [137, 75] width 225 height 19
click at [113, 75] on span "1" at bounding box center [114, 72] width 2 height 5
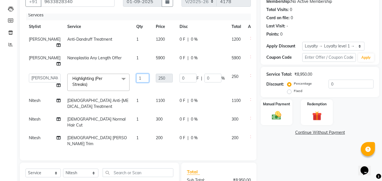
click at [136, 74] on input "1" at bounding box center [142, 78] width 13 height 9
click at [133, 86] on td "20" at bounding box center [143, 82] width 20 height 24
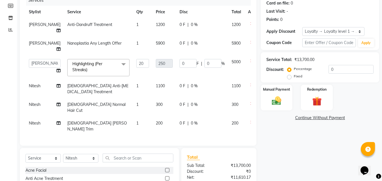
scroll to position [85, 0]
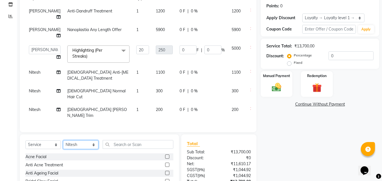
click at [83, 143] on select "Select Stylist [PERSON_NAME] C [PERSON_NAME] [PERSON_NAME] CALICUT ASHTAMUDI FR…" at bounding box center [80, 144] width 35 height 9
click at [63, 140] on select "Select Stylist [PERSON_NAME] C [PERSON_NAME] [PERSON_NAME] CALICUT ASHTAMUDI FR…" at bounding box center [80, 144] width 35 height 9
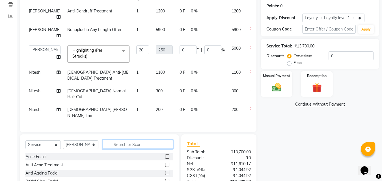
click at [121, 144] on input "text" at bounding box center [138, 144] width 71 height 9
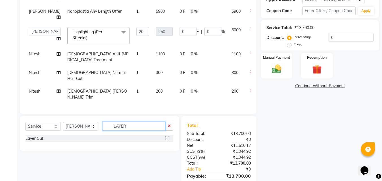
scroll to position [113, 0]
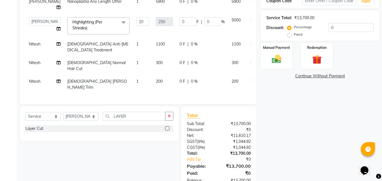
click at [166, 130] on label at bounding box center [167, 128] width 4 height 4
click at [166, 130] on input "checkbox" at bounding box center [167, 129] width 4 height 4
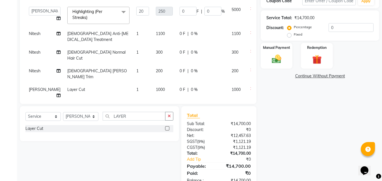
scroll to position [27, 0]
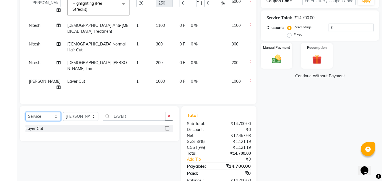
click at [49, 117] on select "Select Service Product Membership Package Voucher Prepaid Gift Card" at bounding box center [42, 116] width 35 height 9
click at [25, 112] on select "Select Service Product Membership Package Voucher Prepaid Gift Card" at bounding box center [42, 116] width 35 height 9
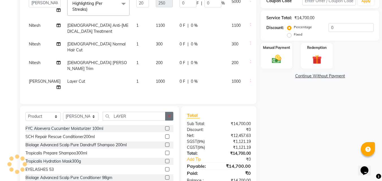
click at [171, 118] on button "button" at bounding box center [169, 116] width 8 height 9
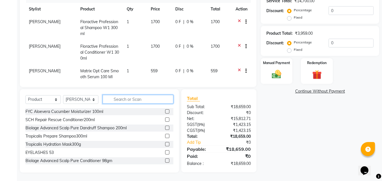
scroll to position [122, 0]
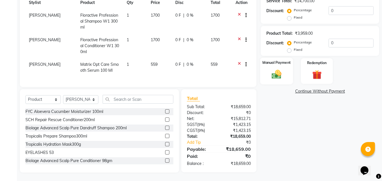
click at [282, 77] on img at bounding box center [277, 74] width 16 height 11
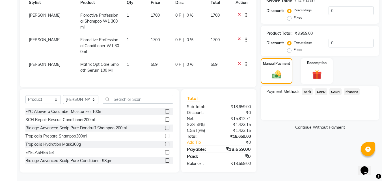
click at [322, 90] on span "CARD" at bounding box center [321, 91] width 12 height 7
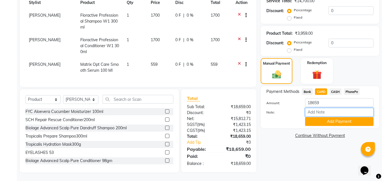
click at [325, 114] on input "Note:" at bounding box center [339, 112] width 68 height 9
click at [326, 124] on button "Add Payment" at bounding box center [339, 121] width 68 height 9
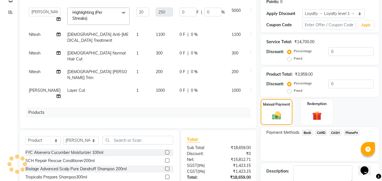
scroll to position [141, 0]
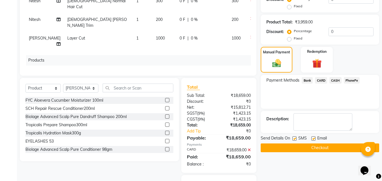
click at [311, 147] on button "Checkout" at bounding box center [320, 148] width 118 height 9
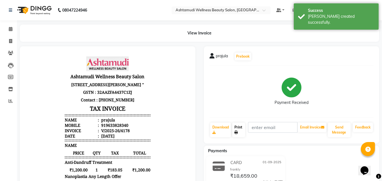
click at [240, 129] on link "Print" at bounding box center [238, 130] width 13 height 15
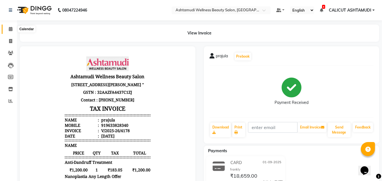
click at [7, 30] on span at bounding box center [11, 29] width 10 height 7
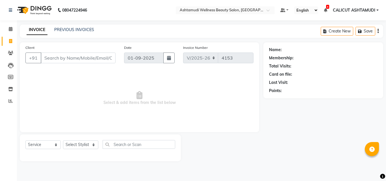
select select "4630"
select select "service"
select select "72440"
click at [63, 140] on select "Select Stylist [PERSON_NAME] C [PERSON_NAME] [PERSON_NAME] CALICUT ASHTAMUDI FR…" at bounding box center [80, 144] width 35 height 9
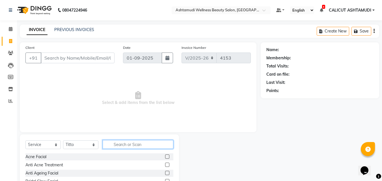
click at [118, 146] on input "text" at bounding box center [138, 144] width 71 height 9
click at [115, 142] on input "sta" at bounding box center [138, 144] width 71 height 9
click at [118, 148] on input "sstrta" at bounding box center [138, 144] width 71 height 9
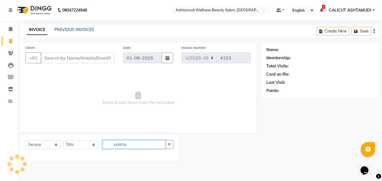
type input "ssstrta"
click at [80, 150] on div "Select Service Product Membership Package Voucher Prepaid Gift Card Select Styl…" at bounding box center [99, 146] width 148 height 13
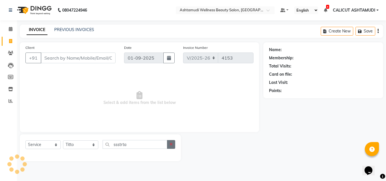
click at [172, 148] on button "button" at bounding box center [171, 144] width 8 height 9
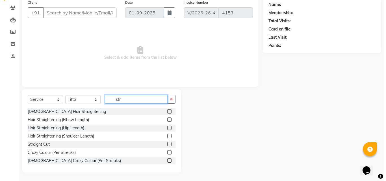
scroll to position [17, 0]
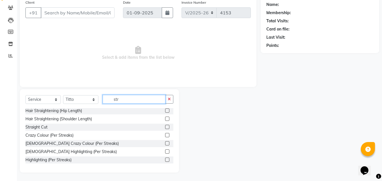
type input "str"
click at [165, 127] on label at bounding box center [167, 127] width 4 height 4
click at [165, 127] on input "checkbox" at bounding box center [167, 127] width 4 height 4
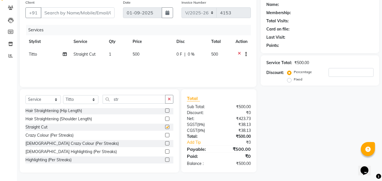
checkbox input "false"
click at [67, 13] on input "Client" at bounding box center [78, 12] width 74 height 11
type input "9"
type input "0"
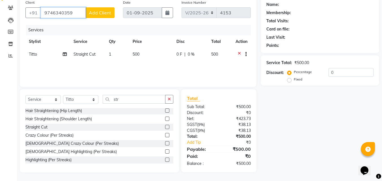
type input "9746340359"
click at [103, 10] on button "Add Client" at bounding box center [99, 12] width 29 height 11
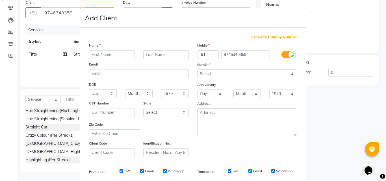
click at [105, 56] on input "text" at bounding box center [112, 54] width 46 height 9
type input "fidha"
click at [228, 70] on select "Select Male Female Other Prefer Not To Say" at bounding box center [247, 74] width 100 height 9
select select "female"
click at [197, 70] on select "Select Male Female Other Prefer Not To Say" at bounding box center [247, 74] width 100 height 9
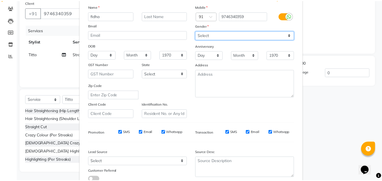
scroll to position [80, 0]
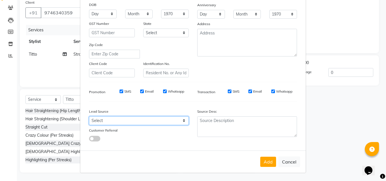
click at [159, 120] on select "Select Walk-in Referral Internet Friend Word of Mouth Advertisement Facebook Ju…" at bounding box center [139, 120] width 100 height 9
select select "31336"
click at [89, 116] on select "Select Walk-in Referral Internet Friend Word of Mouth Advertisement Facebook Ju…" at bounding box center [139, 120] width 100 height 9
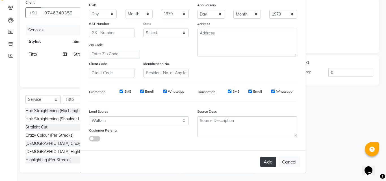
click at [266, 160] on button "Add" at bounding box center [268, 162] width 16 height 10
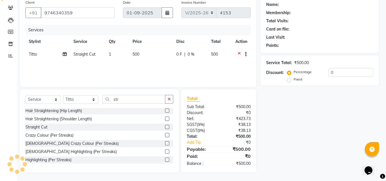
select select
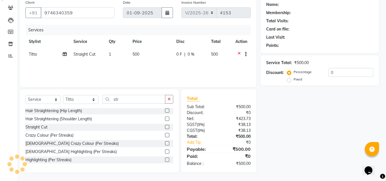
select select
checkbox input "false"
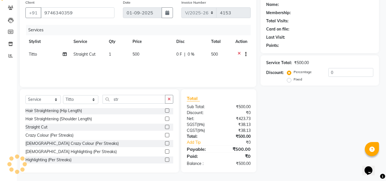
checkbox input "false"
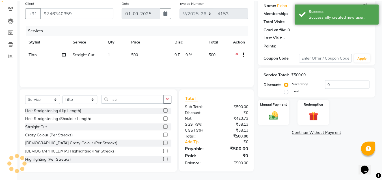
select select "1: Object"
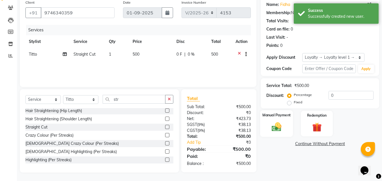
click at [275, 128] on img at bounding box center [277, 126] width 16 height 11
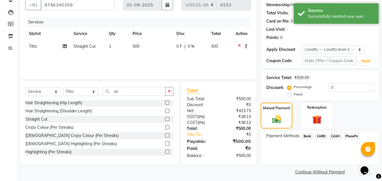
scroll to position [57, 0]
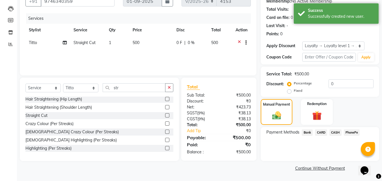
click at [349, 134] on span "PhonePe" at bounding box center [352, 132] width 16 height 7
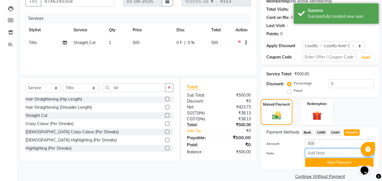
drag, startPoint x: 340, startPoint y: 153, endPoint x: 342, endPoint y: 150, distance: 3.2
click at [340, 153] on input "Note:" at bounding box center [339, 153] width 68 height 9
type input "suhana"
click at [350, 162] on button "Add Payment" at bounding box center [339, 162] width 68 height 9
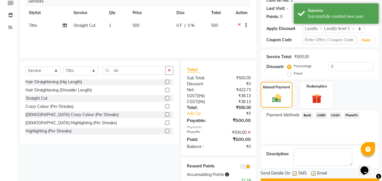
scroll to position [91, 0]
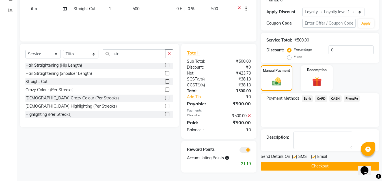
click at [338, 167] on button "Checkout" at bounding box center [320, 166] width 118 height 9
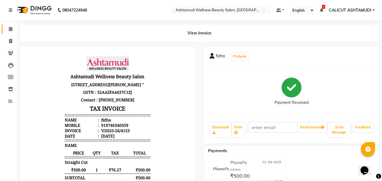
click at [9, 26] on link "Calendar" at bounding box center [9, 29] width 14 height 9
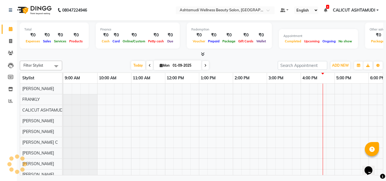
scroll to position [0, 189]
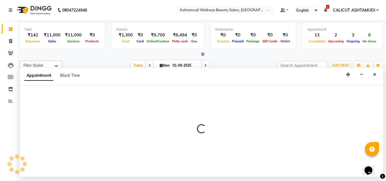
select select "26964"
select select "990"
select select "tentative"
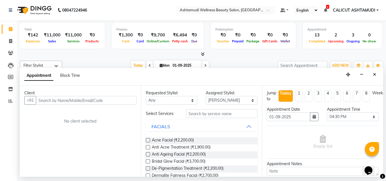
click at [69, 101] on input "text" at bounding box center [86, 100] width 101 height 9
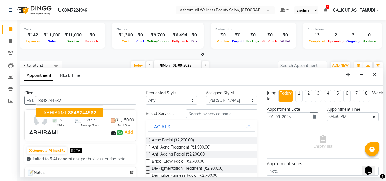
type input "8848244582"
click at [124, 108] on div "Client +91 8848244582 ABHIRAMI 8848244582 3 Visits ₹383.33 Average Spent ₹1,150…" at bounding box center [80, 131] width 121 height 91
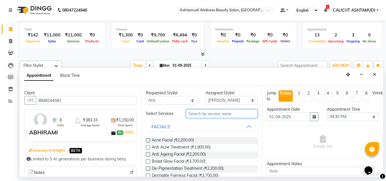
click at [214, 114] on input "text" at bounding box center [222, 113] width 72 height 9
click at [220, 97] on select "Select Amala George AMBILI C ANJANA DAS ANKITHA Arya CALICUT ASHTAMUDI FRANKLY …" at bounding box center [232, 100] width 52 height 9
click at [206, 96] on select "Select Amala George AMBILI C ANJANA DAS ANKITHA Arya CALICUT ASHTAMUDI FRANKLY …" at bounding box center [232, 100] width 52 height 9
click at [220, 98] on select "Select Amala George AMBILI C ANJANA DAS ANKITHA Arya CALICUT ASHTAMUDI FRANKLY …" at bounding box center [232, 100] width 52 height 9
select select "72440"
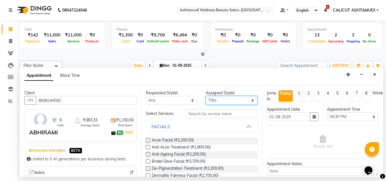
click at [206, 96] on select "Select Amala George AMBILI C ANJANA DAS ANKITHA Arya CALICUT ASHTAMUDI FRANKLY …" at bounding box center [232, 100] width 52 height 9
click at [218, 114] on input "text" at bounding box center [222, 113] width 72 height 9
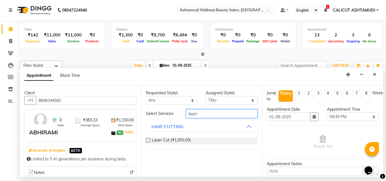
type input "layer"
click at [146, 138] on label at bounding box center [148, 140] width 4 height 4
click at [146, 139] on input "checkbox" at bounding box center [148, 141] width 4 height 4
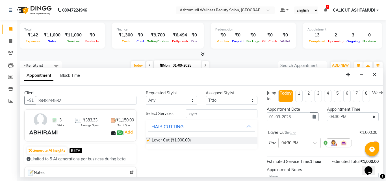
checkbox input "false"
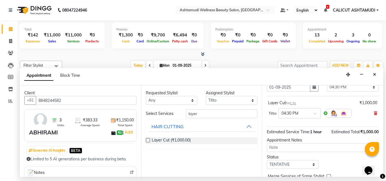
scroll to position [62, 0]
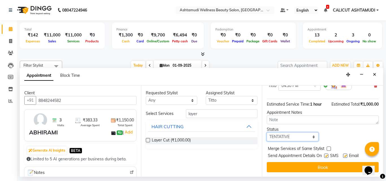
click at [302, 133] on select "Select TENTATIVE CONFIRM CHECK-IN UPCOMING" at bounding box center [293, 137] width 52 height 9
select select "check-in"
click at [267, 133] on select "Select TENTATIVE CONFIRM CHECK-IN UPCOMING" at bounding box center [293, 137] width 52 height 9
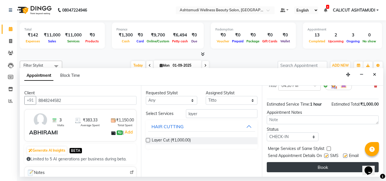
click at [318, 164] on button "Book" at bounding box center [323, 167] width 112 height 10
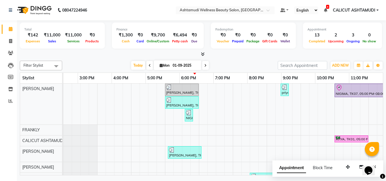
scroll to position [0, 189]
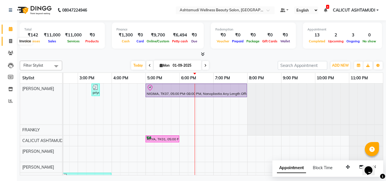
click at [12, 38] on span at bounding box center [11, 41] width 10 height 7
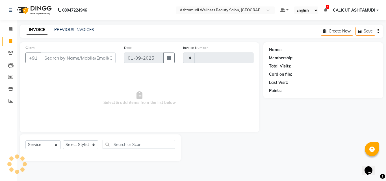
click at [12, 38] on span at bounding box center [11, 41] width 10 height 7
click at [11, 31] on icon at bounding box center [11, 29] width 4 height 4
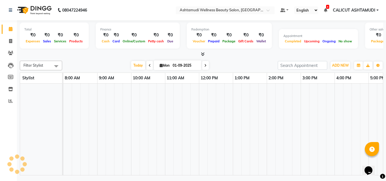
click at [11, 31] on icon at bounding box center [11, 29] width 4 height 4
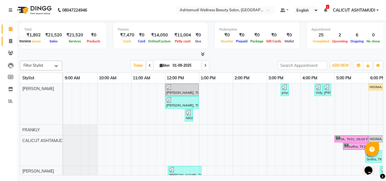
click at [12, 44] on span at bounding box center [11, 41] width 10 height 7
select select "service"
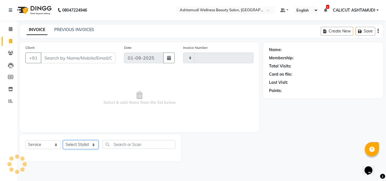
click at [83, 147] on select "Select Stylist" at bounding box center [80, 144] width 35 height 9
type input "4165"
select select "4630"
select select "85202"
click at [63, 140] on select "Select Stylist [PERSON_NAME] C [PERSON_NAME] [PERSON_NAME] CALICUT ASHTAMUDI FR…" at bounding box center [80, 144] width 35 height 9
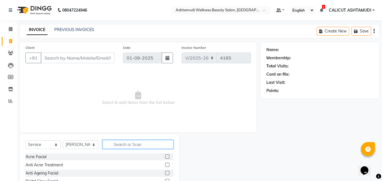
click at [126, 146] on input "text" at bounding box center [138, 144] width 71 height 9
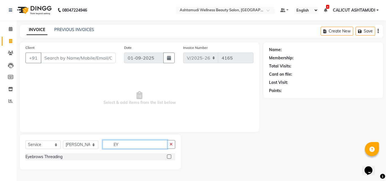
type input "EY"
click at [168, 158] on label at bounding box center [169, 157] width 4 height 4
click at [168, 158] on input "checkbox" at bounding box center [169, 157] width 4 height 4
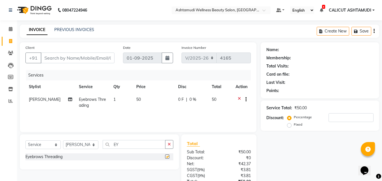
checkbox input "false"
click at [93, 57] on input "Client" at bounding box center [78, 58] width 74 height 11
type input "9"
type input "0"
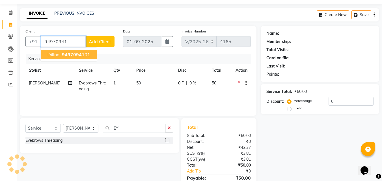
scroll to position [45, 0]
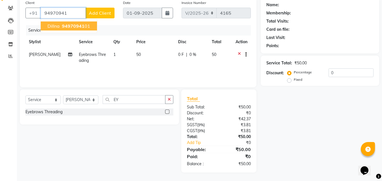
click at [76, 27] on span "94970941" at bounding box center [73, 26] width 23 height 6
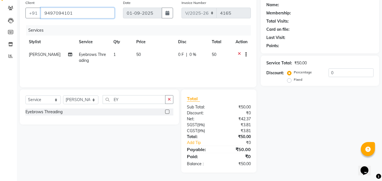
type input "9497094101"
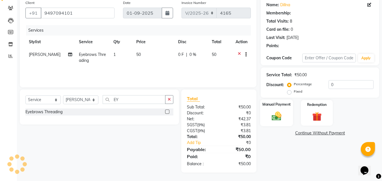
click at [282, 118] on img at bounding box center [277, 116] width 16 height 11
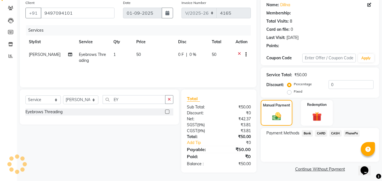
scroll to position [46, 0]
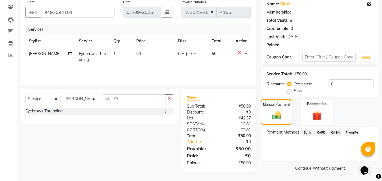
click at [349, 133] on div "Name: Dillna Membership: Total Visits: 8 Card on file: 0 Last Visit: 16-06-2025…" at bounding box center [322, 85] width 123 height 176
select select "1: Object"
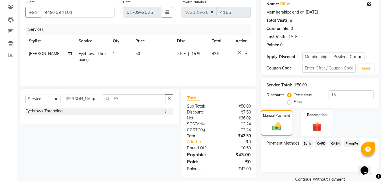
click at [352, 144] on span "PhonePe" at bounding box center [352, 143] width 16 height 7
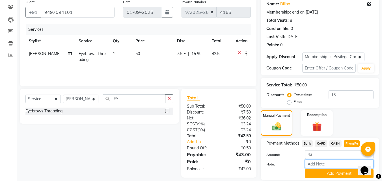
click at [335, 168] on input "Note:" at bounding box center [339, 164] width 68 height 9
click at [341, 133] on div "Manual Payment Redemption" at bounding box center [319, 123] width 127 height 26
click at [340, 164] on input "Note:" at bounding box center [339, 164] width 68 height 9
click at [348, 90] on div "Service Total: ₹50.00 Discount: Percentage Fixed 15" at bounding box center [319, 93] width 107 height 26
click at [345, 93] on input "15" at bounding box center [350, 94] width 45 height 9
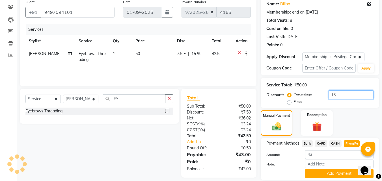
type input "1"
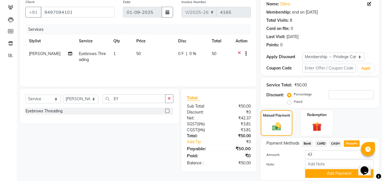
click at [336, 140] on span "CASH" at bounding box center [335, 143] width 12 height 7
type input "50"
click at [348, 144] on span "PhonePe" at bounding box center [352, 143] width 16 height 7
click at [339, 171] on button "Add Payment" at bounding box center [339, 173] width 68 height 9
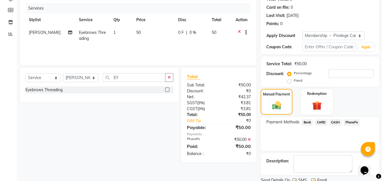
scroll to position [89, 0]
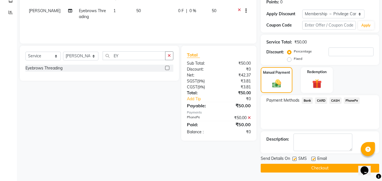
click at [312, 169] on button "Checkout" at bounding box center [320, 168] width 118 height 9
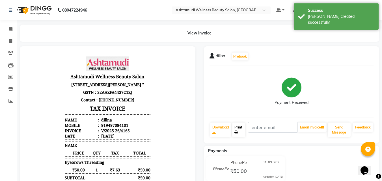
click at [236, 128] on link "Print" at bounding box center [238, 130] width 13 height 15
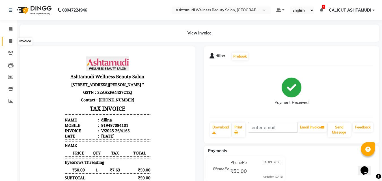
click at [7, 40] on span at bounding box center [11, 41] width 10 height 7
select select "service"
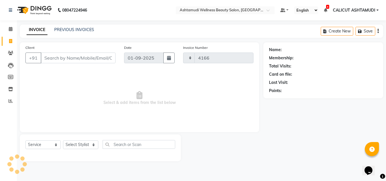
click at [7, 40] on span at bounding box center [11, 41] width 10 height 7
select select "4630"
select select "service"
click at [50, 53] on div "Client +91" at bounding box center [70, 56] width 99 height 23
click at [50, 53] on input "Client" at bounding box center [78, 58] width 75 height 11
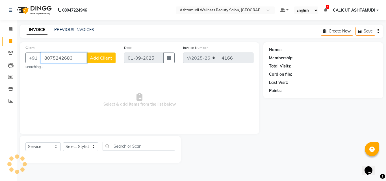
type input "8075242683"
click at [101, 58] on span "Add Client" at bounding box center [101, 58] width 22 height 6
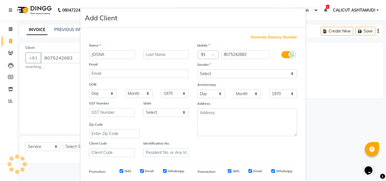
type input "JOSNA"
drag, startPoint x: 241, startPoint y: 72, endPoint x: 240, endPoint y: 75, distance: 3.6
click at [241, 72] on select "Select Male Female Other Prefer Not To Say" at bounding box center [247, 74] width 100 height 9
select select "female"
click at [197, 70] on select "Select Male Female Other Prefer Not To Say" at bounding box center [247, 74] width 100 height 9
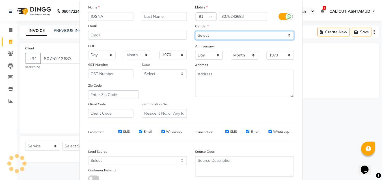
scroll to position [80, 0]
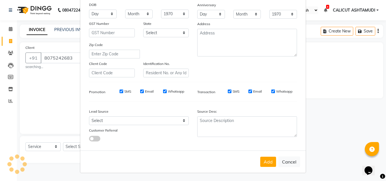
drag, startPoint x: 140, startPoint y: 125, endPoint x: 138, endPoint y: 122, distance: 4.9
click at [139, 124] on div "Lead Source Select Walk-in Referral Internet Friend Word of Mouth Advertisement…" at bounding box center [139, 123] width 108 height 35
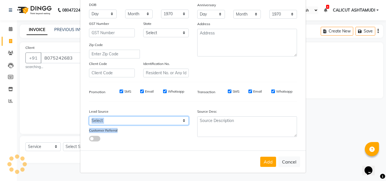
click at [137, 121] on select "Select Walk-in Referral Internet Friend Word of Mouth Advertisement Facebook Ju…" at bounding box center [139, 120] width 100 height 9
select select "31340"
click at [89, 116] on select "Select Walk-in Referral Internet Friend Word of Mouth Advertisement Facebook Ju…" at bounding box center [139, 120] width 100 height 9
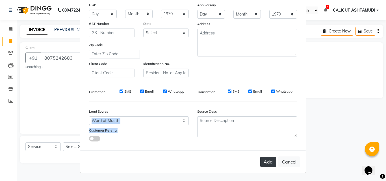
click at [267, 160] on button "Add" at bounding box center [268, 162] width 16 height 10
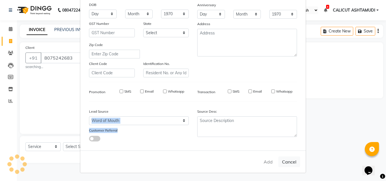
select select
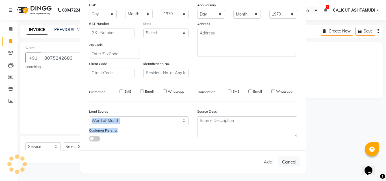
select select
checkbox input "false"
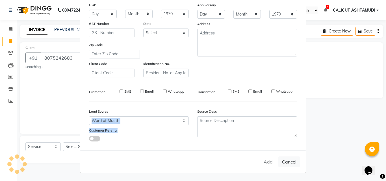
checkbox input "false"
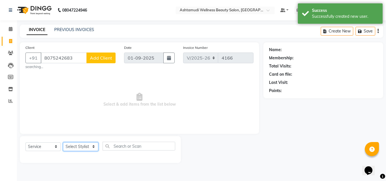
click at [89, 144] on select "Select Stylist [PERSON_NAME] C [PERSON_NAME] [PERSON_NAME] CALICUT ASHTAMUDI FR…" at bounding box center [80, 146] width 35 height 9
select select "49528"
click at [63, 142] on select "Select Stylist [PERSON_NAME] C [PERSON_NAME] [PERSON_NAME] CALICUT ASHTAMUDI FR…" at bounding box center [80, 146] width 35 height 9
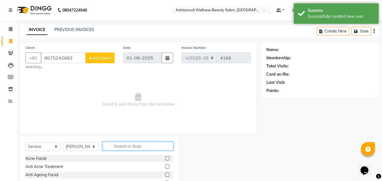
click at [129, 144] on input "text" at bounding box center [138, 146] width 71 height 9
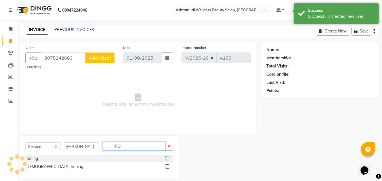
type input "IRO"
click at [168, 159] on label at bounding box center [167, 158] width 4 height 4
click at [168, 159] on input "checkbox" at bounding box center [167, 159] width 4 height 4
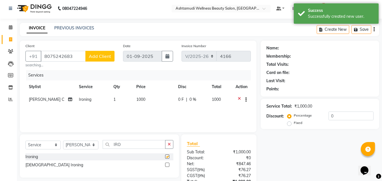
scroll to position [47, 0]
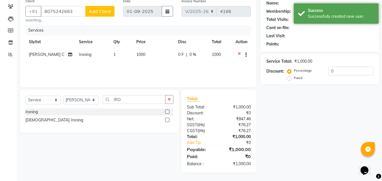
checkbox input "false"
click at [81, 8] on input "8075242683" at bounding box center [63, 11] width 45 height 11
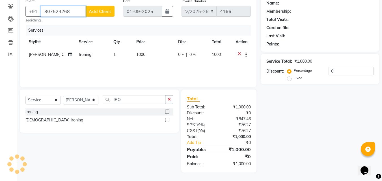
type input "8075242683"
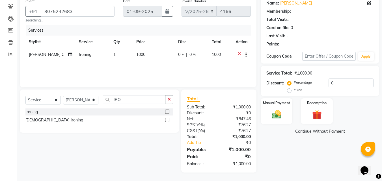
select select "1: Object"
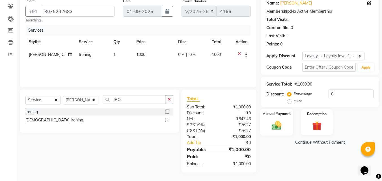
click at [280, 124] on img at bounding box center [277, 125] width 16 height 11
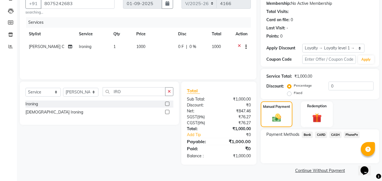
scroll to position [57, 0]
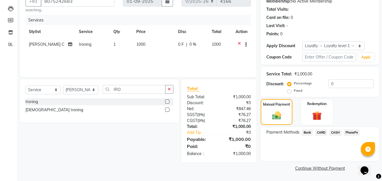
click at [356, 134] on span "PhonePe" at bounding box center [352, 132] width 16 height 7
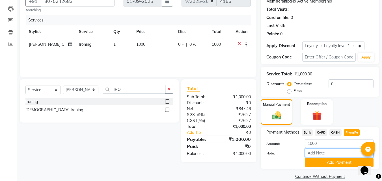
click at [337, 153] on input "Note:" at bounding box center [339, 153] width 68 height 9
type input "frankly"
click at [337, 162] on button "Add Payment" at bounding box center [339, 162] width 68 height 9
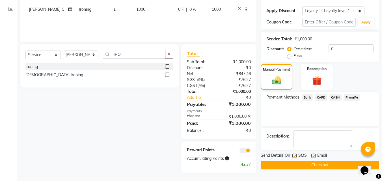
scroll to position [92, 0]
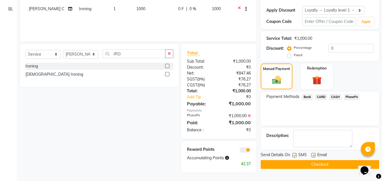
click at [306, 166] on button "Checkout" at bounding box center [320, 164] width 118 height 9
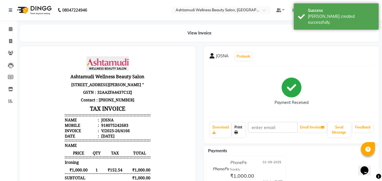
click at [240, 129] on link "Print" at bounding box center [238, 130] width 13 height 15
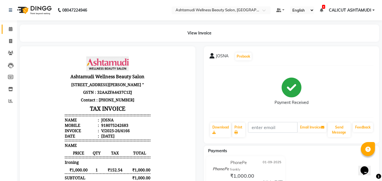
click at [13, 25] on link "Calendar" at bounding box center [9, 29] width 14 height 9
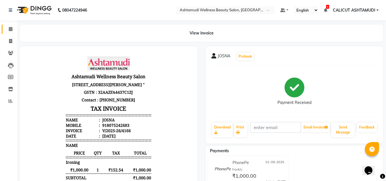
click at [13, 25] on link "Calendar" at bounding box center [9, 29] width 14 height 9
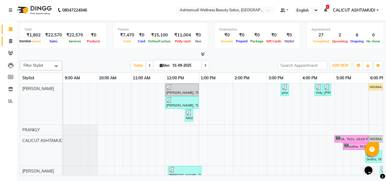
click at [11, 38] on span at bounding box center [11, 41] width 10 height 7
select select "service"
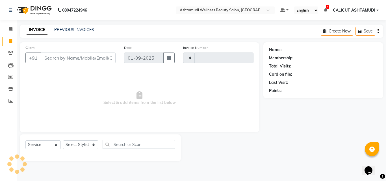
type input "4167"
select select "4630"
click at [90, 147] on select "Select Stylist" at bounding box center [80, 144] width 35 height 9
click at [89, 146] on select "Select Stylist [PERSON_NAME] C [PERSON_NAME] [PERSON_NAME] CALICUT ASHTAMUDI FR…" at bounding box center [80, 144] width 35 height 9
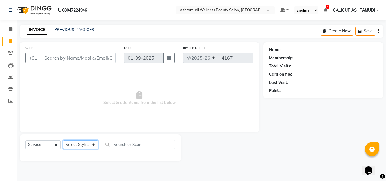
select select "26964"
click at [63, 140] on select "Select Stylist [PERSON_NAME] C [PERSON_NAME] [PERSON_NAME] CALICUT ASHTAMUDI FR…" at bounding box center [80, 144] width 35 height 9
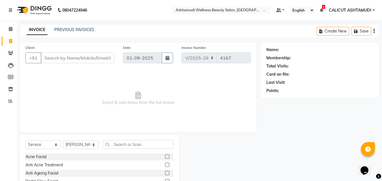
click at [131, 149] on div "Select Service Product Membership Package Voucher Prepaid Gift Card Select Styl…" at bounding box center [99, 146] width 148 height 13
click at [128, 142] on input "text" at bounding box center [138, 144] width 71 height 9
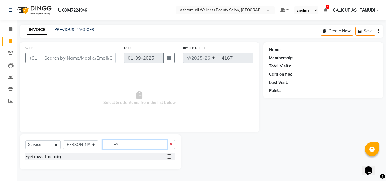
type input "EY"
click at [169, 156] on label at bounding box center [169, 157] width 4 height 4
click at [169, 156] on input "checkbox" at bounding box center [169, 157] width 4 height 4
checkbox input "true"
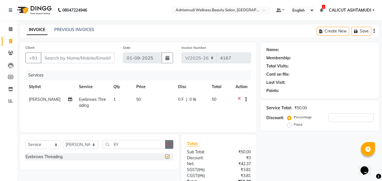
click at [171, 144] on icon "button" at bounding box center [169, 144] width 3 height 4
type input "U CU"
click at [166, 155] on label at bounding box center [167, 157] width 4 height 4
click at [166, 155] on input "checkbox" at bounding box center [167, 157] width 4 height 4
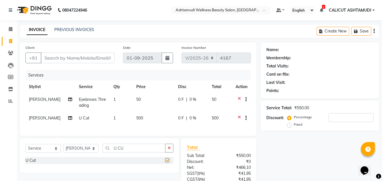
checkbox input "false"
click at [34, 115] on td "[PERSON_NAME]" at bounding box center [50, 119] width 50 height 14
select select "26964"
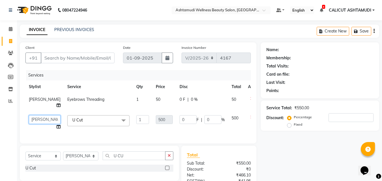
click at [35, 118] on select "[PERSON_NAME] C [PERSON_NAME] [PERSON_NAME] CALICUT ASHTAMUDI FRANKLY [PERSON_N…" at bounding box center [45, 119] width 32 height 9
select select "34579"
click at [55, 59] on input "Client" at bounding box center [78, 58] width 74 height 11
type input "O"
type input "0"
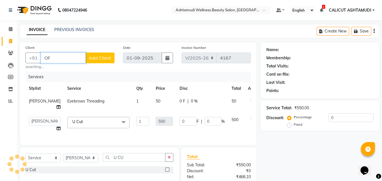
type input "O"
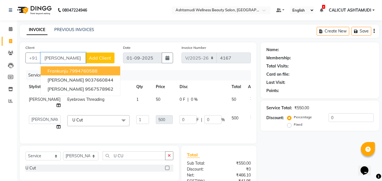
click at [74, 73] on ngb-highlight "7994760588" at bounding box center [83, 71] width 28 height 6
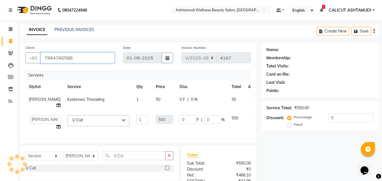
type input "7994760588"
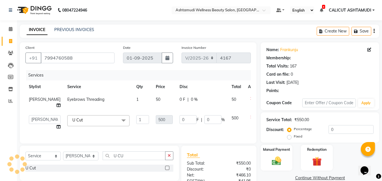
type input "75"
type input "15"
select select "2: Object"
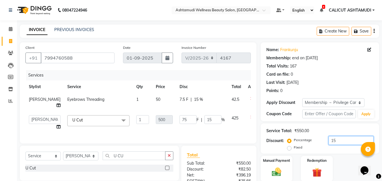
click at [337, 140] on input "15" at bounding box center [350, 140] width 45 height 9
type input "1"
type input "5"
type input "1"
type input "0"
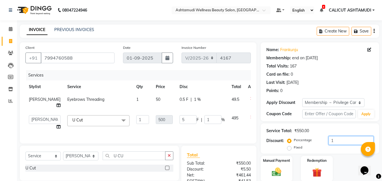
type input "0"
type input "2"
type input "10"
type input "2"
type input "20"
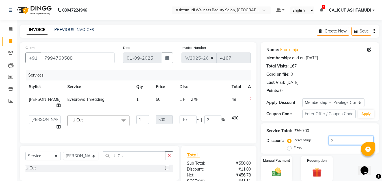
type input "100"
type input "20"
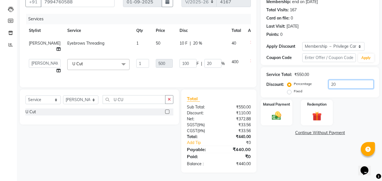
scroll to position [60, 0]
type input "20"
click at [284, 112] on img at bounding box center [277, 115] width 16 height 11
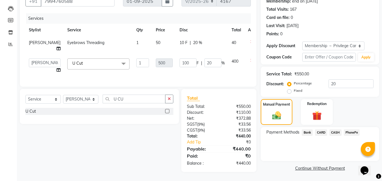
click at [349, 129] on span "PhonePe" at bounding box center [352, 132] width 16 height 7
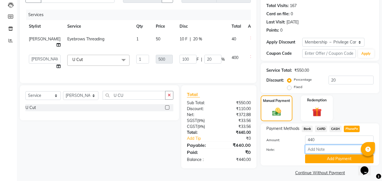
click at [329, 150] on input "Note:" at bounding box center [339, 149] width 68 height 9
type input "frankly"
click at [319, 158] on button "Add Payment" at bounding box center [339, 159] width 68 height 9
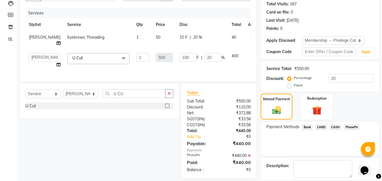
scroll to position [89, 0]
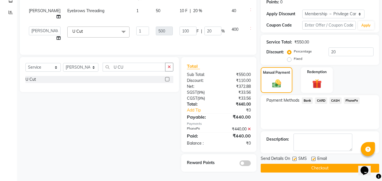
click at [280, 168] on button "Checkout" at bounding box center [320, 168] width 118 height 9
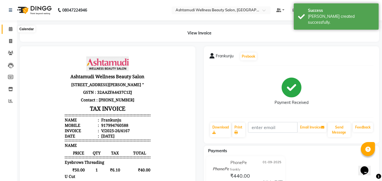
click at [7, 32] on span at bounding box center [11, 29] width 10 height 7
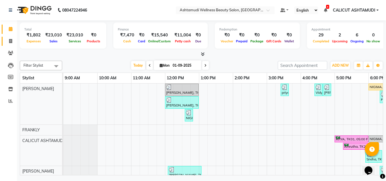
click at [10, 39] on icon at bounding box center [10, 41] width 3 height 4
select select "service"
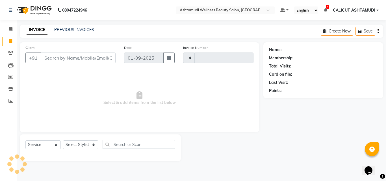
click at [10, 39] on icon at bounding box center [10, 41] width 3 height 4
select select "service"
type input "4168"
select select "4630"
click at [82, 145] on select "Select Stylist [PERSON_NAME] C [PERSON_NAME] [PERSON_NAME] CALICUT ASHTAMUDI FR…" at bounding box center [80, 144] width 35 height 9
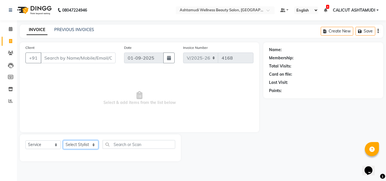
select select "54081"
click at [63, 140] on select "Select Stylist [PERSON_NAME] C [PERSON_NAME] [PERSON_NAME] CALICUT ASHTAMUDI FR…" at bounding box center [80, 144] width 35 height 9
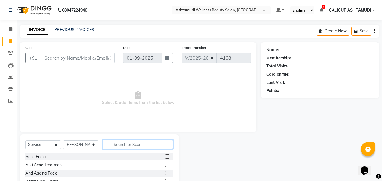
click at [116, 143] on input "text" at bounding box center [138, 144] width 71 height 9
type input "THR"
click at [167, 165] on label at bounding box center [167, 165] width 4 height 4
click at [167, 165] on input "checkbox" at bounding box center [167, 165] width 4 height 4
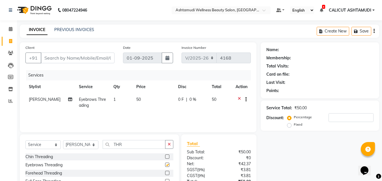
checkbox input "false"
click at [168, 174] on label at bounding box center [167, 173] width 4 height 4
click at [168, 174] on input "checkbox" at bounding box center [167, 174] width 4 height 4
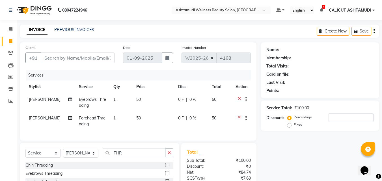
checkbox input "false"
click at [70, 60] on input "Client" at bounding box center [78, 58] width 74 height 11
type input "8"
type input "0"
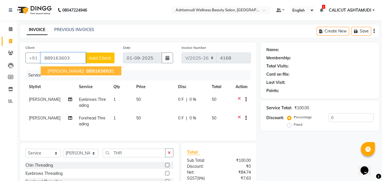
click at [86, 72] on span "889163603" at bounding box center [98, 71] width 25 height 6
type input "8891636031"
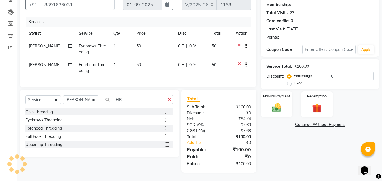
select select "1: Object"
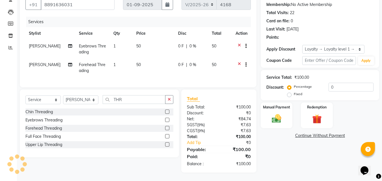
scroll to position [58, 0]
click at [269, 104] on label "Manual Payment" at bounding box center [276, 106] width 28 height 5
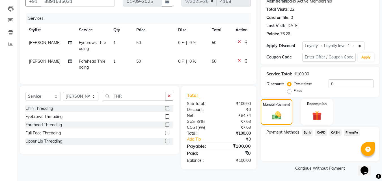
drag, startPoint x: 334, startPoint y: 133, endPoint x: 332, endPoint y: 137, distance: 4.7
click at [334, 133] on span "CASH" at bounding box center [335, 132] width 12 height 7
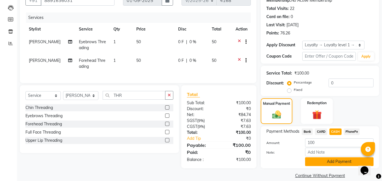
click at [328, 163] on button "Add Payment" at bounding box center [339, 161] width 68 height 9
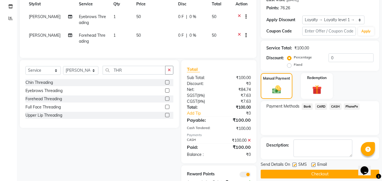
scroll to position [106, 0]
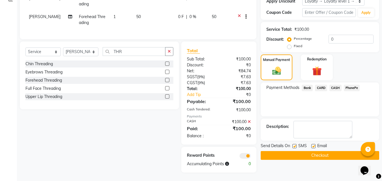
click at [305, 152] on button "Checkout" at bounding box center [320, 155] width 118 height 9
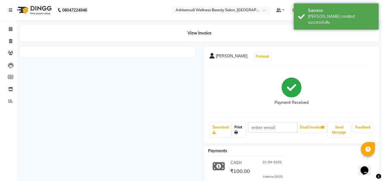
click at [234, 128] on link "Print" at bounding box center [238, 130] width 13 height 15
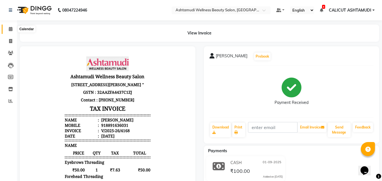
click at [12, 29] on icon at bounding box center [11, 29] width 4 height 4
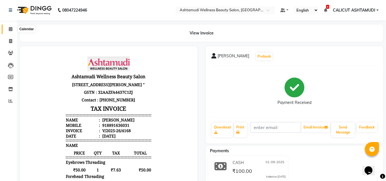
click at [12, 29] on icon at bounding box center [11, 29] width 4 height 4
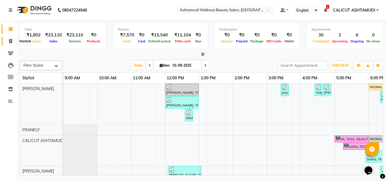
click at [10, 38] on span at bounding box center [11, 41] width 10 height 7
select select "4630"
select select "service"
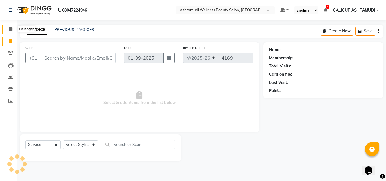
click at [9, 28] on icon at bounding box center [11, 29] width 4 height 4
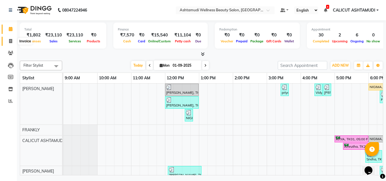
click at [7, 39] on span at bounding box center [11, 41] width 10 height 7
select select "service"
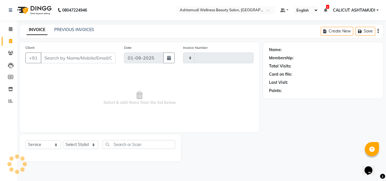
type input "4169"
select select "4630"
click at [82, 144] on select "Select Stylist [PERSON_NAME] C [PERSON_NAME] [PERSON_NAME] CALICUT ASHTAMUDI FR…" at bounding box center [80, 144] width 35 height 9
select select "85194"
click at [63, 140] on select "Select Stylist [PERSON_NAME] C [PERSON_NAME] [PERSON_NAME] CALICUT ASHTAMUDI FR…" at bounding box center [80, 144] width 35 height 9
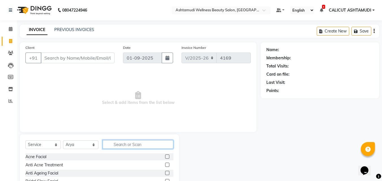
click at [151, 145] on input "text" at bounding box center [138, 144] width 71 height 9
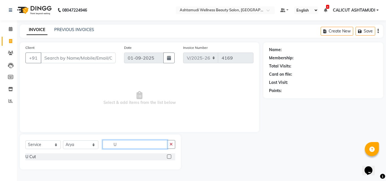
type input "U"
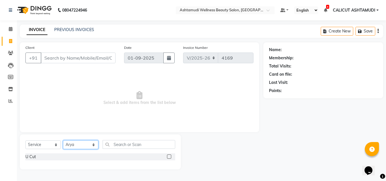
click at [79, 143] on select "Select Stylist [PERSON_NAME] C [PERSON_NAME] [PERSON_NAME] CALICUT ASHTAMUDI FR…" at bounding box center [80, 144] width 35 height 9
select select "54081"
click at [63, 140] on select "Select Stylist [PERSON_NAME] C [PERSON_NAME] [PERSON_NAME] CALICUT ASHTAMUDI FR…" at bounding box center [80, 144] width 35 height 9
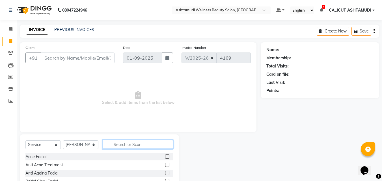
click at [150, 143] on input "text" at bounding box center [138, 144] width 71 height 9
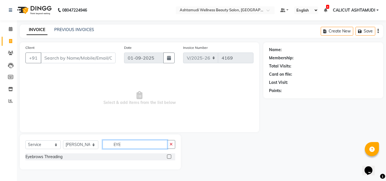
type input "EYE"
click at [169, 156] on label at bounding box center [169, 157] width 4 height 4
click at [169, 156] on input "checkbox" at bounding box center [169, 157] width 4 height 4
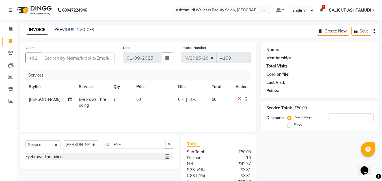
checkbox input "false"
click at [55, 58] on input "Client" at bounding box center [78, 58] width 74 height 11
type input "9"
type input "0"
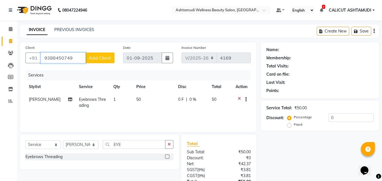
type input "9388450749"
click at [99, 55] on button "Add Client" at bounding box center [99, 58] width 29 height 11
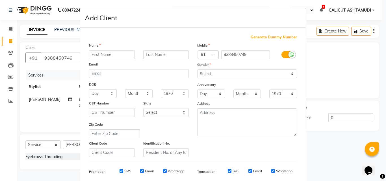
click at [102, 53] on input "text" at bounding box center [112, 54] width 46 height 9
type input "SAJITHA"
click at [212, 72] on select "Select [DEMOGRAPHIC_DATA] [DEMOGRAPHIC_DATA] Other Prefer Not To Say" at bounding box center [247, 74] width 100 height 9
select select "[DEMOGRAPHIC_DATA]"
click at [197, 70] on select "Select [DEMOGRAPHIC_DATA] [DEMOGRAPHIC_DATA] Other Prefer Not To Say" at bounding box center [247, 74] width 100 height 9
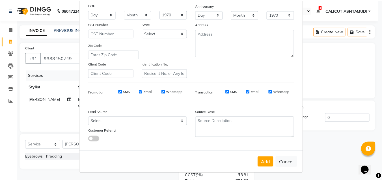
scroll to position [80, 0]
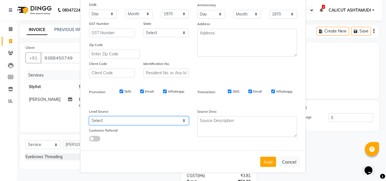
click at [150, 124] on select "Select Walk-in Referral Internet Friend Word of Mouth Advertisement Facebook Ju…" at bounding box center [139, 120] width 100 height 9
select select "31336"
click at [89, 116] on select "Select Walk-in Referral Internet Friend Word of Mouth Advertisement Facebook Ju…" at bounding box center [139, 120] width 100 height 9
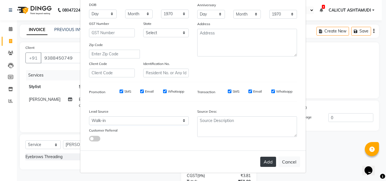
click at [264, 158] on button "Add" at bounding box center [268, 162] width 16 height 10
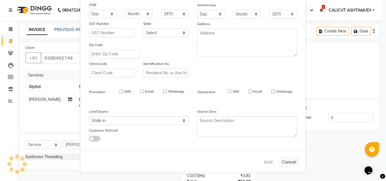
select select
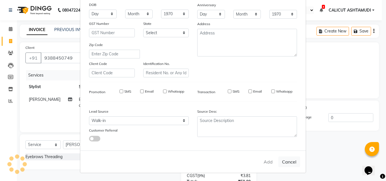
select select
checkbox input "false"
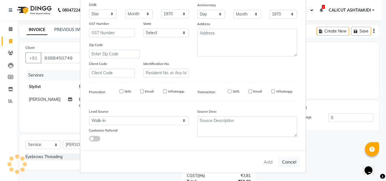
checkbox input "false"
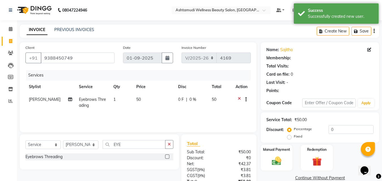
select select "1: Object"
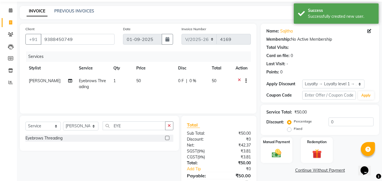
scroll to position [45, 0]
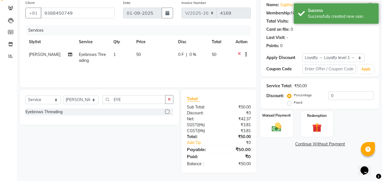
click at [278, 126] on img at bounding box center [277, 127] width 16 height 11
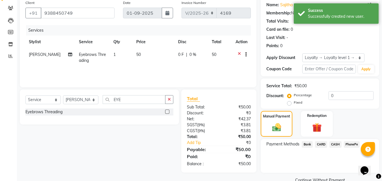
click at [350, 144] on span "PhonePe" at bounding box center [352, 144] width 16 height 7
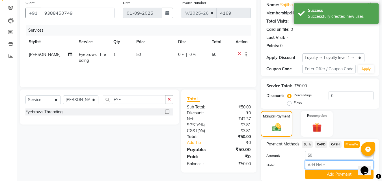
click at [326, 164] on input "Note:" at bounding box center [339, 165] width 68 height 9
type input "suhana"
click at [332, 173] on button "Add Payment" at bounding box center [339, 174] width 68 height 9
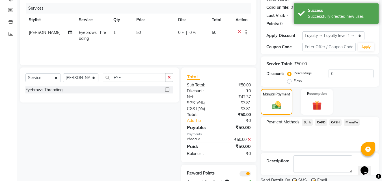
scroll to position [89, 0]
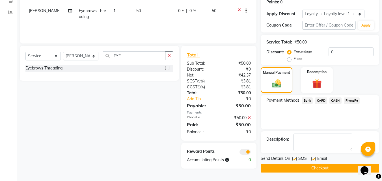
click at [331, 168] on button "Checkout" at bounding box center [320, 168] width 118 height 9
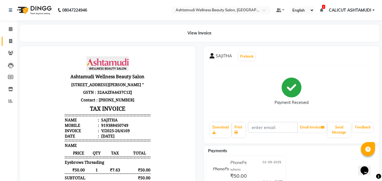
click at [15, 39] on span at bounding box center [11, 41] width 10 height 7
select select "service"
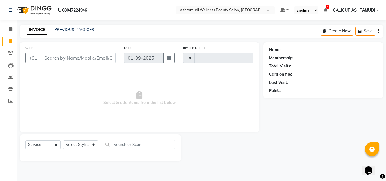
click at [8, 39] on span at bounding box center [11, 41] width 10 height 7
select select "service"
type input "4170"
select select "4630"
click at [84, 145] on select "Select Stylist [PERSON_NAME] C [PERSON_NAME] [PERSON_NAME] CALICUT ASHTAMUDI FR…" at bounding box center [80, 144] width 35 height 9
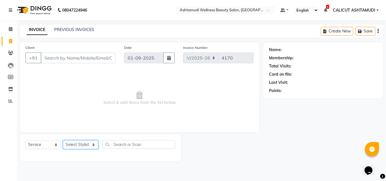
select select "85194"
click at [63, 140] on select "Select Stylist [PERSON_NAME] C [PERSON_NAME] [PERSON_NAME] CALICUT ASHTAMUDI FR…" at bounding box center [80, 144] width 35 height 9
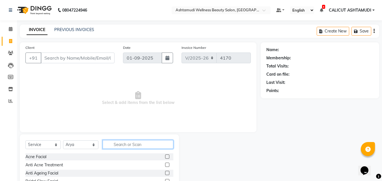
click at [120, 143] on input "text" at bounding box center [138, 144] width 71 height 9
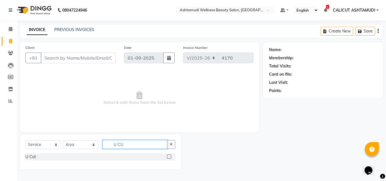
type input "U CU"
click at [168, 155] on label at bounding box center [169, 157] width 4 height 4
click at [168, 155] on input "checkbox" at bounding box center [169, 157] width 4 height 4
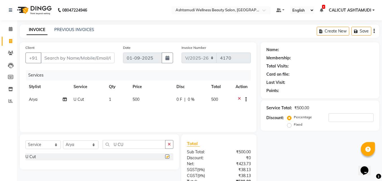
click at [169, 156] on label at bounding box center [167, 157] width 4 height 4
click at [169, 156] on input "checkbox" at bounding box center [167, 157] width 4 height 4
checkbox input "false"
click at [66, 57] on input "Client" at bounding box center [78, 58] width 74 height 11
type input "9"
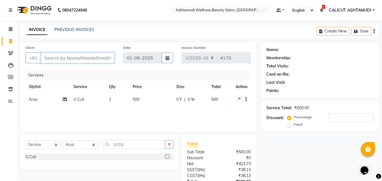
type input "0"
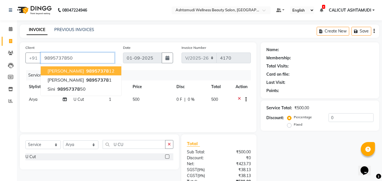
type input "9895737850"
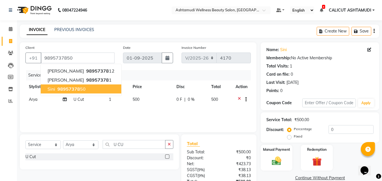
click at [64, 88] on span "98957378" at bounding box center [68, 89] width 23 height 6
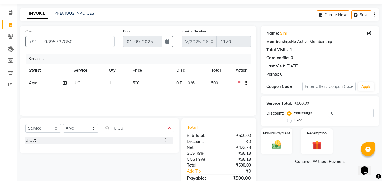
scroll to position [45, 0]
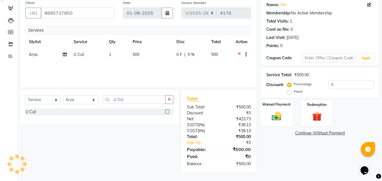
click at [276, 115] on img at bounding box center [277, 116] width 16 height 11
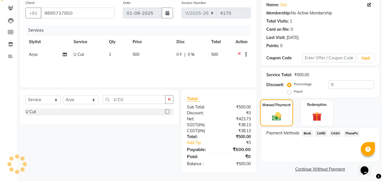
scroll to position [46, 0]
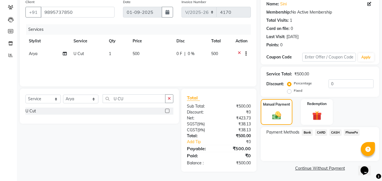
click at [350, 132] on span "PhonePe" at bounding box center [352, 132] width 16 height 7
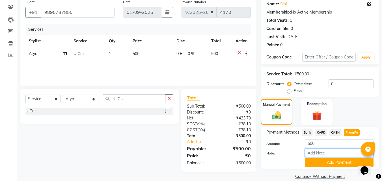
click at [335, 151] on input "Note:" at bounding box center [339, 153] width 68 height 9
type input "frankly"
click at [328, 162] on button "Add Payment" at bounding box center [339, 162] width 68 height 9
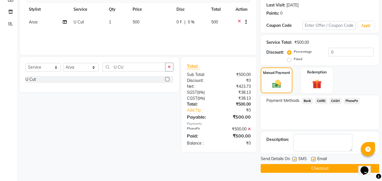
scroll to position [78, 0]
click at [302, 166] on button "Checkout" at bounding box center [320, 168] width 118 height 9
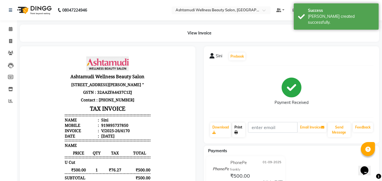
click at [240, 126] on link "Print" at bounding box center [238, 130] width 13 height 15
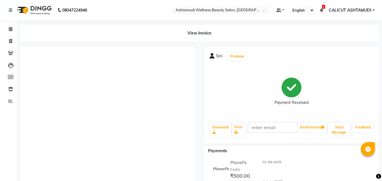
click at [9, 36] on li "Invoice" at bounding box center [8, 41] width 17 height 12
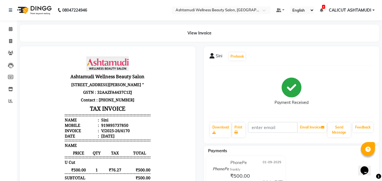
click at [9, 36] on li "Invoice" at bounding box center [8, 41] width 17 height 12
click at [11, 38] on span at bounding box center [11, 41] width 10 height 7
select select "service"
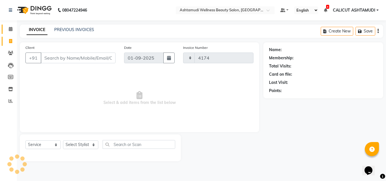
click at [12, 30] on icon at bounding box center [11, 29] width 4 height 4
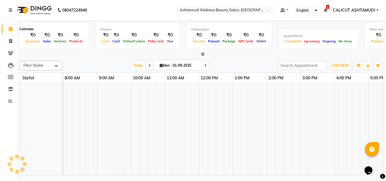
click at [12, 30] on icon at bounding box center [11, 29] width 4 height 4
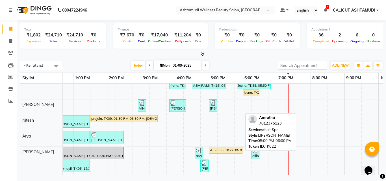
click at [230, 148] on div "Amrutha, TK22, 05:00 PM-06:00 PM, Hair Spa" at bounding box center [225, 150] width 33 height 5
select select "1"
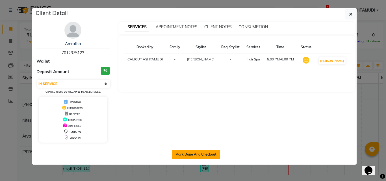
click at [181, 155] on button "Mark Done And Checkout" at bounding box center [196, 154] width 48 height 9
select select "4630"
select select "service"
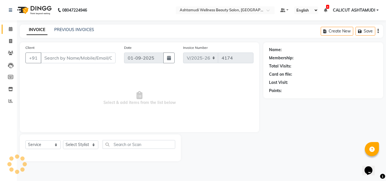
type input "7012375123"
select select "85202"
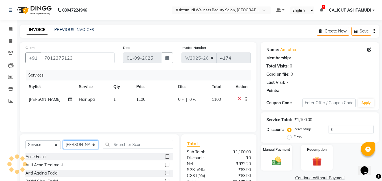
click at [94, 145] on select "Select Stylist [PERSON_NAME] C [PERSON_NAME] [PERSON_NAME] CALICUT ASHTAMUDI FR…" at bounding box center [80, 144] width 35 height 9
select select "1: Object"
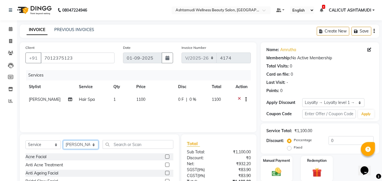
click at [63, 140] on select "Select Stylist [PERSON_NAME] C [PERSON_NAME] [PERSON_NAME] CALICUT ASHTAMUDI FR…" at bounding box center [80, 144] width 35 height 9
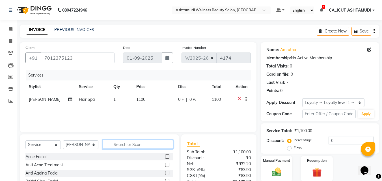
click at [131, 146] on input "text" at bounding box center [138, 144] width 71 height 9
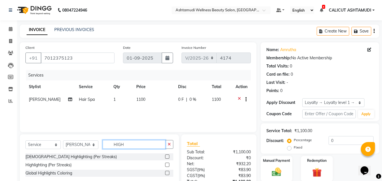
type input "HIGH"
click at [167, 165] on label at bounding box center [167, 165] width 4 height 4
click at [167, 165] on input "checkbox" at bounding box center [167, 165] width 4 height 4
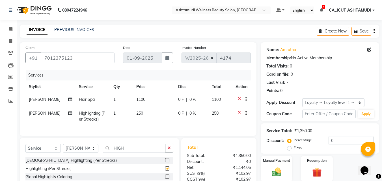
checkbox input "false"
click at [113, 112] on td "1" at bounding box center [121, 116] width 23 height 19
select select "85202"
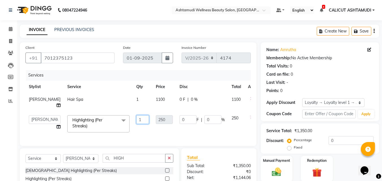
click at [136, 121] on input "1" at bounding box center [142, 119] width 13 height 9
type input "10"
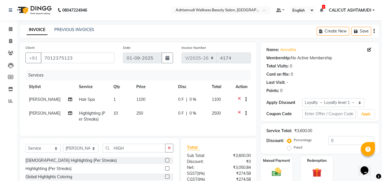
click at [136, 130] on div "Services Stylist Service Qty Price Disc Total Action Sheela Hair Spa 1 1100 0 F…" at bounding box center [137, 100] width 225 height 60
drag, startPoint x: 85, startPoint y: 94, endPoint x: 82, endPoint y: 96, distance: 3.2
click at [84, 94] on td "Hair Spa" at bounding box center [92, 100] width 34 height 14
select select "85202"
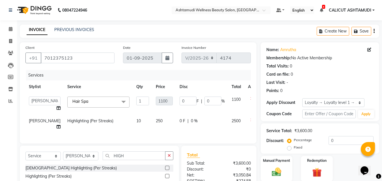
click at [111, 128] on td "Highlighting (Per Streaks)" at bounding box center [98, 124] width 69 height 19
select select "85202"
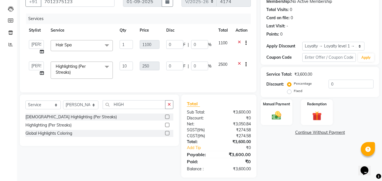
drag, startPoint x: 173, startPoint y: 107, endPoint x: 158, endPoint y: 109, distance: 15.0
click at [172, 107] on button "button" at bounding box center [169, 104] width 8 height 9
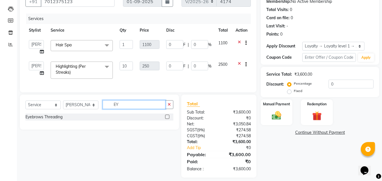
type input "EY"
click at [168, 119] on label at bounding box center [167, 117] width 4 height 4
click at [168, 119] on input "checkbox" at bounding box center [167, 117] width 4 height 4
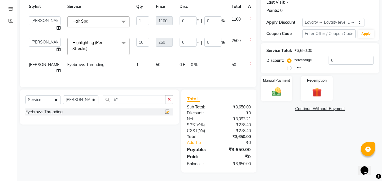
checkbox input "false"
click at [290, 81] on div "Manual Payment" at bounding box center [276, 88] width 33 height 27
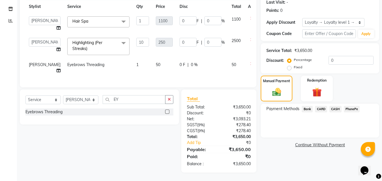
click at [321, 106] on span "CARD" at bounding box center [321, 109] width 12 height 7
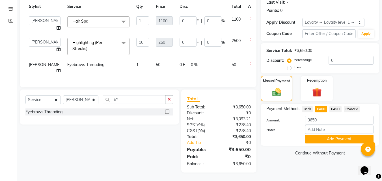
click at [337, 106] on span "CASH" at bounding box center [335, 109] width 12 height 7
drag, startPoint x: 317, startPoint y: 114, endPoint x: 295, endPoint y: 120, distance: 22.6
click at [295, 120] on div "Amount: 3650" at bounding box center [320, 121] width 116 height 10
type input "2000"
click at [330, 135] on button "Add Payment" at bounding box center [339, 139] width 68 height 9
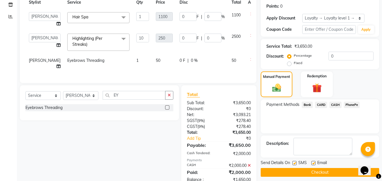
click at [323, 105] on span "CARD" at bounding box center [321, 105] width 12 height 7
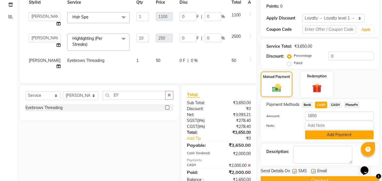
click at [330, 134] on button "Add Payment" at bounding box center [339, 135] width 68 height 9
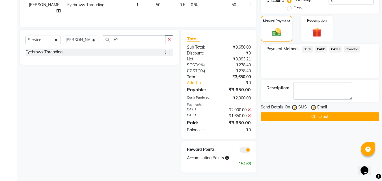
scroll to position [144, 0]
click at [279, 112] on button "Checkout" at bounding box center [320, 116] width 118 height 9
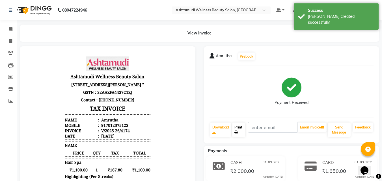
click at [237, 130] on link "Print" at bounding box center [238, 130] width 13 height 15
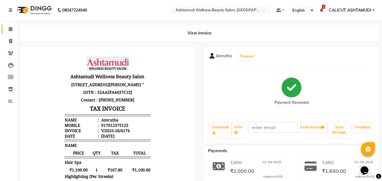
click at [8, 30] on span at bounding box center [11, 29] width 10 height 7
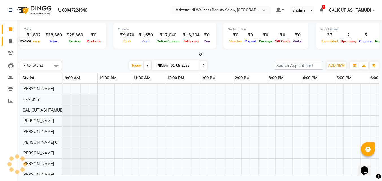
click at [11, 39] on icon at bounding box center [10, 41] width 3 height 4
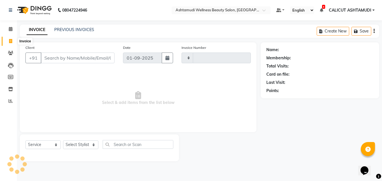
click at [11, 40] on icon at bounding box center [10, 41] width 3 height 4
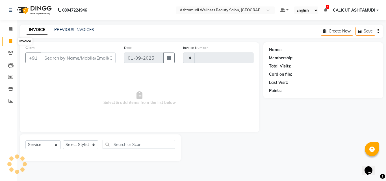
select select "service"
select select "4630"
type input "4175"
click at [62, 60] on input "Client" at bounding box center [78, 58] width 75 height 11
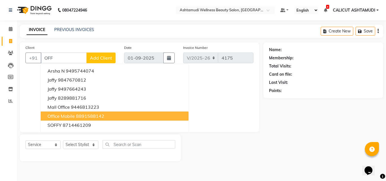
click at [65, 116] on span "office mobile" at bounding box center [60, 116] width 27 height 6
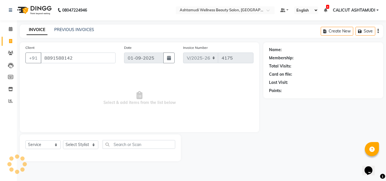
type input "8891588142"
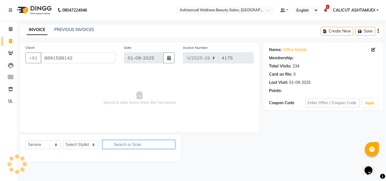
click at [123, 143] on input "text" at bounding box center [139, 144] width 73 height 9
select select "2: Object"
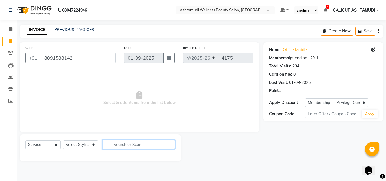
type input "R"
type input "EY"
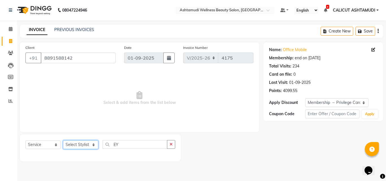
click at [85, 144] on select "Select Stylist [PERSON_NAME] C [PERSON_NAME] [PERSON_NAME] CALICUT ASHTAMUDI FR…" at bounding box center [80, 144] width 35 height 9
select select "54081"
click at [63, 140] on select "Select Stylist [PERSON_NAME] C [PERSON_NAME] [PERSON_NAME] CALICUT ASHTAMUDI FR…" at bounding box center [80, 144] width 35 height 9
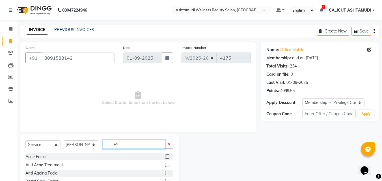
click at [136, 147] on input "EY" at bounding box center [134, 144] width 63 height 9
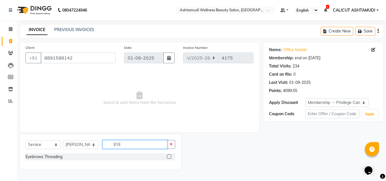
type input "EYE"
click at [170, 156] on label at bounding box center [169, 157] width 4 height 4
click at [170, 156] on input "checkbox" at bounding box center [169, 157] width 4 height 4
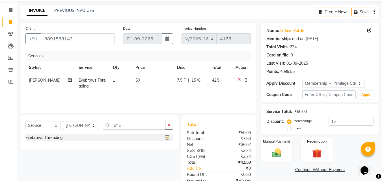
checkbox input "false"
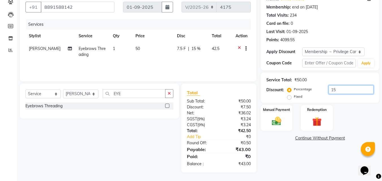
click at [354, 89] on input "15" at bounding box center [350, 89] width 45 height 9
type input "1"
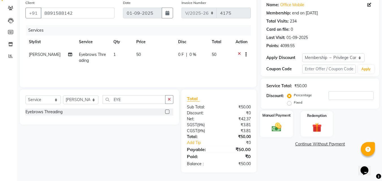
click at [288, 118] on label "Manual Payment" at bounding box center [276, 115] width 28 height 5
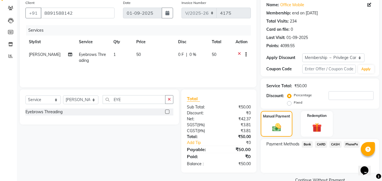
click at [353, 145] on span "PhonePe" at bounding box center [352, 144] width 16 height 7
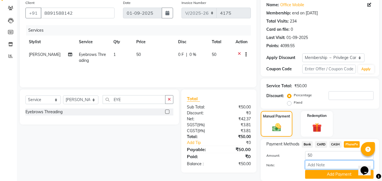
click at [319, 164] on input "Note:" at bounding box center [339, 165] width 68 height 9
type input "frankly"
click at [329, 171] on button "Add Payment" at bounding box center [339, 174] width 68 height 9
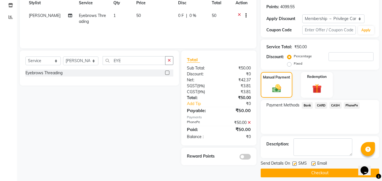
scroll to position [89, 0]
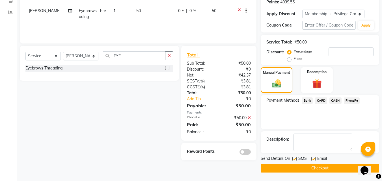
click at [306, 170] on button "Checkout" at bounding box center [320, 168] width 118 height 9
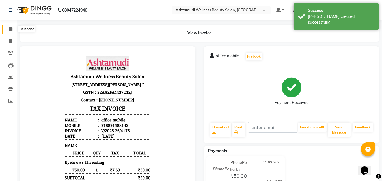
click at [10, 32] on span at bounding box center [11, 29] width 10 height 7
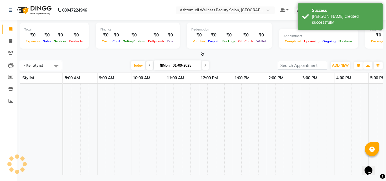
click at [10, 32] on span at bounding box center [11, 29] width 10 height 7
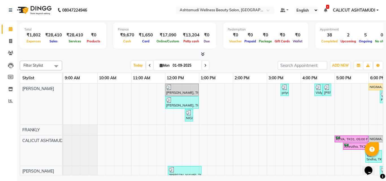
scroll to position [0, 189]
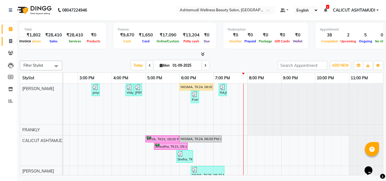
click at [10, 41] on icon at bounding box center [10, 41] width 3 height 4
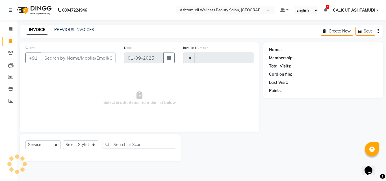
click at [10, 41] on icon at bounding box center [10, 41] width 3 height 4
select select "4630"
select select "service"
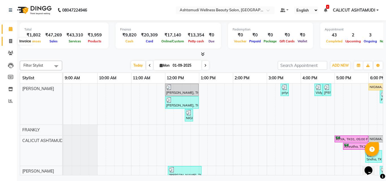
click at [8, 40] on span at bounding box center [11, 41] width 10 height 7
select select "4630"
select select "service"
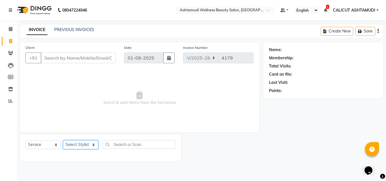
click at [82, 147] on select "Select Stylist" at bounding box center [80, 144] width 35 height 9
select select "85202"
click at [63, 140] on select "Select Stylist [PERSON_NAME] C [PERSON_NAME] [PERSON_NAME] CALICUT ASHTAMUDI FR…" at bounding box center [80, 144] width 35 height 9
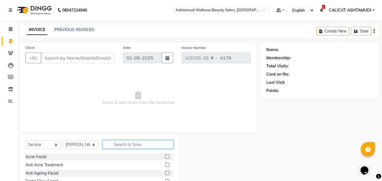
click at [124, 145] on input "text" at bounding box center [138, 144] width 71 height 9
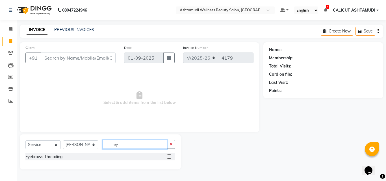
type input "ey"
click at [166, 156] on div "Eyebrows Threading" at bounding box center [100, 156] width 150 height 7
click at [170, 157] on label at bounding box center [169, 157] width 4 height 4
click at [170, 157] on input "checkbox" at bounding box center [169, 157] width 4 height 4
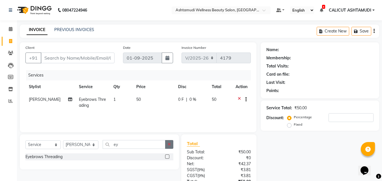
click at [167, 156] on label at bounding box center [167, 157] width 4 height 4
click at [167, 156] on input "checkbox" at bounding box center [167, 157] width 4 height 4
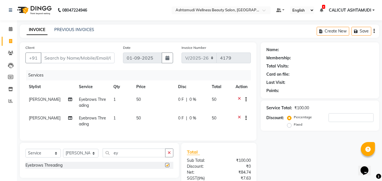
checkbox input "false"
click at [35, 118] on span "[PERSON_NAME]" at bounding box center [45, 118] width 32 height 5
select select "85202"
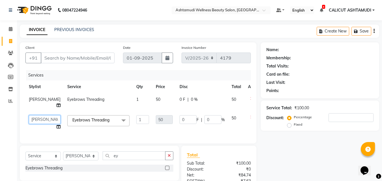
click at [35, 120] on select "[PERSON_NAME] C [PERSON_NAME] [PERSON_NAME] CALICUT ASHTAMUDI FRANKLY [PERSON_N…" at bounding box center [45, 119] width 32 height 9
click at [133, 96] on td "1" at bounding box center [143, 102] width 20 height 19
select select "85202"
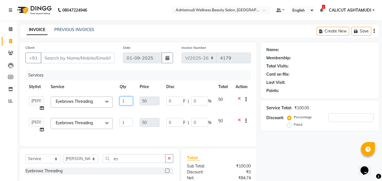
click at [134, 104] on td "1" at bounding box center [126, 103] width 20 height 21
click at [129, 101] on input "1" at bounding box center [127, 101] width 14 height 9
type input "2"
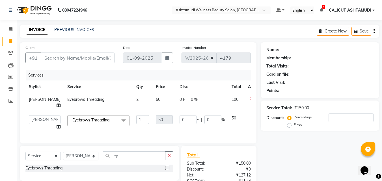
click at [133, 110] on td "2" at bounding box center [143, 102] width 20 height 19
select select "85202"
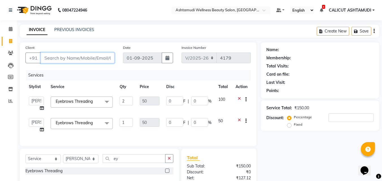
click at [59, 58] on input "Client" at bounding box center [78, 58] width 74 height 11
click at [60, 64] on div "Client +91" at bounding box center [70, 56] width 98 height 23
click at [64, 58] on input "Client" at bounding box center [78, 58] width 74 height 11
type input "9"
type input "0"
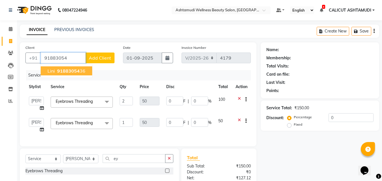
click at [82, 70] on ngb-highlight "91883054 36" at bounding box center [70, 71] width 29 height 6
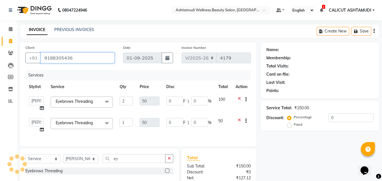
type input "9188305436"
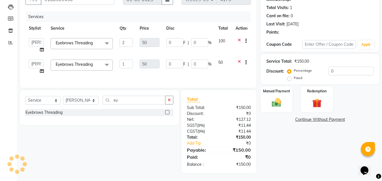
scroll to position [63, 0]
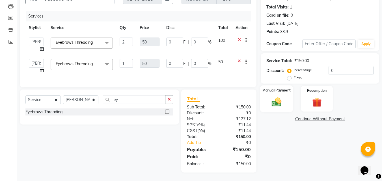
click at [277, 96] on img at bounding box center [277, 101] width 16 height 11
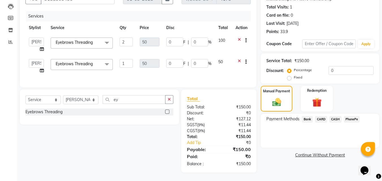
click at [356, 116] on span "PhonePe" at bounding box center [352, 119] width 16 height 7
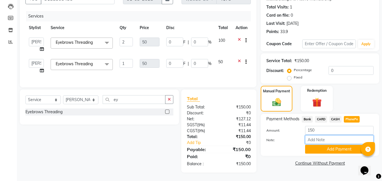
click at [343, 135] on input "Note:" at bounding box center [339, 139] width 68 height 9
type input "frankly"
click at [325, 145] on button "Add Payment" at bounding box center [339, 149] width 68 height 9
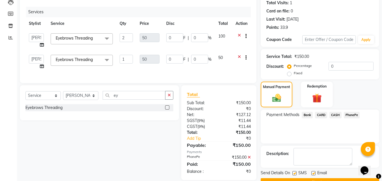
scroll to position [78, 0]
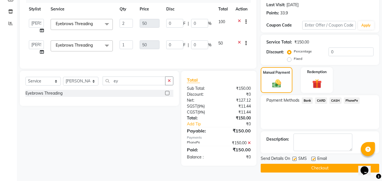
click at [297, 166] on button "Checkout" at bounding box center [320, 168] width 118 height 9
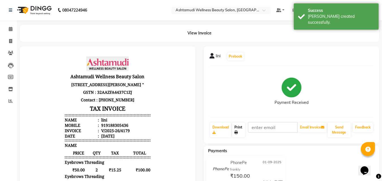
click at [239, 127] on link "Print" at bounding box center [238, 130] width 13 height 15
click at [17, 27] on div "View Invoice" at bounding box center [200, 33] width 368 height 17
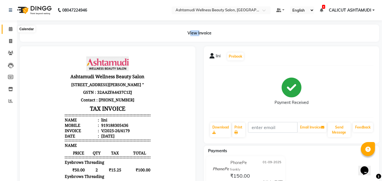
click at [9, 28] on icon at bounding box center [11, 29] width 4 height 4
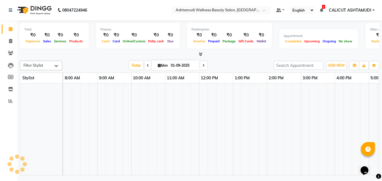
drag, startPoint x: 9, startPoint y: 28, endPoint x: 11, endPoint y: 44, distance: 16.5
click at [10, 28] on icon at bounding box center [11, 29] width 4 height 4
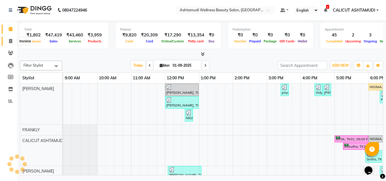
click at [10, 40] on icon at bounding box center [10, 41] width 3 height 4
select select "service"
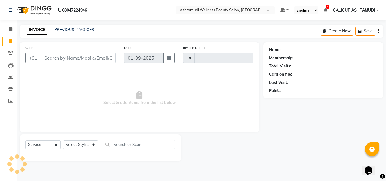
type input "4180"
select select "4630"
click at [11, 30] on icon at bounding box center [11, 29] width 4 height 4
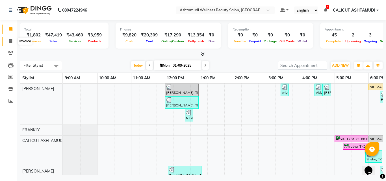
click at [11, 42] on icon at bounding box center [10, 41] width 3 height 4
select select "service"
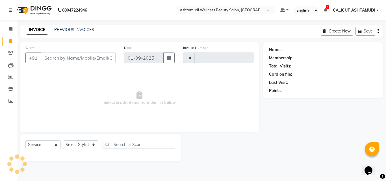
type input "4180"
select select "4630"
click at [85, 142] on select "Select Stylist [PERSON_NAME] C [PERSON_NAME] [PERSON_NAME] CALICUT ASHTAMUDI FR…" at bounding box center [80, 144] width 35 height 9
select select "85202"
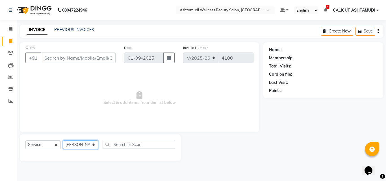
click at [63, 140] on select "Select Stylist [PERSON_NAME] C [PERSON_NAME] [PERSON_NAME] CALICUT ASHTAMUDI FR…" at bounding box center [80, 144] width 35 height 9
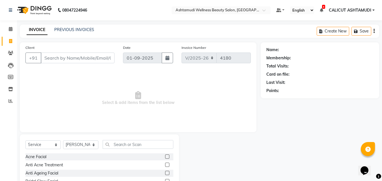
drag, startPoint x: 127, startPoint y: 150, endPoint x: 123, endPoint y: 143, distance: 8.1
click at [126, 150] on div "Select Service Product Membership Package Voucher Prepaid Gift Card Select Styl…" at bounding box center [99, 146] width 148 height 13
click at [122, 143] on input "text" at bounding box center [138, 144] width 71 height 9
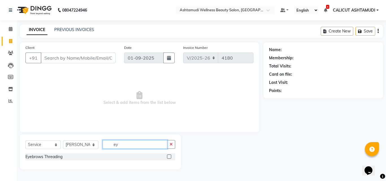
type input "ey"
click at [165, 154] on div "Eyebrows Threading" at bounding box center [100, 156] width 150 height 7
click at [169, 157] on label at bounding box center [169, 157] width 4 height 4
click at [169, 157] on input "checkbox" at bounding box center [169, 157] width 4 height 4
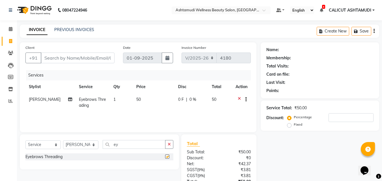
checkbox input "false"
click at [86, 57] on input "Client" at bounding box center [78, 58] width 74 height 11
type input "7"
type input "0"
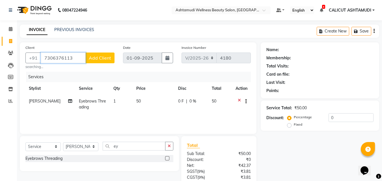
type input "7306376113"
click at [101, 57] on span "Add Client" at bounding box center [100, 58] width 22 height 6
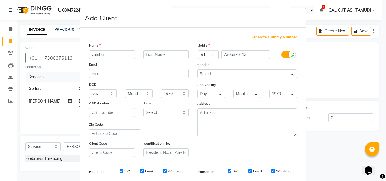
type input "varsha"
click at [219, 76] on select "Select [DEMOGRAPHIC_DATA] [DEMOGRAPHIC_DATA] Other Prefer Not To Say" at bounding box center [247, 74] width 100 height 9
select select "[DEMOGRAPHIC_DATA]"
click at [197, 70] on select "Select [DEMOGRAPHIC_DATA] [DEMOGRAPHIC_DATA] Other Prefer Not To Say" at bounding box center [247, 74] width 100 height 9
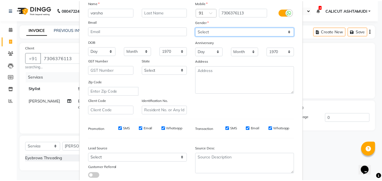
scroll to position [80, 0]
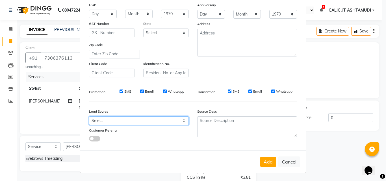
click at [171, 120] on select "Select Walk-in Referral Internet Friend Word of Mouth Advertisement Facebook Ju…" at bounding box center [139, 120] width 100 height 9
select select "31340"
click at [89, 116] on select "Select Walk-in Referral Internet Friend Word of Mouth Advertisement Facebook Ju…" at bounding box center [139, 120] width 100 height 9
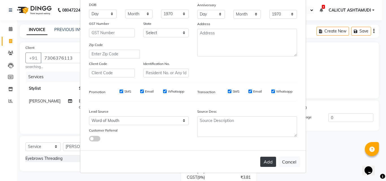
click at [269, 159] on button "Add" at bounding box center [268, 162] width 16 height 10
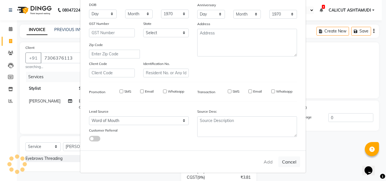
select select
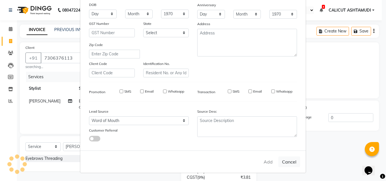
select select
checkbox input "false"
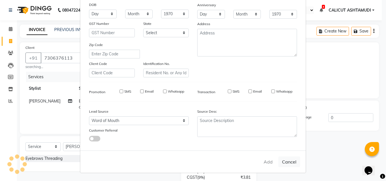
checkbox input "false"
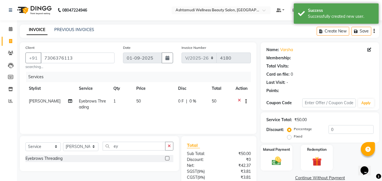
drag, startPoint x: 276, startPoint y: 157, endPoint x: 281, endPoint y: 150, distance: 8.7
click at [276, 158] on div "Manual Payment" at bounding box center [277, 158] width 32 height 26
select select "1: Object"
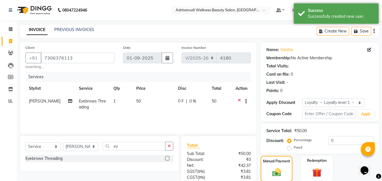
scroll to position [57, 0]
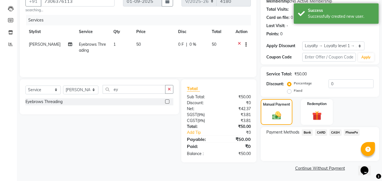
click at [350, 132] on span "PhonePe" at bounding box center [352, 132] width 16 height 7
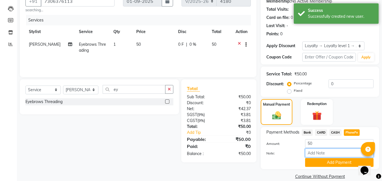
click at [335, 153] on input "Note:" at bounding box center [339, 153] width 68 height 9
type input "frankly"
click at [334, 164] on button "Add Payment" at bounding box center [339, 162] width 68 height 9
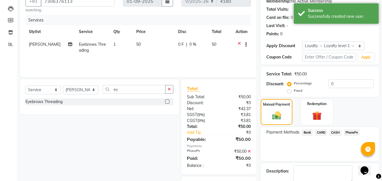
scroll to position [89, 0]
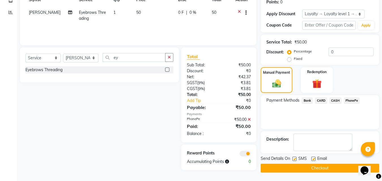
click at [310, 170] on button "Checkout" at bounding box center [320, 168] width 118 height 9
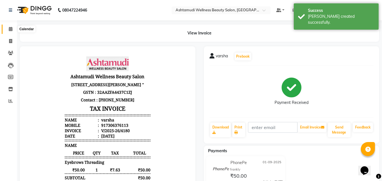
click at [10, 31] on icon at bounding box center [11, 29] width 4 height 4
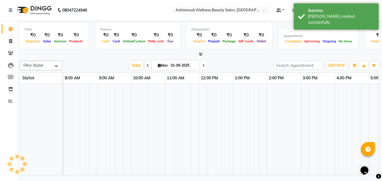
click at [10, 31] on icon at bounding box center [11, 29] width 4 height 4
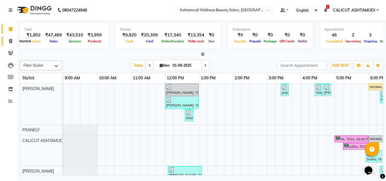
click at [10, 42] on icon at bounding box center [10, 41] width 3 height 4
select select "service"
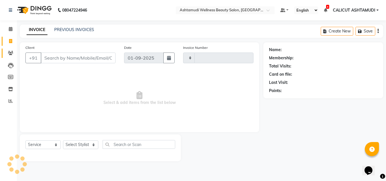
type input "4181"
select select "4630"
click at [10, 53] on icon at bounding box center [10, 53] width 5 height 4
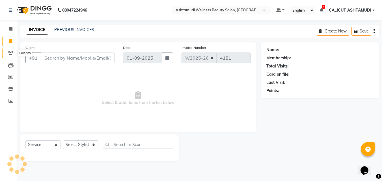
click at [10, 53] on icon at bounding box center [10, 53] width 5 height 4
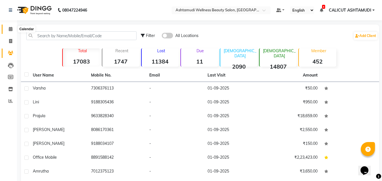
click at [8, 27] on span at bounding box center [11, 29] width 10 height 7
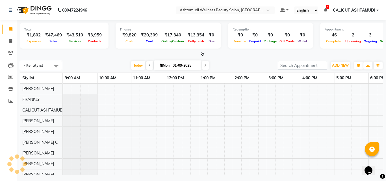
click at [8, 27] on span at bounding box center [11, 29] width 10 height 7
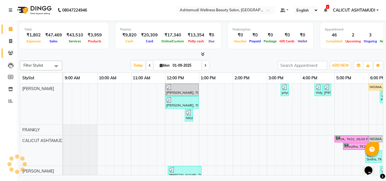
click at [10, 53] on icon at bounding box center [10, 53] width 5 height 4
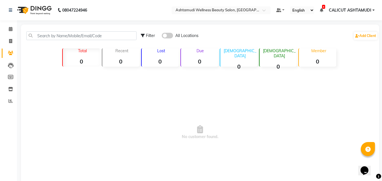
click at [10, 53] on icon at bounding box center [10, 53] width 5 height 4
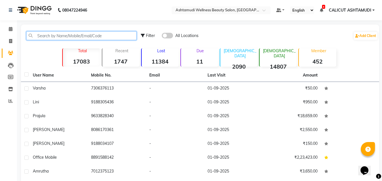
click at [51, 33] on input "text" at bounding box center [81, 35] width 110 height 9
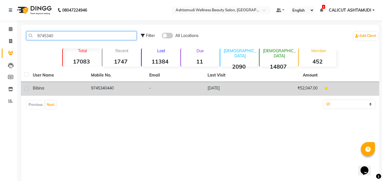
type input "9745340"
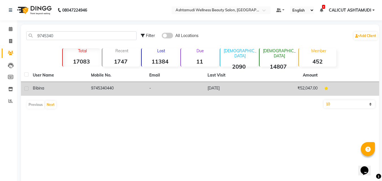
click at [91, 88] on td "9745340440" at bounding box center [117, 89] width 58 height 14
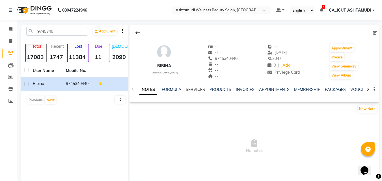
click at [198, 92] on link "SERVICES" at bounding box center [195, 89] width 19 height 5
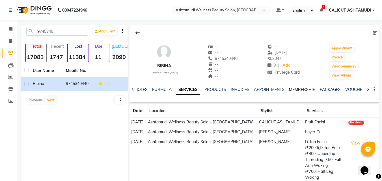
click at [297, 89] on link "MEMBERSHIP" at bounding box center [302, 89] width 26 height 5
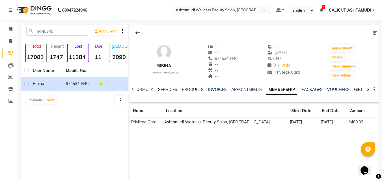
click at [165, 90] on link "SERVICES" at bounding box center [167, 89] width 19 height 5
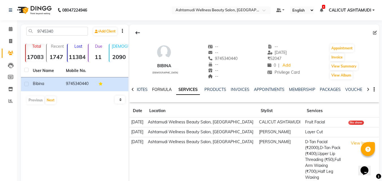
click at [159, 88] on link "FORMULA" at bounding box center [162, 89] width 20 height 5
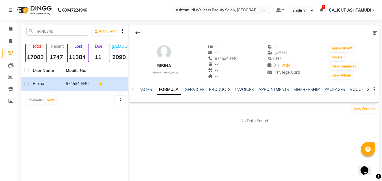
drag, startPoint x: 207, startPoint y: 58, endPoint x: 235, endPoint y: 59, distance: 27.2
click at [235, 59] on div "Bibina [DEMOGRAPHIC_DATA] -- -- 9745340440 -- -- -- -- [DATE] ₹ 52047 0 | Add P…" at bounding box center [254, 59] width 250 height 42
copy span "9745340440"
click at [10, 30] on icon at bounding box center [11, 29] width 4 height 4
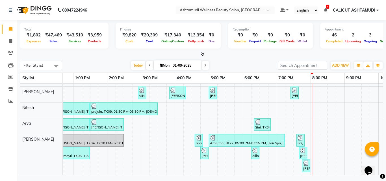
scroll to position [237, 0]
click at [307, 142] on div "[PERSON_NAME], TK02, 12:00 PM-01:00 PM, D-Tan Cleanup priyanka, TK11, 03:25 PM-…" at bounding box center [192, 13] width 509 height 324
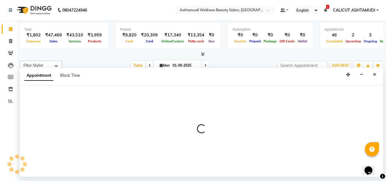
select select "85202"
select select "tentative"
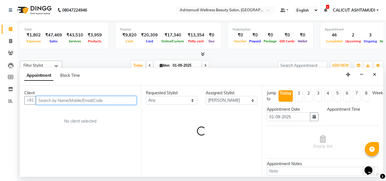
select select "1185"
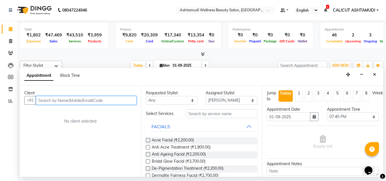
click at [99, 98] on input "text" at bounding box center [86, 100] width 101 height 9
paste input "9745340440"
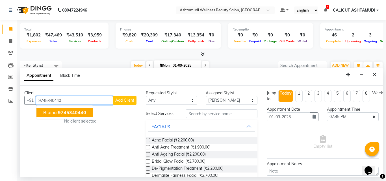
click at [75, 114] on span "9745340440" at bounding box center [72, 113] width 28 height 6
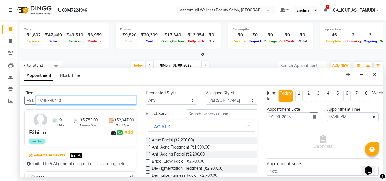
type input "9745340440"
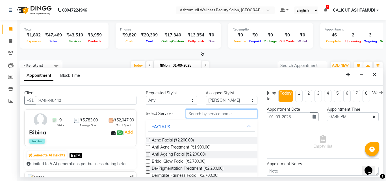
click at [200, 112] on input "text" at bounding box center [222, 113] width 72 height 9
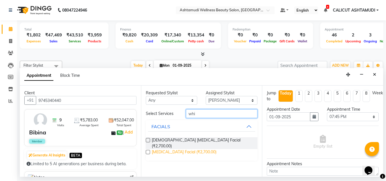
type input "whi"
click at [186, 149] on span "[MEDICAL_DATA] Facial (₹2,700.00)" at bounding box center [184, 152] width 65 height 7
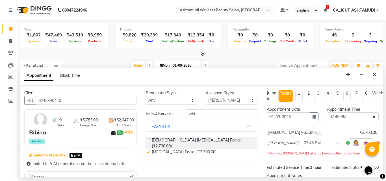
checkbox input "false"
click at [206, 113] on input "whi" at bounding box center [222, 113] width 72 height 9
type input "w"
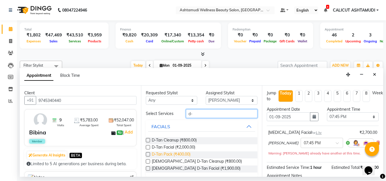
type input "d-"
click at [168, 152] on span "D-Tan Pack (₹400.00)" at bounding box center [171, 154] width 39 height 7
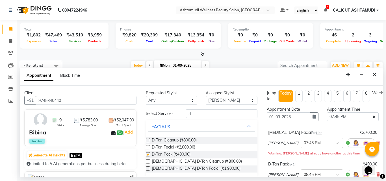
checkbox input "false"
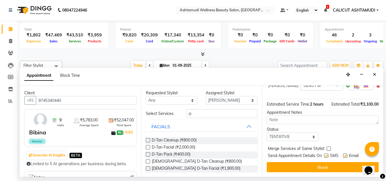
scroll to position [99, 0]
click at [288, 133] on select "Select TENTATIVE CONFIRM CHECK-IN UPCOMING" at bounding box center [293, 137] width 52 height 9
select select "check-in"
click at [267, 133] on select "Select TENTATIVE CONFIRM CHECK-IN UPCOMING" at bounding box center [293, 137] width 52 height 9
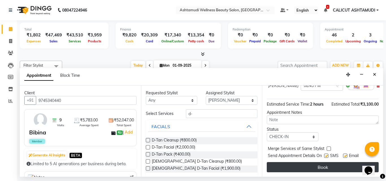
click at [282, 163] on button "Book" at bounding box center [323, 167] width 112 height 10
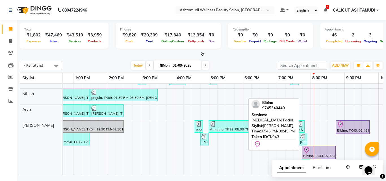
scroll to position [250, 0]
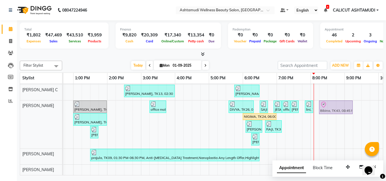
drag, startPoint x: 348, startPoint y: 119, endPoint x: 331, endPoint y: 116, distance: 16.6
click at [331, 116] on div "[PERSON_NAME], TK02, 12:00 PM-01:00 PM, D-Tan Cleanup priyanka, TK11, 03:25 PM-…" at bounding box center [192, 132] width 509 height 338
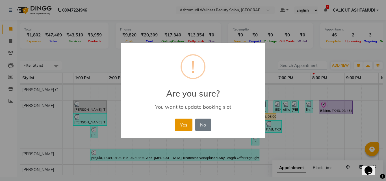
click at [186, 125] on button "Yes" at bounding box center [183, 125] width 17 height 12
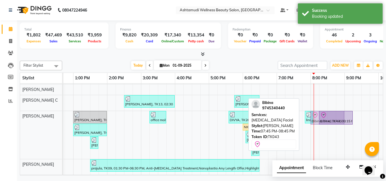
drag, startPoint x: 312, startPoint y: 148, endPoint x: 324, endPoint y: 130, distance: 21.0
click at [324, 130] on div "[PERSON_NAME], TK02, 12:00 PM-01:00 PM, D-Tan Cleanup priyanka, TK11, 03:25 PM-…" at bounding box center [192, 142] width 509 height 338
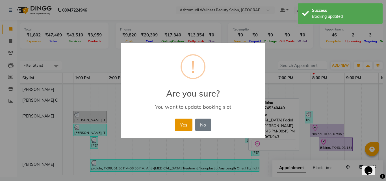
click at [185, 125] on button "Yes" at bounding box center [183, 125] width 17 height 12
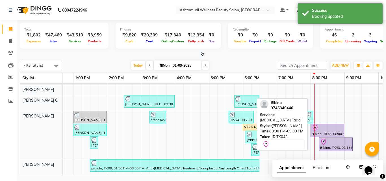
click at [328, 128] on div at bounding box center [327, 128] width 31 height 7
click at [328, 129] on div at bounding box center [327, 128] width 31 height 7
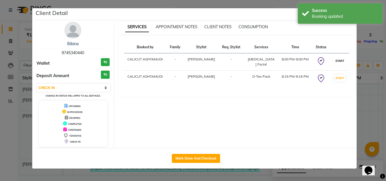
click at [341, 62] on button "START" at bounding box center [340, 60] width 12 height 7
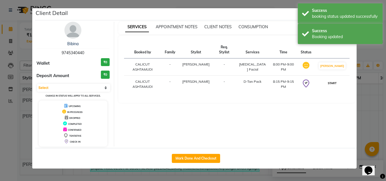
click at [337, 85] on button "START" at bounding box center [332, 83] width 12 height 7
select select "1"
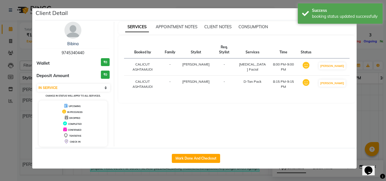
click at [368, 105] on ngb-modal-window "Client Detail Bibina 9745340440 Wallet ₹0 Deposit Amount ₹0 Select IN SERVICE C…" at bounding box center [193, 90] width 386 height 181
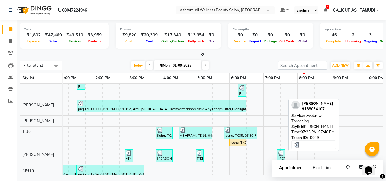
scroll to position [200, 0]
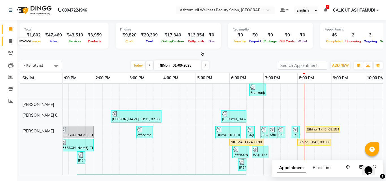
drag, startPoint x: 14, startPoint y: 41, endPoint x: 10, endPoint y: 41, distance: 4.0
click at [14, 41] on span at bounding box center [11, 41] width 10 height 7
click at [10, 41] on icon at bounding box center [10, 41] width 3 height 4
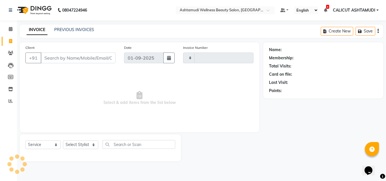
click at [10, 41] on icon at bounding box center [10, 41] width 3 height 4
click at [9, 27] on icon at bounding box center [11, 29] width 4 height 4
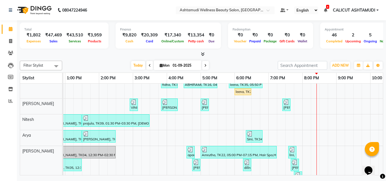
scroll to position [208, 0]
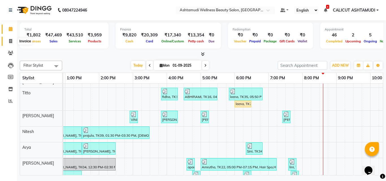
click at [10, 44] on span at bounding box center [11, 41] width 10 height 7
select select "service"
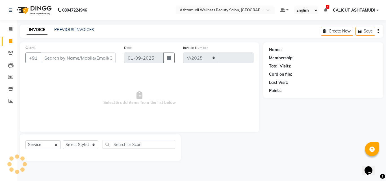
select select "4630"
type input "4181"
click at [71, 142] on select "Select Stylist" at bounding box center [80, 144] width 35 height 9
click at [73, 146] on select "Select Stylist" at bounding box center [80, 144] width 35 height 9
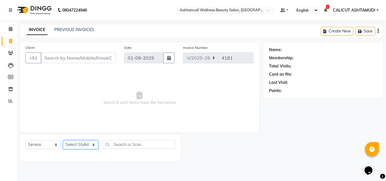
select select "49528"
click at [63, 140] on select "Select Stylist [PERSON_NAME] C [PERSON_NAME] [PERSON_NAME] CALICUT ASHTAMUDI FR…" at bounding box center [80, 144] width 35 height 9
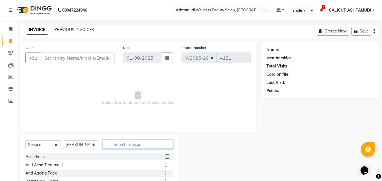
click at [133, 144] on input "text" at bounding box center [138, 144] width 71 height 9
type input "lay"
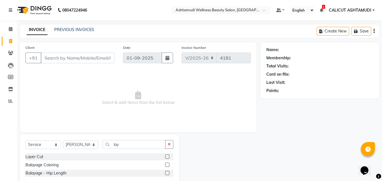
drag, startPoint x: 169, startPoint y: 157, endPoint x: 163, endPoint y: 151, distance: 8.4
click at [169, 157] on label at bounding box center [167, 157] width 4 height 4
click at [169, 157] on input "checkbox" at bounding box center [167, 157] width 4 height 4
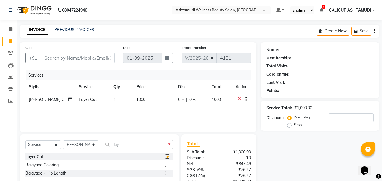
checkbox input "false"
click at [73, 57] on input "Client" at bounding box center [78, 58] width 74 height 11
type input "9"
type input "0"
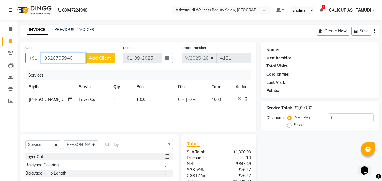
type input "9526705940"
click at [90, 59] on span "Add Client" at bounding box center [100, 58] width 22 height 6
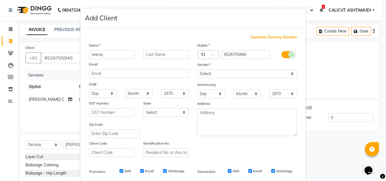
type input "veena"
drag, startPoint x: 240, startPoint y: 75, endPoint x: 238, endPoint y: 77, distance: 3.3
click at [240, 75] on select "Select [DEMOGRAPHIC_DATA] [DEMOGRAPHIC_DATA] Other Prefer Not To Say" at bounding box center [247, 74] width 100 height 9
select select "[DEMOGRAPHIC_DATA]"
click at [197, 70] on select "Select [DEMOGRAPHIC_DATA] [DEMOGRAPHIC_DATA] Other Prefer Not To Say" at bounding box center [247, 74] width 100 height 9
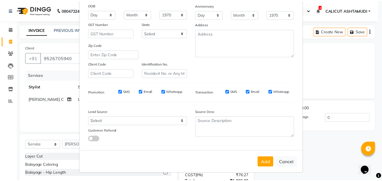
scroll to position [80, 0]
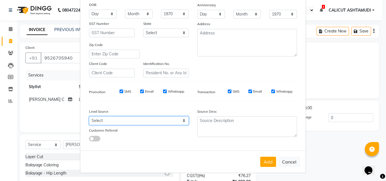
click at [134, 122] on select "Select Walk-in Referral Internet Friend Word of Mouth Advertisement Facebook Ju…" at bounding box center [139, 120] width 100 height 9
select select "31341"
click at [89, 116] on select "Select Walk-in Referral Internet Friend Word of Mouth Advertisement Facebook Ju…" at bounding box center [139, 120] width 100 height 9
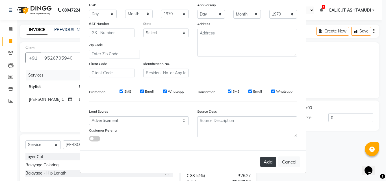
drag, startPoint x: 274, startPoint y: 162, endPoint x: 272, endPoint y: 161, distance: 3.0
click at [273, 162] on div "Add Cancel" at bounding box center [193, 162] width 226 height 22
click at [270, 161] on button "Add" at bounding box center [268, 162] width 16 height 10
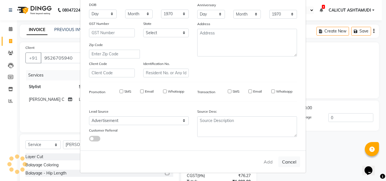
select select
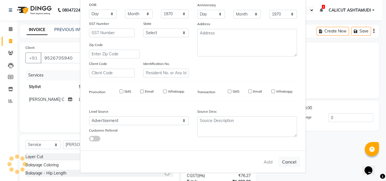
select select
checkbox input "false"
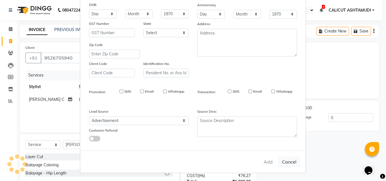
checkbox input "false"
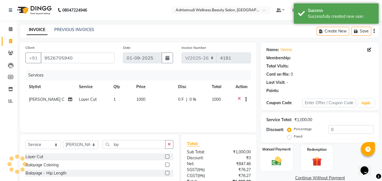
click at [265, 143] on div "Service Total: ₹1,000.00 Discount: Percentage Fixed 0" at bounding box center [320, 127] width 118 height 30
select select "1: Object"
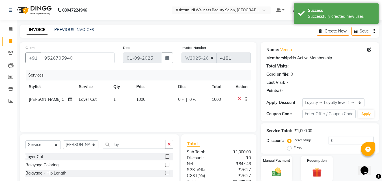
scroll to position [45, 0]
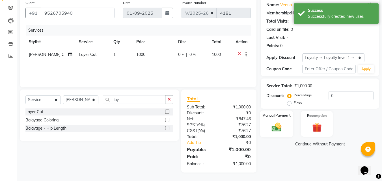
click at [273, 132] on img at bounding box center [277, 127] width 16 height 11
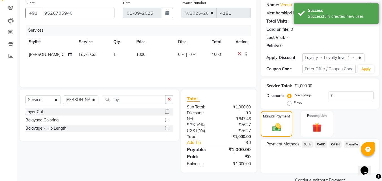
click at [348, 146] on span "PhonePe" at bounding box center [352, 144] width 16 height 7
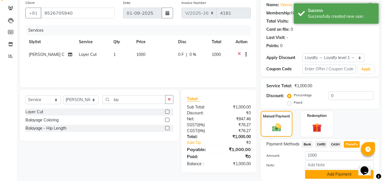
click at [335, 173] on button "Add Payment" at bounding box center [339, 174] width 68 height 9
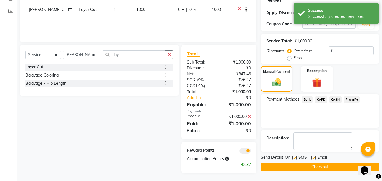
scroll to position [91, 0]
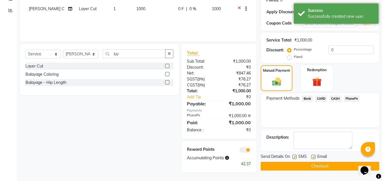
click at [308, 167] on button "Checkout" at bounding box center [320, 166] width 118 height 9
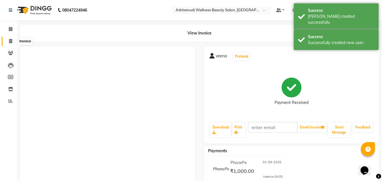
click at [11, 42] on icon at bounding box center [10, 41] width 3 height 4
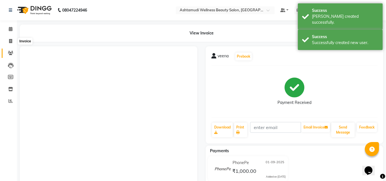
select select "service"
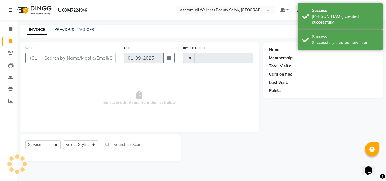
type input "4182"
select select "4630"
click at [85, 147] on select "Select Stylist" at bounding box center [80, 144] width 35 height 9
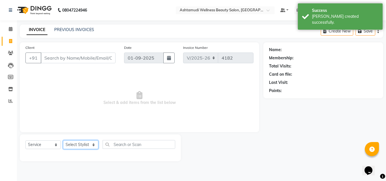
select select "85034"
click at [63, 140] on select "Select Stylist [PERSON_NAME] C [PERSON_NAME] [PERSON_NAME] CALICUT ASHTAMUDI FR…" at bounding box center [80, 144] width 35 height 9
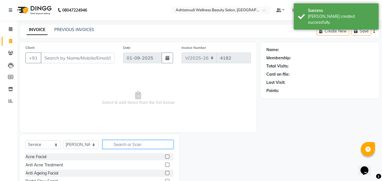
click at [120, 146] on input "text" at bounding box center [138, 144] width 71 height 9
type input "thr"
click at [168, 164] on label at bounding box center [167, 165] width 4 height 4
click at [168, 164] on input "checkbox" at bounding box center [167, 165] width 4 height 4
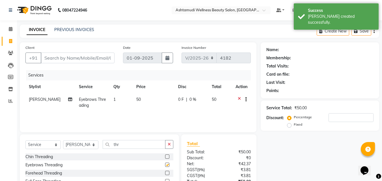
checkbox input "false"
click at [166, 174] on label at bounding box center [167, 173] width 4 height 4
click at [166, 174] on input "checkbox" at bounding box center [167, 174] width 4 height 4
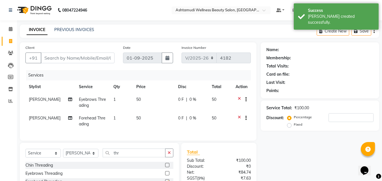
checkbox input "false"
click at [88, 58] on input "Client" at bounding box center [78, 58] width 74 height 11
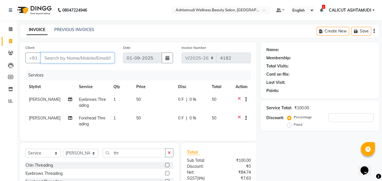
type input "8"
type input "0"
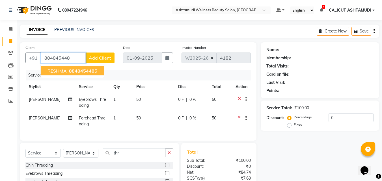
click at [98, 73] on button "RESHMA 884845448 5" at bounding box center [72, 70] width 63 height 9
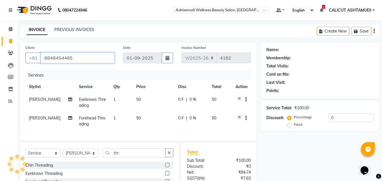
type input "8848454485"
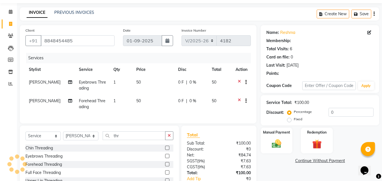
select select "1: Object"
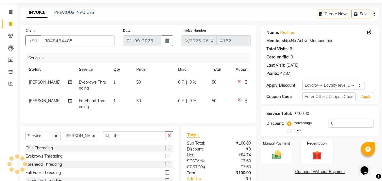
scroll to position [58, 0]
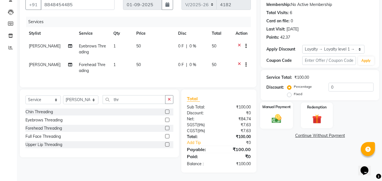
click at [274, 119] on img at bounding box center [277, 118] width 16 height 11
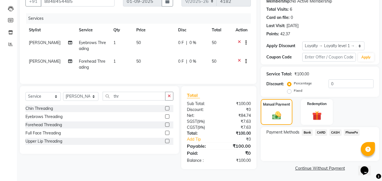
click at [347, 131] on span "PhonePe" at bounding box center [352, 132] width 16 height 7
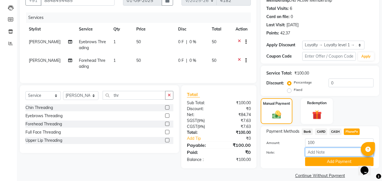
click at [323, 155] on input "Note:" at bounding box center [339, 152] width 68 height 9
type input "frankly"
click at [319, 163] on button "Add Payment" at bounding box center [339, 161] width 68 height 9
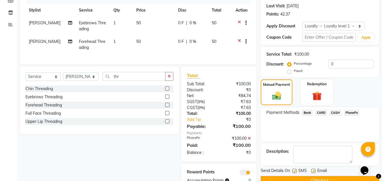
scroll to position [98, 0]
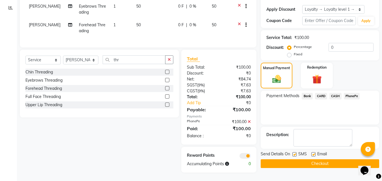
click at [312, 160] on button "Checkout" at bounding box center [320, 163] width 118 height 9
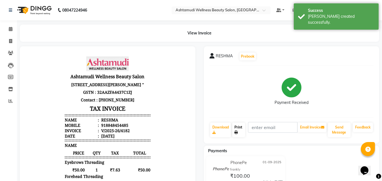
click at [242, 129] on link "Print" at bounding box center [238, 130] width 13 height 15
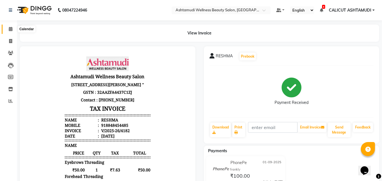
click at [13, 29] on span at bounding box center [11, 29] width 10 height 7
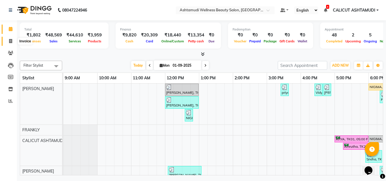
click at [8, 39] on span at bounding box center [11, 41] width 10 height 7
select select "service"
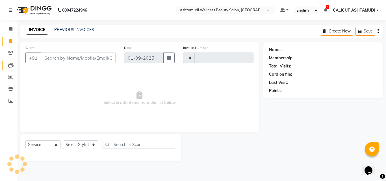
type input "4183"
select select "4630"
click at [10, 105] on link "Reports" at bounding box center [9, 101] width 14 height 9
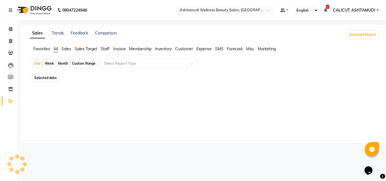
click at [10, 105] on link "Reports" at bounding box center [9, 101] width 14 height 9
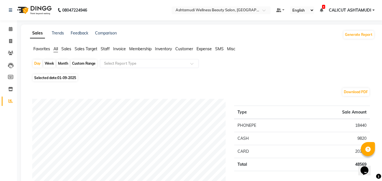
click at [107, 48] on span "Staff" at bounding box center [105, 48] width 9 height 5
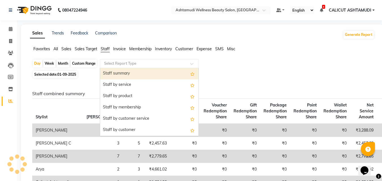
click at [113, 64] on input "text" at bounding box center [143, 64] width 81 height 6
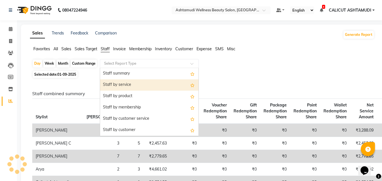
click at [116, 84] on div "Staff by service" at bounding box center [149, 84] width 98 height 11
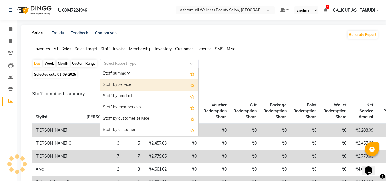
select select "full_report"
select select "csv"
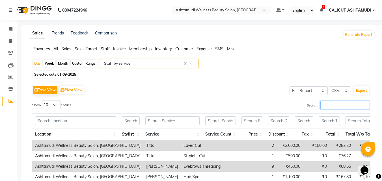
click at [336, 103] on input "Search:" at bounding box center [344, 105] width 49 height 9
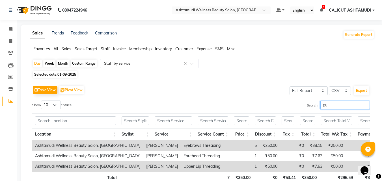
type input "p"
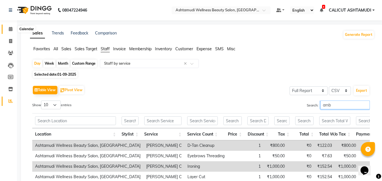
type input "amb"
click at [7, 28] on span at bounding box center [11, 29] width 10 height 7
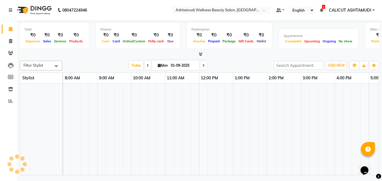
click at [7, 28] on span at bounding box center [11, 29] width 10 height 7
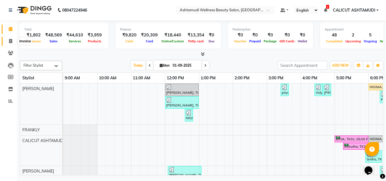
click at [11, 39] on icon at bounding box center [10, 41] width 3 height 4
select select "service"
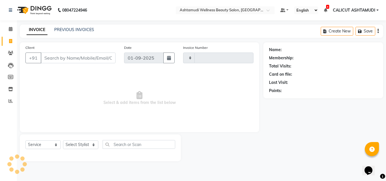
type input "4183"
select select "4630"
click at [83, 146] on select "Select Stylist [PERSON_NAME] C [PERSON_NAME] [PERSON_NAME] CALICUT ASHTAMUDI FR…" at bounding box center [80, 144] width 35 height 9
select select "85194"
click at [63, 140] on select "Select Stylist [PERSON_NAME] C [PERSON_NAME] [PERSON_NAME] CALICUT ASHTAMUDI FR…" at bounding box center [80, 144] width 35 height 9
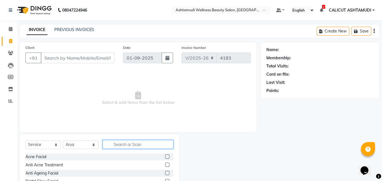
click at [131, 140] on input "text" at bounding box center [138, 144] width 71 height 9
type input "blo"
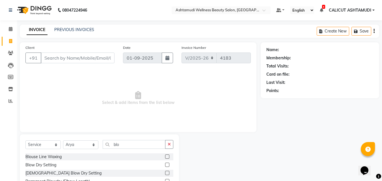
click at [165, 164] on label at bounding box center [167, 165] width 4 height 4
click at [165, 164] on input "checkbox" at bounding box center [167, 165] width 4 height 4
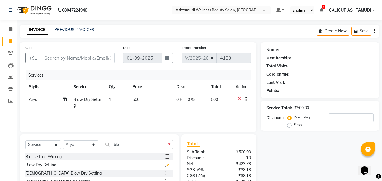
checkbox input "false"
click at [79, 147] on select "Select Stylist [PERSON_NAME] C [PERSON_NAME] [PERSON_NAME] CALICUT ASHTAMUDI FR…" at bounding box center [80, 144] width 35 height 9
select select "60453"
click at [63, 140] on select "Select Stylist [PERSON_NAME] C [PERSON_NAME] [PERSON_NAME] CALICUT ASHTAMUDI FR…" at bounding box center [80, 144] width 35 height 9
click at [172, 142] on button "button" at bounding box center [169, 144] width 8 height 9
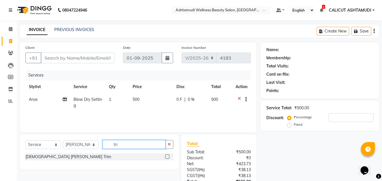
type input "tri"
click at [168, 155] on label at bounding box center [167, 157] width 4 height 4
click at [168, 155] on input "checkbox" at bounding box center [167, 157] width 4 height 4
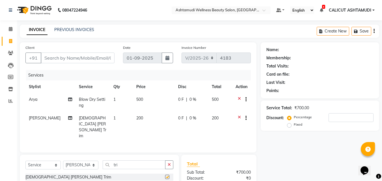
checkbox input "false"
click at [74, 161] on select "Select Stylist [PERSON_NAME] C [PERSON_NAME] [PERSON_NAME] CALICUT ASHTAMUDI FR…" at bounding box center [80, 165] width 35 height 9
select select "49528"
click at [63, 161] on select "Select Stylist [PERSON_NAME] C [PERSON_NAME] [PERSON_NAME] CALICUT ASHTAMUDI FR…" at bounding box center [80, 165] width 35 height 9
click at [172, 161] on button "button" at bounding box center [169, 165] width 8 height 9
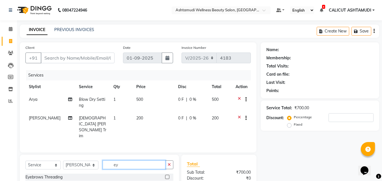
type input "ey"
click at [168, 175] on label at bounding box center [167, 177] width 4 height 4
click at [168, 176] on input "checkbox" at bounding box center [167, 178] width 4 height 4
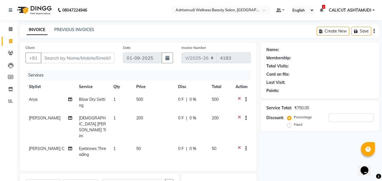
checkbox input "false"
click at [79, 62] on input "Client" at bounding box center [78, 58] width 74 height 11
click at [81, 62] on input "Client" at bounding box center [78, 58] width 74 height 11
type input "9"
type input "0"
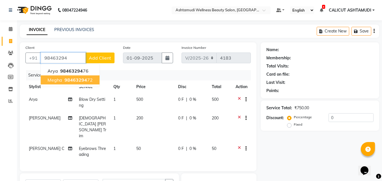
click at [88, 78] on ngb-highlight "98463294 72" at bounding box center [77, 80] width 29 height 6
type input "9846329472"
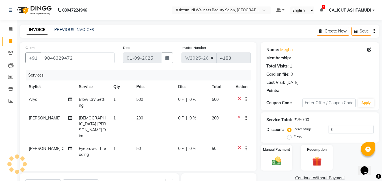
select select "1: Object"
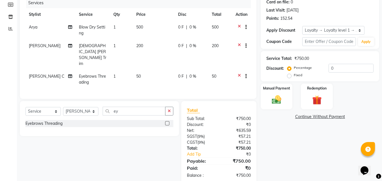
scroll to position [76, 0]
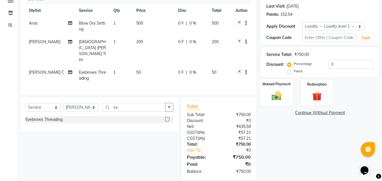
click at [274, 96] on img at bounding box center [277, 95] width 16 height 11
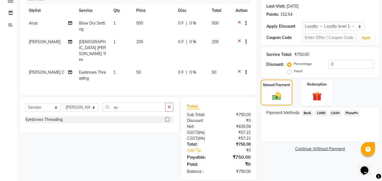
click at [354, 114] on span "PhonePe" at bounding box center [352, 113] width 16 height 7
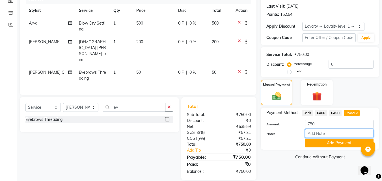
click at [341, 132] on input "Note:" at bounding box center [339, 133] width 68 height 9
type input "frankly"
click at [329, 144] on button "Add Payment" at bounding box center [339, 143] width 68 height 9
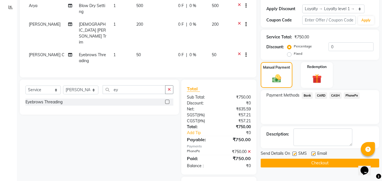
scroll to position [122, 0]
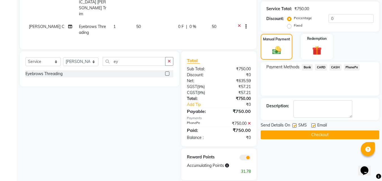
click at [283, 139] on div "Name: [PERSON_NAME] Membership: No Active Membership Total Visits: 1 Card on fi…" at bounding box center [322, 50] width 123 height 260
click at [280, 136] on button "Checkout" at bounding box center [320, 135] width 118 height 9
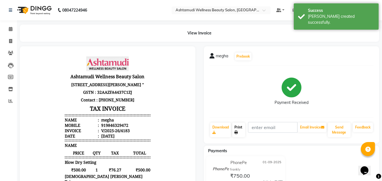
click at [241, 129] on link "Print" at bounding box center [238, 130] width 13 height 15
click at [1, 23] on li "Calendar" at bounding box center [8, 29] width 17 height 12
drag, startPoint x: 1, startPoint y: 23, endPoint x: 14, endPoint y: 31, distance: 14.4
click at [14, 31] on li "Calendar" at bounding box center [8, 29] width 17 height 12
click at [14, 31] on span at bounding box center [11, 29] width 10 height 7
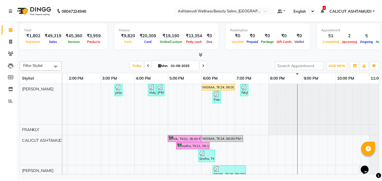
scroll to position [0, 188]
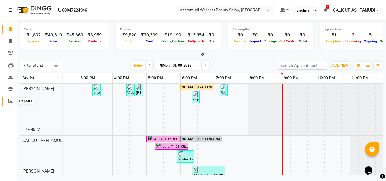
click at [9, 101] on icon at bounding box center [10, 101] width 4 height 4
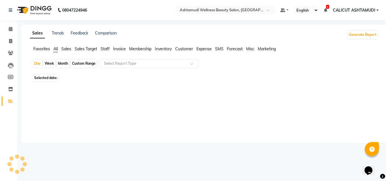
click at [9, 101] on icon at bounding box center [10, 101] width 4 height 4
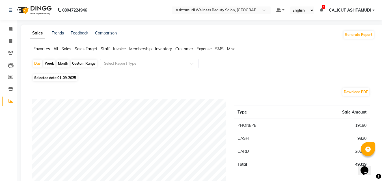
click at [205, 50] on span "Expense" at bounding box center [203, 48] width 15 height 5
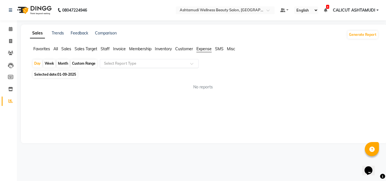
click at [184, 64] on input "text" at bounding box center [143, 64] width 81 height 6
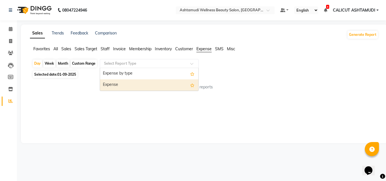
click at [165, 84] on div "Expense" at bounding box center [149, 84] width 98 height 11
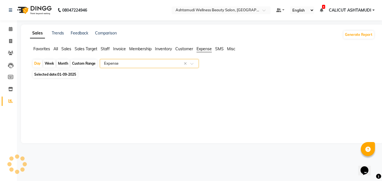
select select "full_report"
select select "csv"
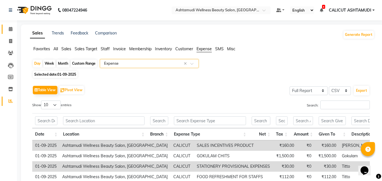
click at [8, 33] on link "Calendar" at bounding box center [9, 29] width 14 height 9
click at [8, 31] on span at bounding box center [11, 29] width 10 height 7
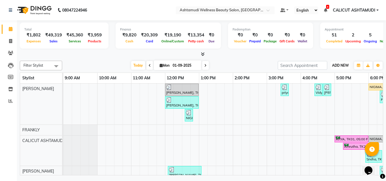
click at [343, 66] on span "ADD NEW" at bounding box center [340, 65] width 17 height 4
click at [323, 90] on link "Add Expense" at bounding box center [327, 90] width 45 height 7
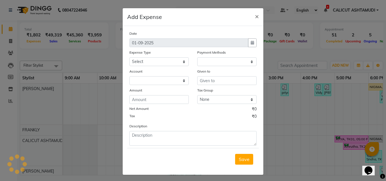
select select "1"
select select "3461"
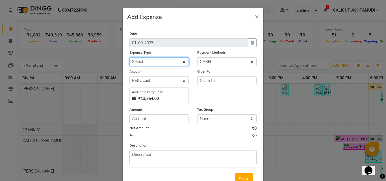
click at [141, 60] on select "Select ACCOMODATION EXPENSES ADVERTISEMENT SALES PROMOTIONAL EXPENSES Bonus BRI…" at bounding box center [158, 61] width 59 height 9
select select "6179"
click at [129, 57] on select "Select ACCOMODATION EXPENSES ADVERTISEMENT SALES PROMOTIONAL EXPENSES Bonus BRI…" at bounding box center [158, 61] width 59 height 9
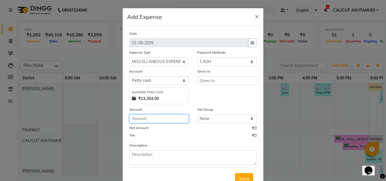
click at [142, 118] on input "number" at bounding box center [158, 118] width 59 height 9
type input "30"
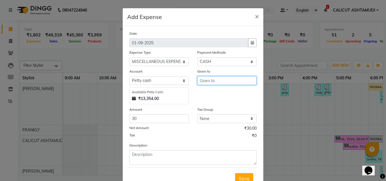
click at [208, 80] on input "text" at bounding box center [226, 80] width 59 height 9
type input "lets park"
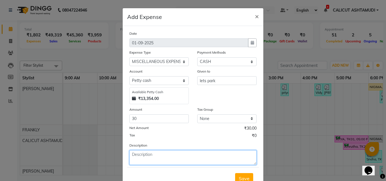
click at [144, 164] on textarea at bounding box center [192, 157] width 127 height 15
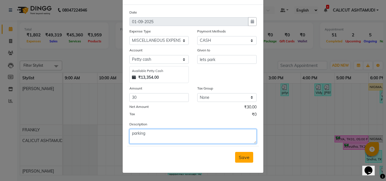
type textarea "parking"
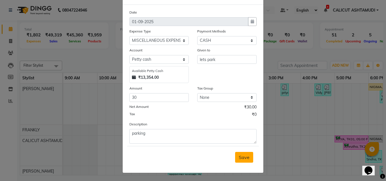
click at [239, 158] on span "Save" at bounding box center [244, 158] width 11 height 6
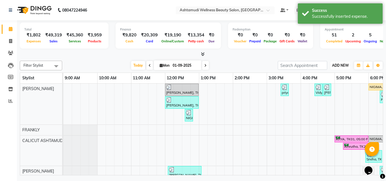
click at [342, 64] on span "ADD NEW" at bounding box center [340, 65] width 17 height 4
click at [321, 92] on link "Add Expense" at bounding box center [327, 90] width 45 height 7
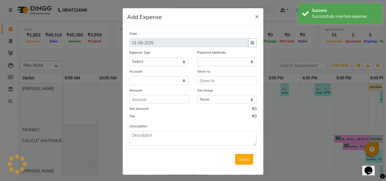
select select "1"
select select "3461"
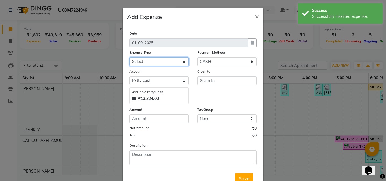
click at [159, 60] on select "Select ACCOMODATION EXPENSES ADVERTISEMENT SALES PROMOTIONAL EXPENSES Bonus BRI…" at bounding box center [158, 61] width 59 height 9
select select "6180"
click at [129, 57] on select "Select ACCOMODATION EXPENSES ADVERTISEMENT SALES PROMOTIONAL EXPENSES Bonus BRI…" at bounding box center [158, 61] width 59 height 9
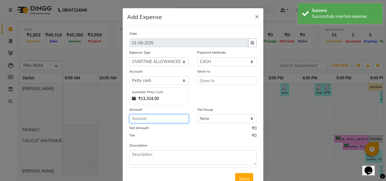
click at [151, 116] on input "number" at bounding box center [158, 118] width 59 height 9
type input "300"
click at [203, 76] on div "Given to" at bounding box center [226, 72] width 59 height 8
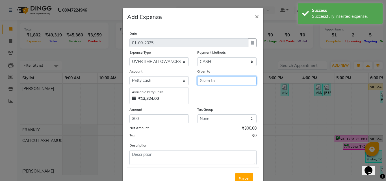
click at [204, 80] on input "text" at bounding box center [226, 80] width 59 height 9
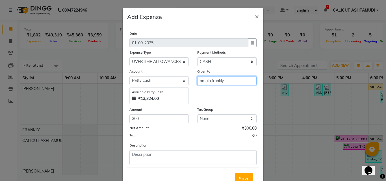
type input "amala,frankly"
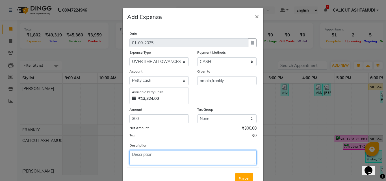
click at [144, 158] on textarea at bounding box center [192, 157] width 127 height 15
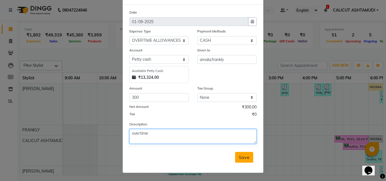
type textarea "overtime"
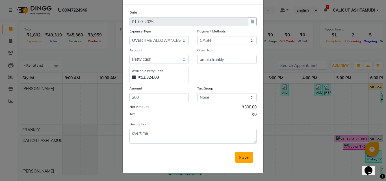
click at [243, 159] on span "Save" at bounding box center [244, 158] width 11 height 6
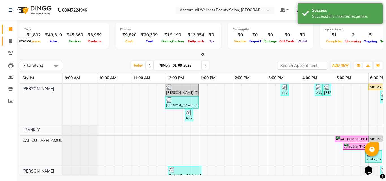
click at [9, 40] on icon at bounding box center [10, 41] width 3 height 4
select select "service"
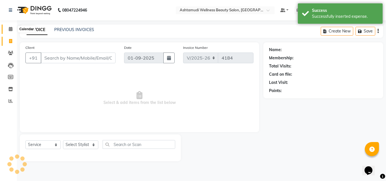
click at [11, 31] on span at bounding box center [11, 29] width 10 height 7
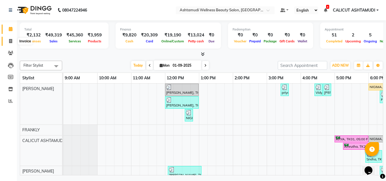
click at [10, 40] on icon at bounding box center [10, 41] width 3 height 4
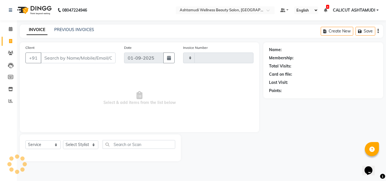
click at [10, 40] on icon at bounding box center [10, 41] width 3 height 4
select select "4630"
select select "service"
click at [78, 143] on select "Select Stylist" at bounding box center [80, 144] width 35 height 9
select select "85034"
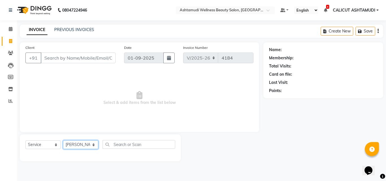
click at [63, 140] on select "Select Stylist [PERSON_NAME] C [PERSON_NAME] [PERSON_NAME] CALICUT ASHTAMUDI FR…" at bounding box center [80, 144] width 35 height 9
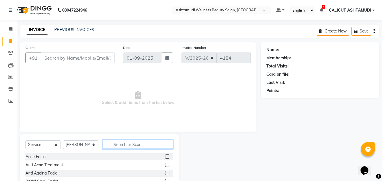
click at [124, 146] on input "text" at bounding box center [138, 144] width 71 height 9
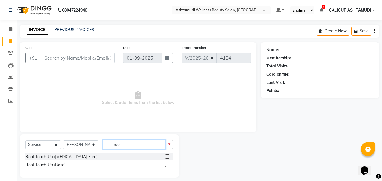
type input "roo"
click at [167, 156] on label at bounding box center [167, 157] width 4 height 4
click at [167, 156] on input "checkbox" at bounding box center [167, 157] width 4 height 4
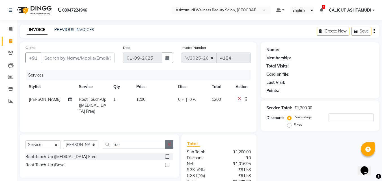
checkbox input "false"
click at [168, 146] on icon "button" at bounding box center [169, 144] width 3 height 4
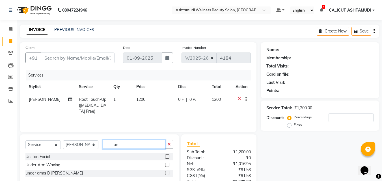
type input "un"
click at [165, 155] on label at bounding box center [167, 157] width 4 height 4
click at [165, 155] on input "checkbox" at bounding box center [167, 157] width 4 height 4
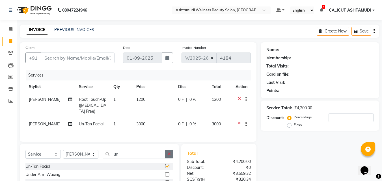
checkbox input "false"
click at [168, 156] on button "button" at bounding box center [169, 154] width 8 height 9
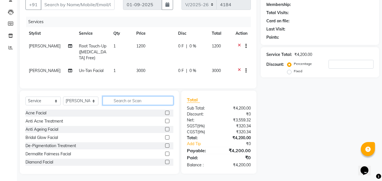
scroll to position [57, 0]
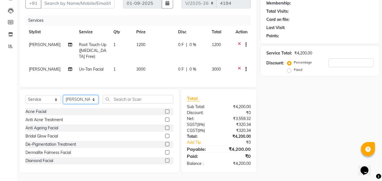
click at [72, 101] on select "Select Stylist [PERSON_NAME] C [PERSON_NAME] [PERSON_NAME] CALICUT ASHTAMUDI FR…" at bounding box center [80, 99] width 35 height 9
select select "26964"
click at [63, 98] on select "Select Stylist [PERSON_NAME] C [PERSON_NAME] [PERSON_NAME] CALICUT ASHTAMUDI FR…" at bounding box center [80, 99] width 35 height 9
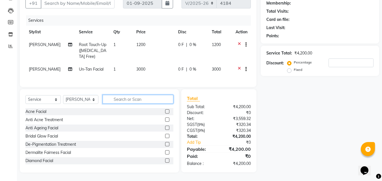
click at [129, 101] on input "text" at bounding box center [138, 99] width 71 height 9
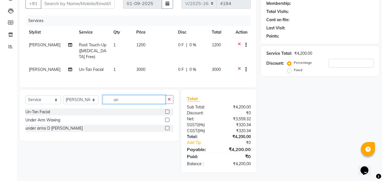
type input "un"
click at [166, 114] on label at bounding box center [167, 112] width 4 height 4
click at [166, 114] on input "checkbox" at bounding box center [167, 112] width 4 height 4
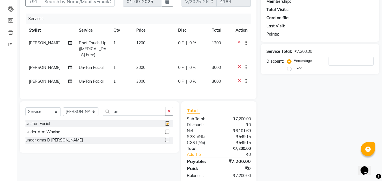
checkbox input "false"
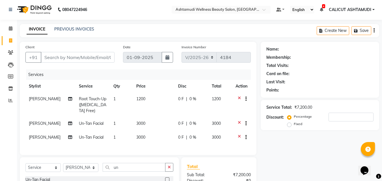
scroll to position [0, 0]
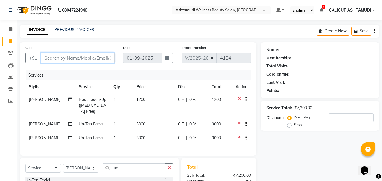
click at [56, 58] on input "Client" at bounding box center [78, 58] width 74 height 11
type input "9"
type input "0"
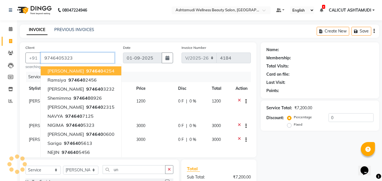
type input "9746405323"
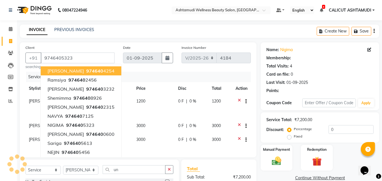
select select "1: Object"
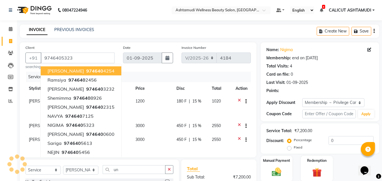
type input "15"
click at [162, 72] on div "Client [PHONE_NUMBER] [PERSON_NAME] 974640 4254 ramsiya 974640 2456 [PERSON_NAM…" at bounding box center [138, 99] width 237 height 115
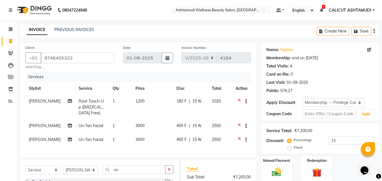
click at [174, 123] on td "450 F | 15 %" at bounding box center [190, 127] width 35 height 14
select select "85034"
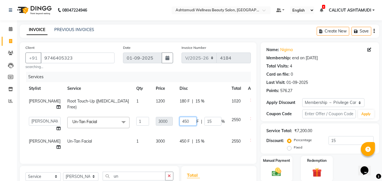
click at [179, 123] on input "450" at bounding box center [187, 121] width 17 height 9
type input "4"
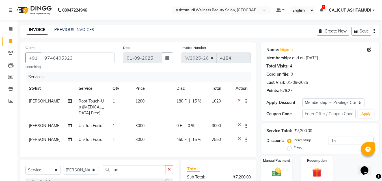
click at [177, 130] on td "0 F | 0 %" at bounding box center [190, 127] width 35 height 14
select select "85034"
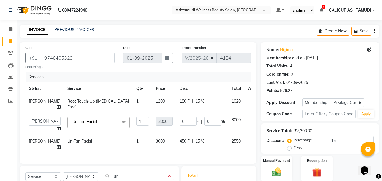
click at [176, 137] on td "450 F | 15 %" at bounding box center [202, 144] width 52 height 19
select select "26964"
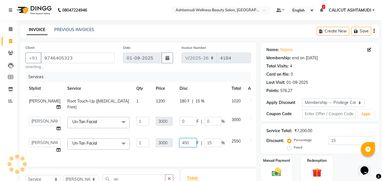
click at [180, 147] on input "450" at bounding box center [187, 142] width 17 height 9
type input "4"
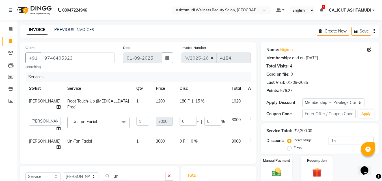
click at [172, 158] on div "Services Stylist Service Qty Price Disc Total Action [PERSON_NAME] Root Touch-U…" at bounding box center [137, 115] width 225 height 86
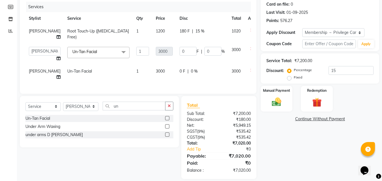
scroll to position [81, 0]
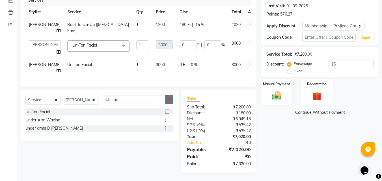
click at [170, 100] on icon "button" at bounding box center [169, 100] width 3 height 4
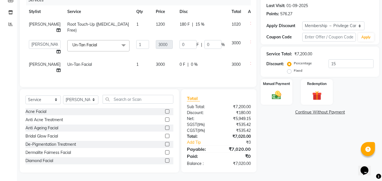
drag, startPoint x: 266, startPoint y: 88, endPoint x: 293, endPoint y: 97, distance: 28.7
click at [266, 88] on div "Manual Payment" at bounding box center [277, 92] width 32 height 26
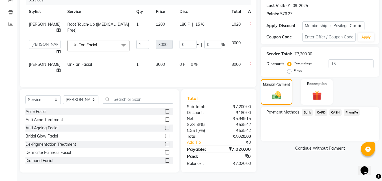
scroll to position [81, 0]
click at [322, 111] on span "CARD" at bounding box center [321, 112] width 12 height 7
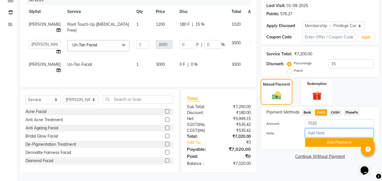
click at [326, 131] on input "Note:" at bounding box center [339, 133] width 68 height 9
type input "frankly"
click at [317, 138] on button "Add Payment" at bounding box center [339, 142] width 68 height 9
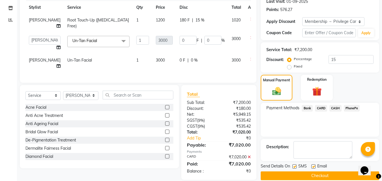
scroll to position [93, 0]
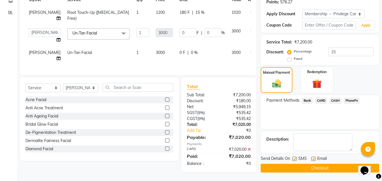
click at [287, 166] on button "Checkout" at bounding box center [320, 168] width 118 height 9
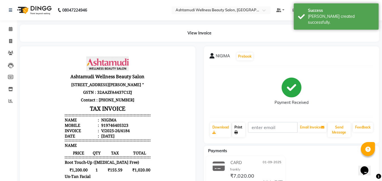
click at [240, 132] on link "Print" at bounding box center [238, 130] width 13 height 15
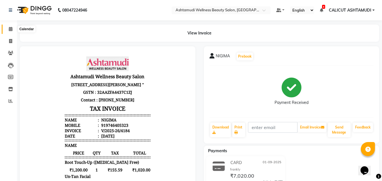
click at [14, 29] on span at bounding box center [11, 29] width 10 height 7
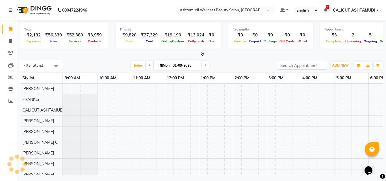
scroll to position [0, 189]
